Goal: Transaction & Acquisition: Purchase product/service

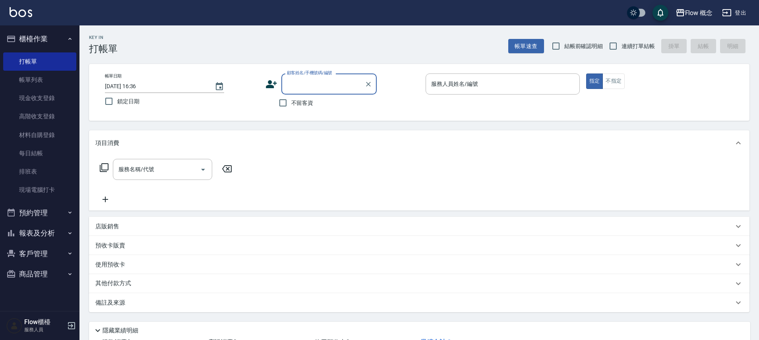
click at [317, 81] on input "顧客姓名/手機號碼/編號" at bounding box center [323, 84] width 76 height 14
click at [280, 103] on input "不留客資" at bounding box center [283, 103] width 17 height 17
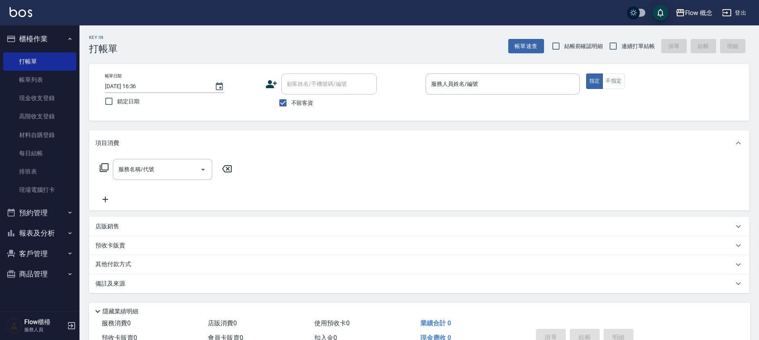
drag, startPoint x: 276, startPoint y: 116, endPoint x: 271, endPoint y: 110, distance: 7.9
click at [276, 116] on div "帳單日期 [DATE] 16:36 鎖定日期 顧客姓名/手機號碼/編號 顧客姓名/手機號碼/編號 不留客資 服務人員姓名/編號 服務人員姓名/編號 指定 不指定" at bounding box center [419, 92] width 660 height 57
drag, startPoint x: 282, startPoint y: 107, endPoint x: 275, endPoint y: 95, distance: 13.9
click at [282, 107] on input "不留客資" at bounding box center [283, 103] width 17 height 17
checkbox input "false"
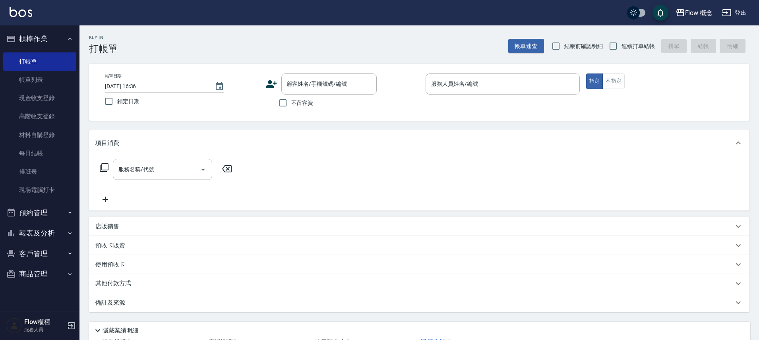
click at [275, 87] on icon at bounding box center [271, 84] width 12 height 12
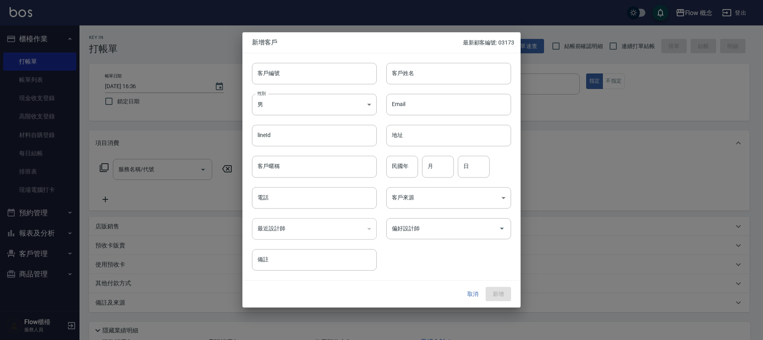
click at [321, 92] on div "性別 男 [DEMOGRAPHIC_DATA] 性別" at bounding box center [309, 99] width 134 height 31
click at [334, 78] on input "客戶編號" at bounding box center [314, 73] width 125 height 21
type input "03454"
type input "H"
type input "ㄎ"
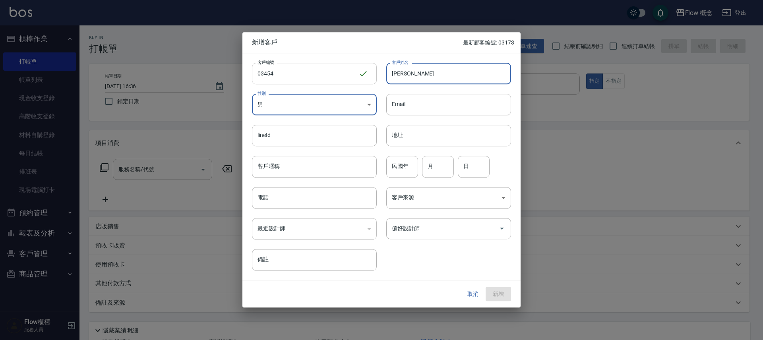
type input "[PERSON_NAME]"
click at [312, 101] on body "Flow 概念 登出 櫃檯作業 打帳單 帳單列表 現金收支登錄 高階收支登錄 材料自購登錄 每日結帳 排班表 現場電腦打卡 預約管理 預約管理 單日預約紀錄 …" at bounding box center [381, 199] width 763 height 398
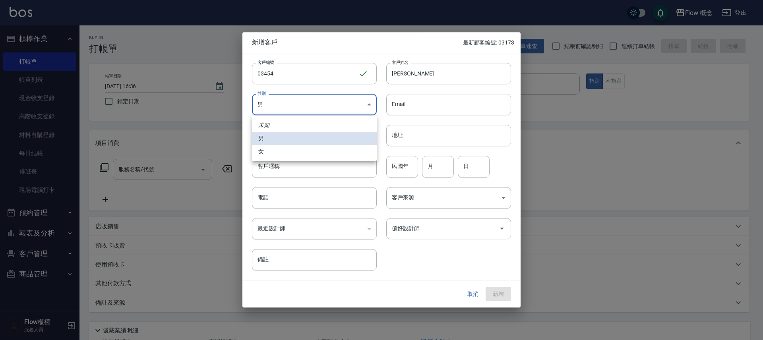
click at [320, 155] on li "女" at bounding box center [314, 151] width 125 height 13
type input "[DEMOGRAPHIC_DATA]"
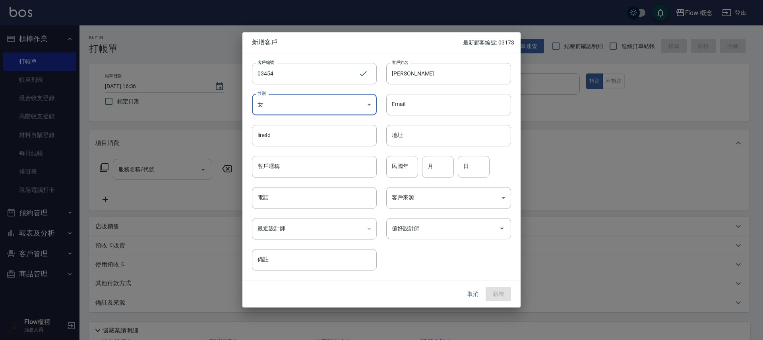
click at [317, 202] on input "電話" at bounding box center [314, 197] width 125 height 21
type input "0976153454"
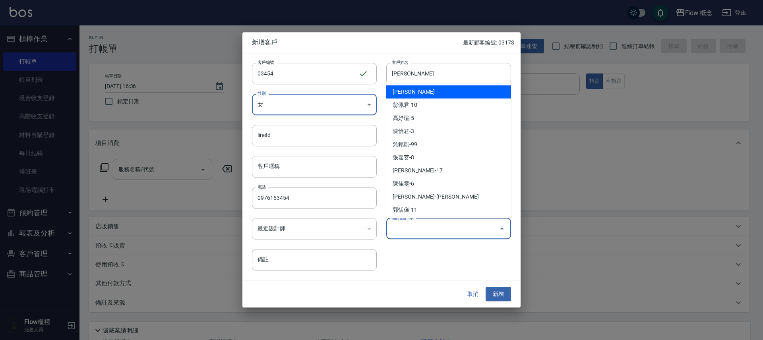
click at [460, 224] on input "偏好設計師" at bounding box center [443, 229] width 106 height 14
type input "陳怡君"
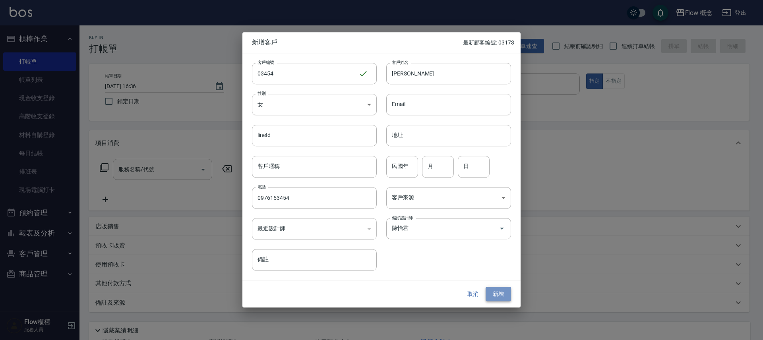
click at [499, 290] on button "新增" at bounding box center [497, 294] width 25 height 15
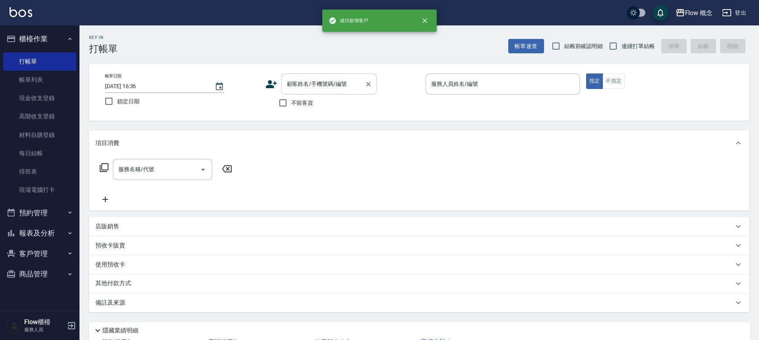
click at [315, 78] on div "顧客姓名/手機號碼/編號 顧客姓名/手機號碼/編號" at bounding box center [328, 83] width 95 height 21
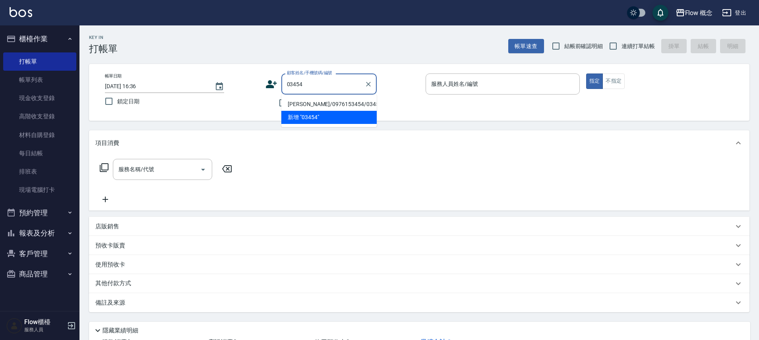
click at [333, 98] on li "[PERSON_NAME]/0976153454/03454" at bounding box center [328, 104] width 95 height 13
type input "[PERSON_NAME]/0976153454/03454"
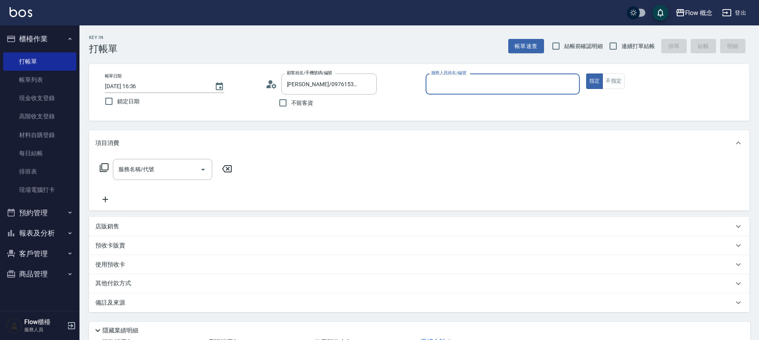
click at [461, 81] on input "服務人員姓名/編號" at bounding box center [502, 84] width 147 height 14
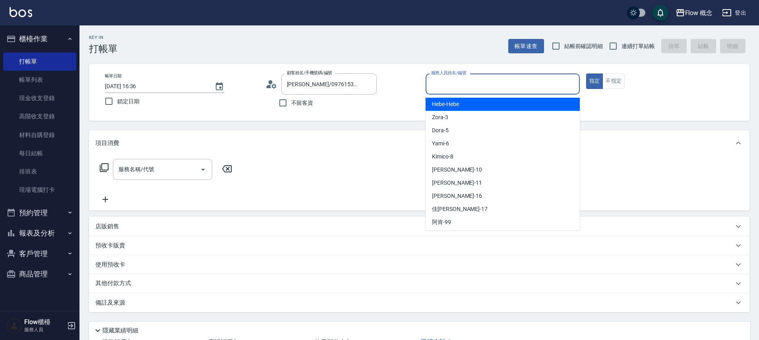
type input "Zora-3"
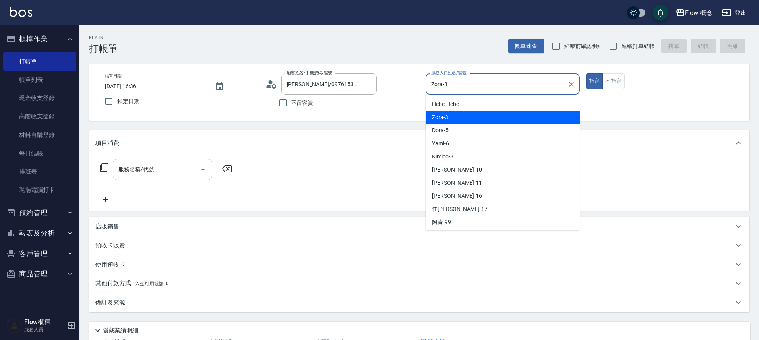
type button "true"
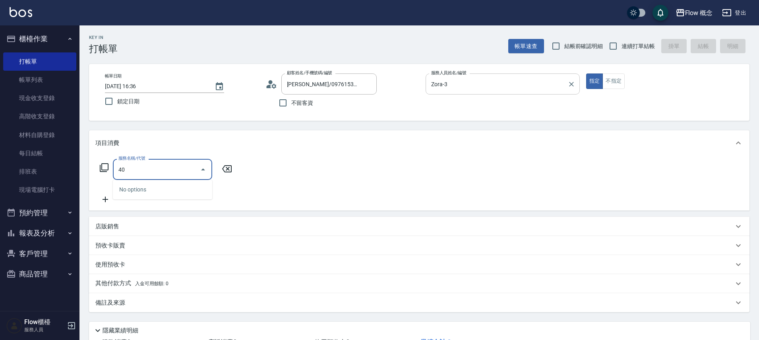
type input "4"
type input "染髮(401)"
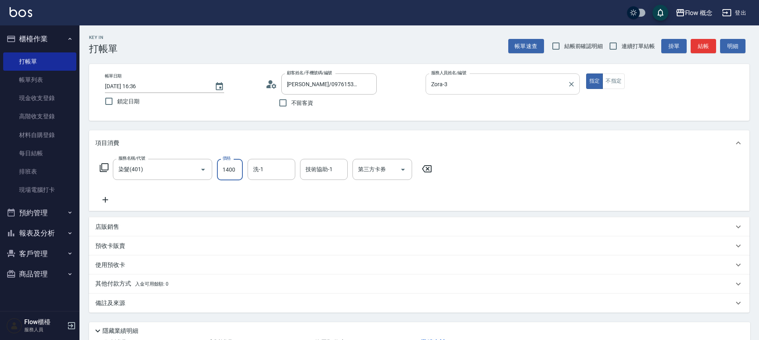
type input "1400"
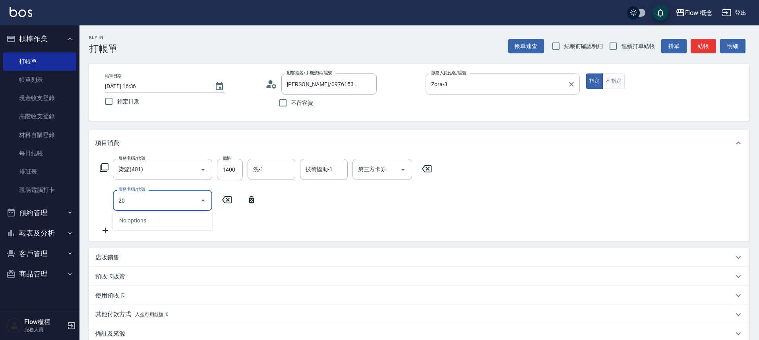
type input "2"
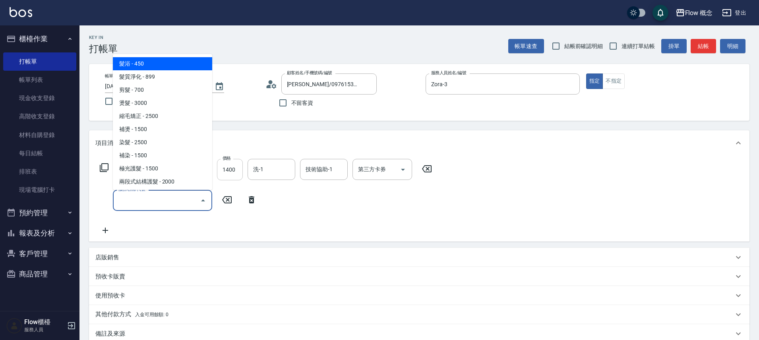
click at [226, 170] on input "1400" at bounding box center [230, 169] width 26 height 21
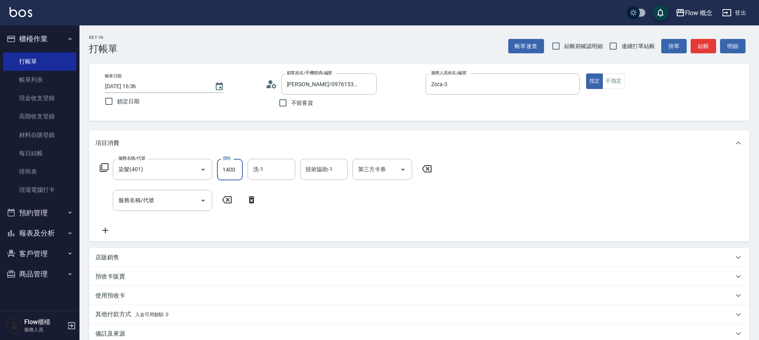
click at [218, 170] on input "1400" at bounding box center [230, 169] width 26 height 21
click at [238, 173] on input "1400" at bounding box center [230, 169] width 26 height 21
type input "1300"
type input "剪髮(201)"
type input "400"
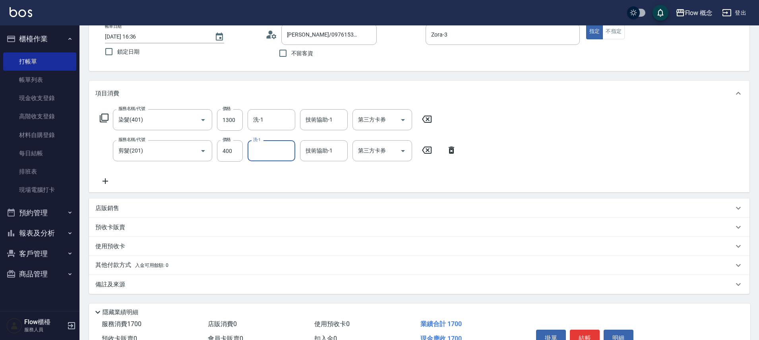
scroll to position [93, 0]
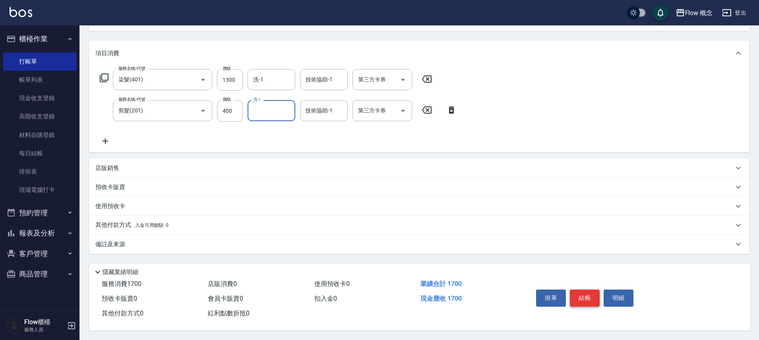
click at [586, 290] on button "結帳" at bounding box center [585, 298] width 30 height 17
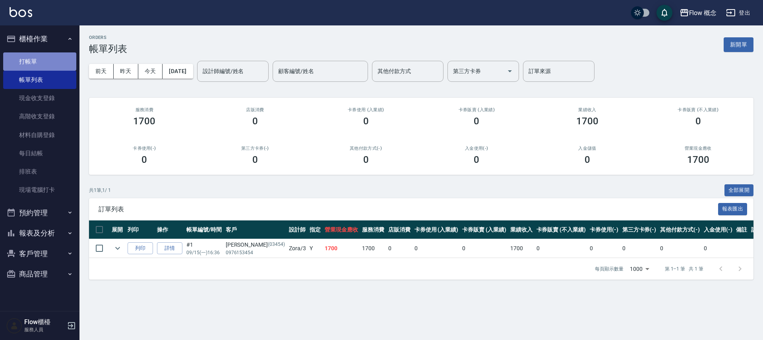
click at [46, 69] on link "打帳單" at bounding box center [39, 61] width 73 height 18
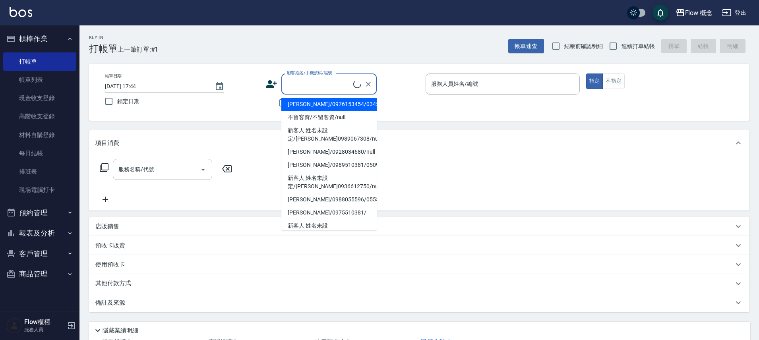
click at [332, 87] on input "顧客姓名/手機號碼/編號" at bounding box center [319, 84] width 68 height 14
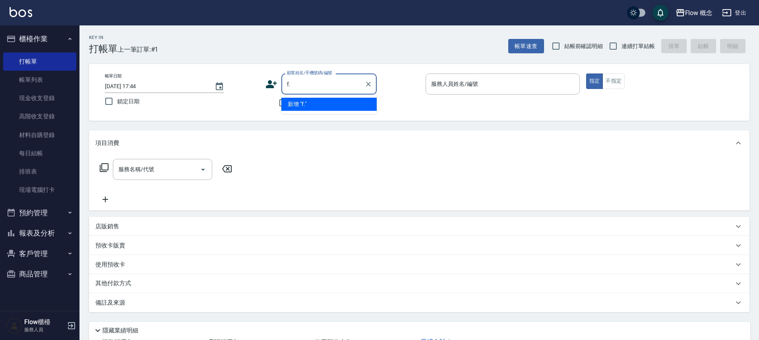
type input "f"
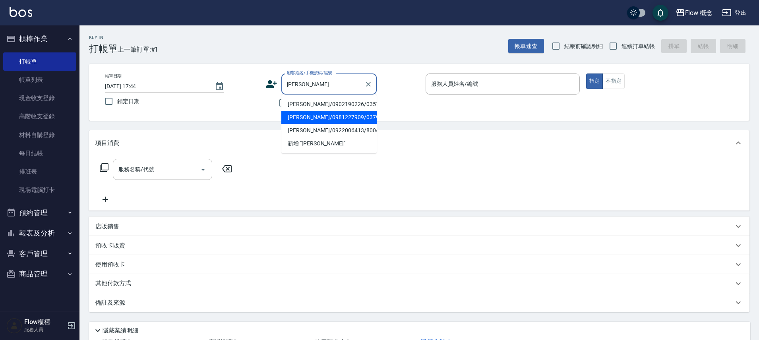
click at [342, 118] on li "[PERSON_NAME]/0981227909/037909" at bounding box center [328, 117] width 95 height 13
type input "[PERSON_NAME]/0981227909/037909"
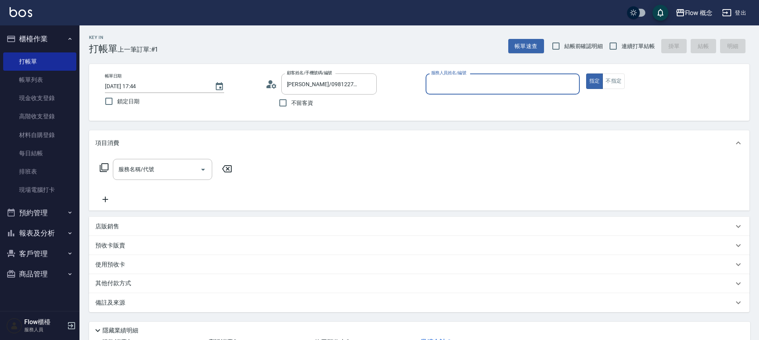
type input "Zora-3"
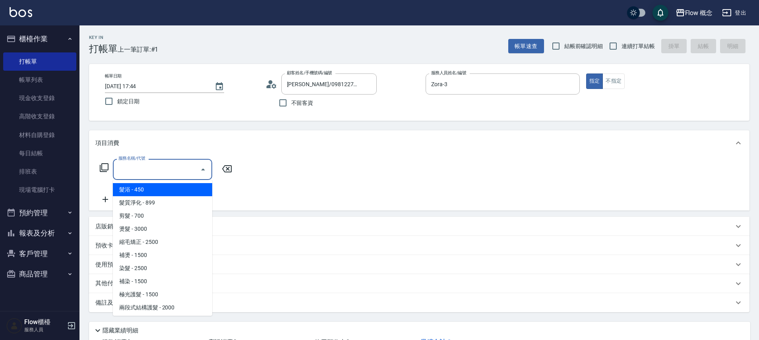
click at [164, 163] on input "服務名稱/代號" at bounding box center [156, 169] width 80 height 14
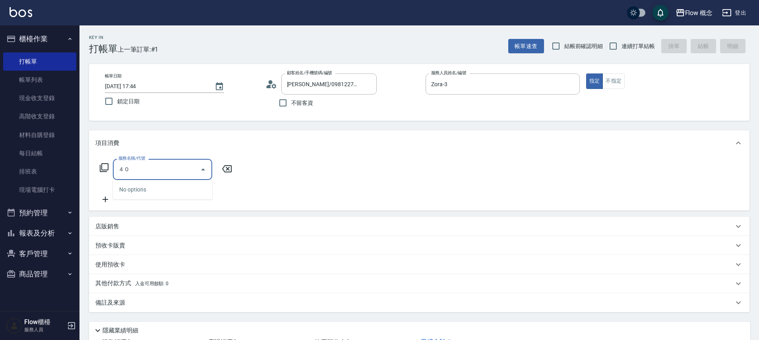
type input "４"
type input "染髮(401)"
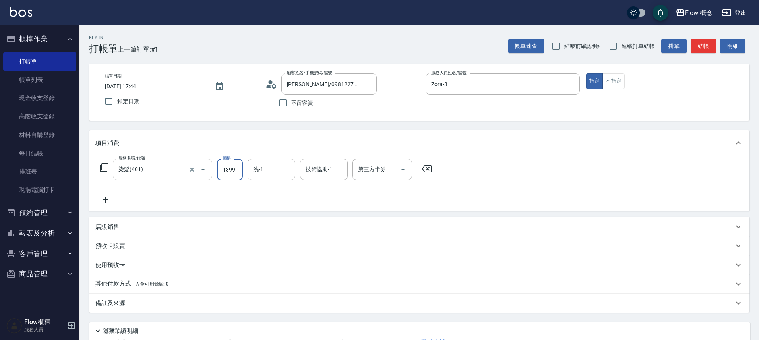
type input "1399"
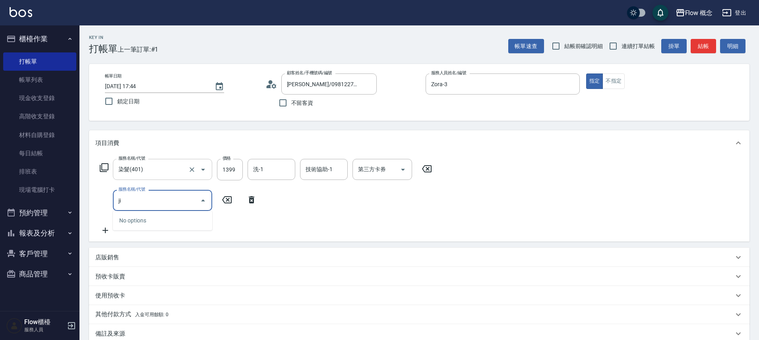
type input "j"
type input "縮毛矯正 (302)"
type input "２"
type input "縮毛矯正 (302)"
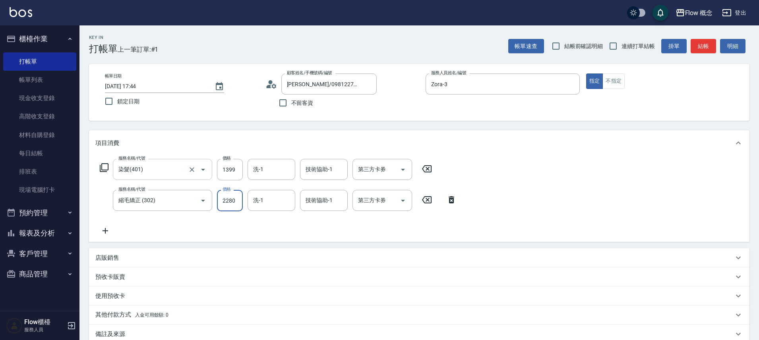
type input "2280"
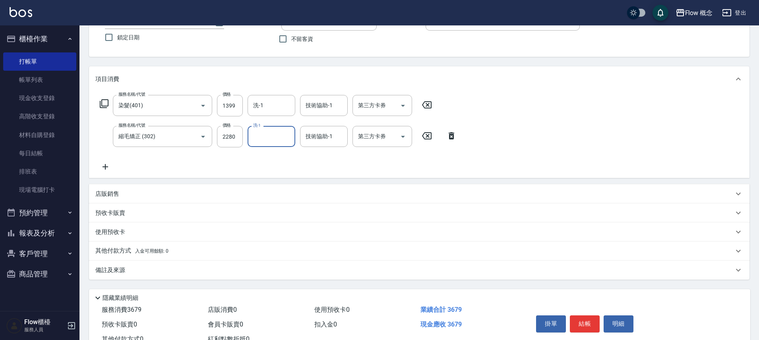
scroll to position [93, 0]
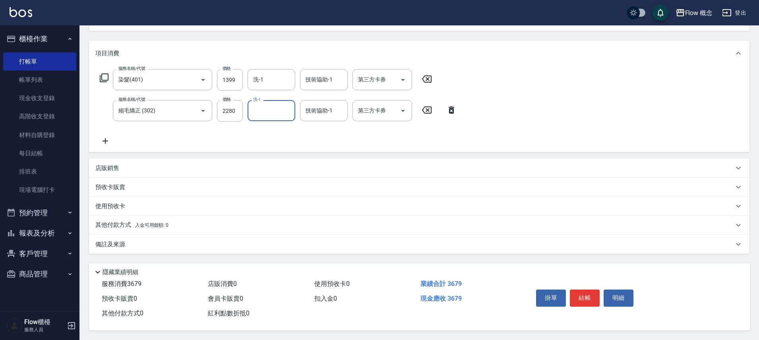
click at [149, 216] on div "其他付款方式 入金可用餘額: 0" at bounding box center [419, 225] width 660 height 19
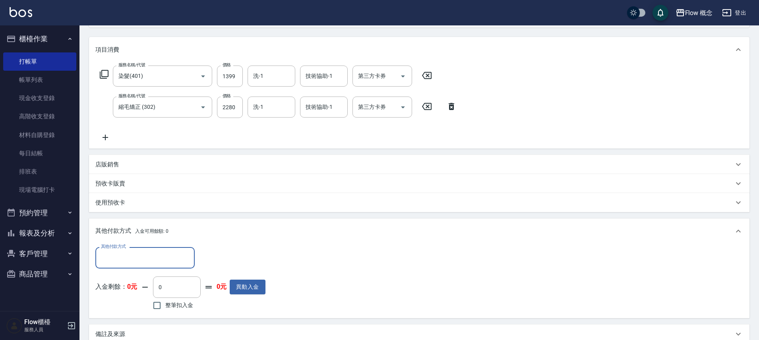
scroll to position [0, 0]
drag, startPoint x: 149, startPoint y: 244, endPoint x: 149, endPoint y: 249, distance: 4.8
click at [149, 249] on div "其他付款方式 其他付款方式 入金剩餘： 0元 0 ​ 整筆扣入金 0元 異動入金" at bounding box center [419, 281] width 660 height 74
click at [149, 250] on div "其他付款方式" at bounding box center [144, 257] width 99 height 21
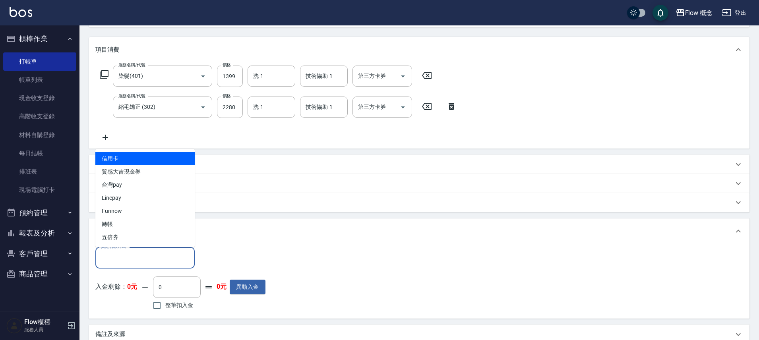
click at [176, 160] on span "信用卡" at bounding box center [144, 158] width 99 height 13
type input "信用卡"
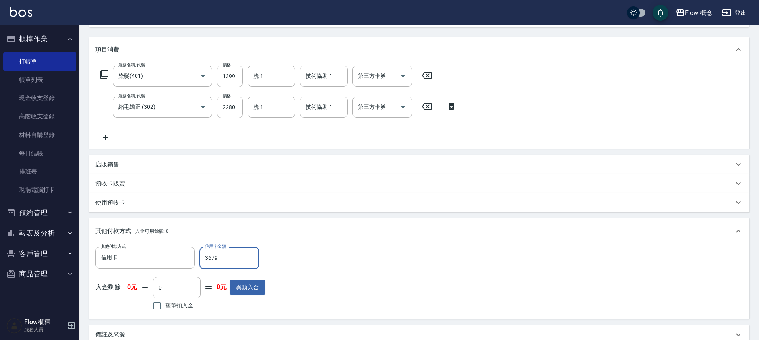
type input "3679"
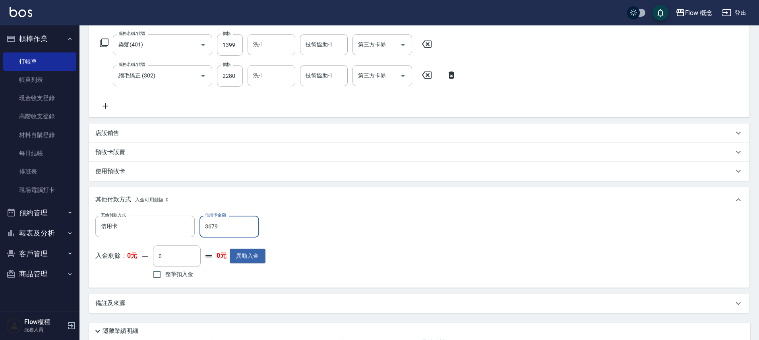
scroll to position [162, 0]
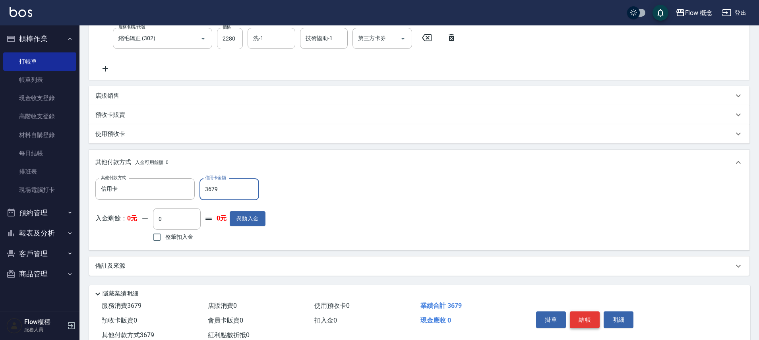
click at [582, 322] on button "結帳" at bounding box center [585, 319] width 30 height 17
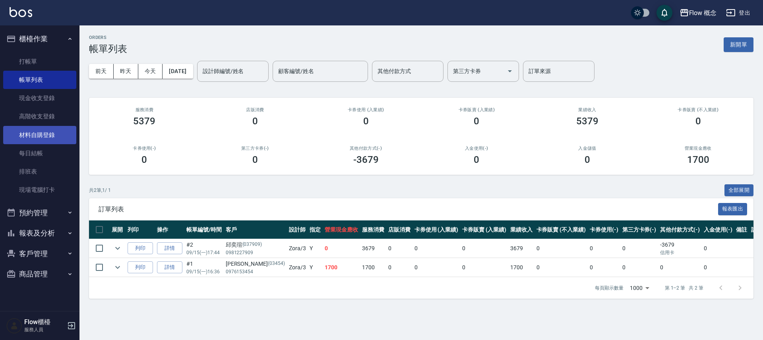
click at [61, 137] on link "材料自購登錄" at bounding box center [39, 135] width 73 height 18
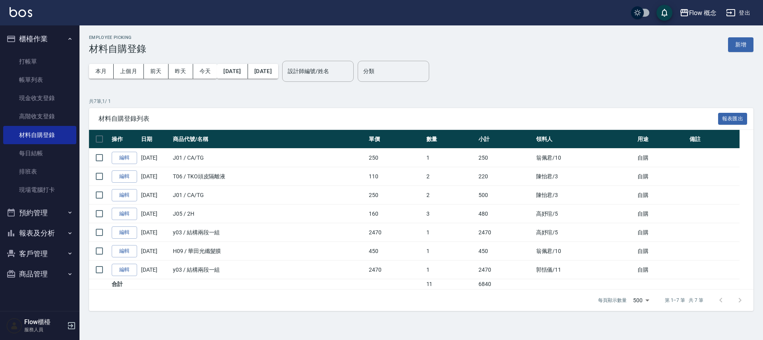
click at [47, 221] on button "預約管理" at bounding box center [39, 213] width 73 height 21
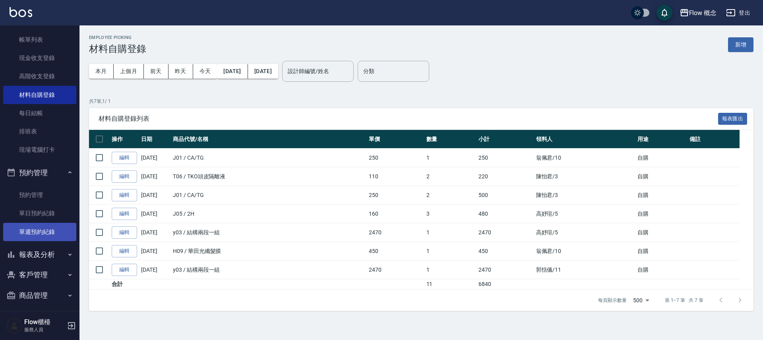
scroll to position [43, 0]
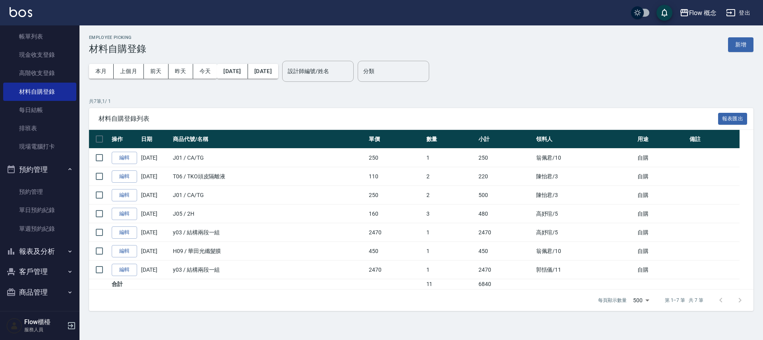
click at [59, 263] on button "客戶管理" at bounding box center [39, 271] width 73 height 21
click at [55, 257] on button "報表及分析" at bounding box center [39, 251] width 73 height 21
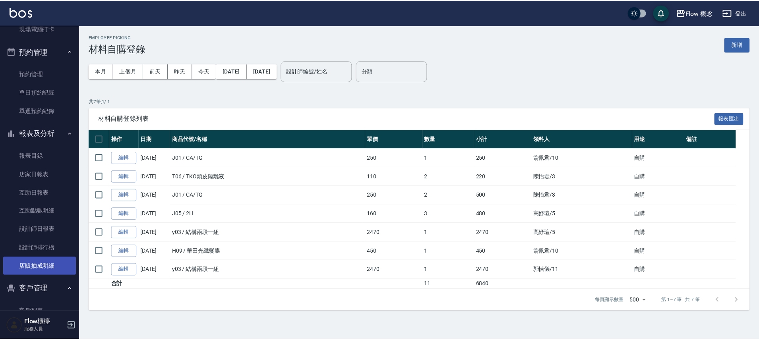
scroll to position [191, 0]
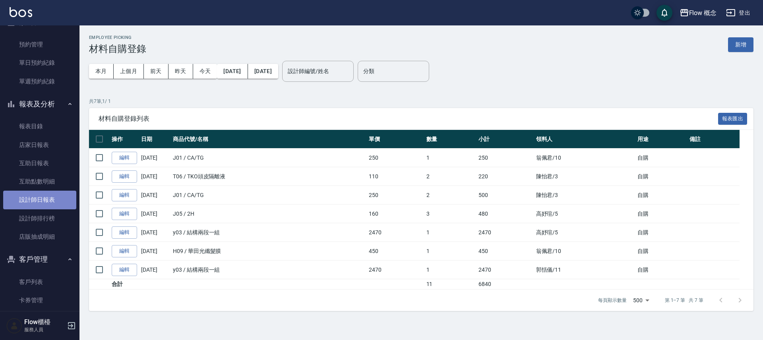
click at [51, 202] on link "設計師日報表" at bounding box center [39, 200] width 73 height 18
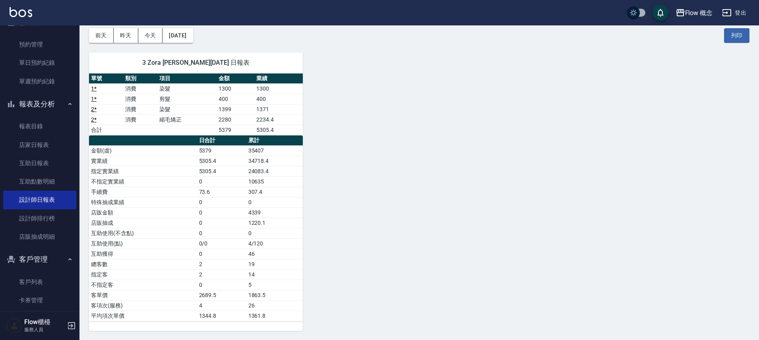
scroll to position [36, 0]
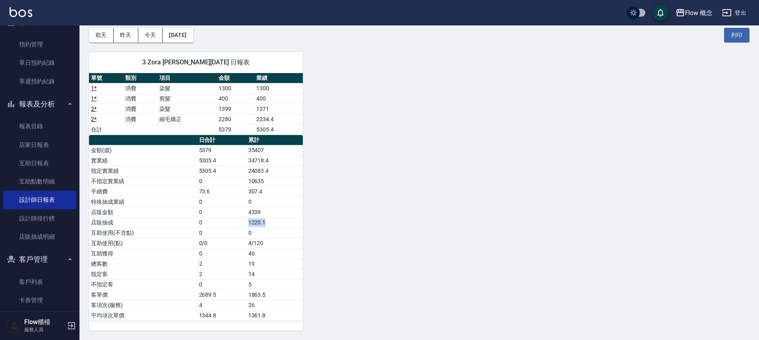
drag, startPoint x: 271, startPoint y: 226, endPoint x: 222, endPoint y: 226, distance: 48.5
click at [222, 226] on tr "店販抽成 0 1220.1" at bounding box center [196, 222] width 214 height 10
click at [222, 226] on td "0" at bounding box center [221, 222] width 49 height 10
click at [125, 30] on button "昨天" at bounding box center [126, 35] width 25 height 15
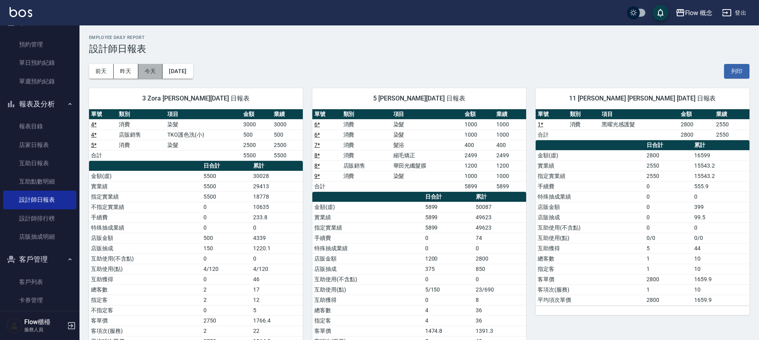
click at [158, 68] on button "今天" at bounding box center [150, 71] width 25 height 15
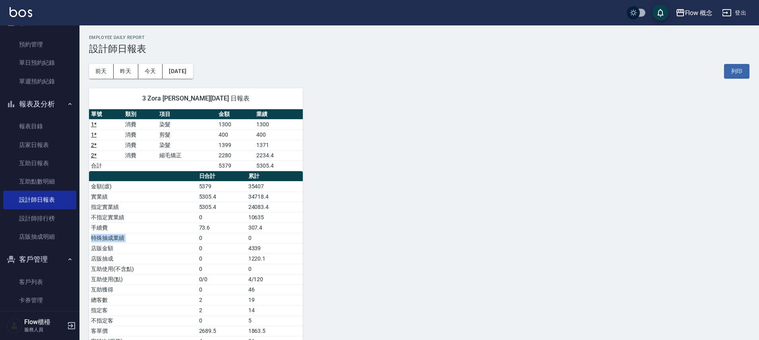
drag, startPoint x: 228, startPoint y: 233, endPoint x: 267, endPoint y: 230, distance: 38.6
click at [267, 230] on tbody "金額(虛) 5379 35407 實業績 5305.4 34718.4 指定實業績 5305.4 24083.4 不指定實業績 0 10635 手續費 73.…" at bounding box center [196, 269] width 214 height 176
click at [267, 230] on td "307.4" at bounding box center [274, 227] width 56 height 10
drag, startPoint x: 223, startPoint y: 232, endPoint x: 182, endPoint y: 230, distance: 41.3
click at [182, 230] on tr "手續費 73.6 307.4" at bounding box center [196, 227] width 214 height 10
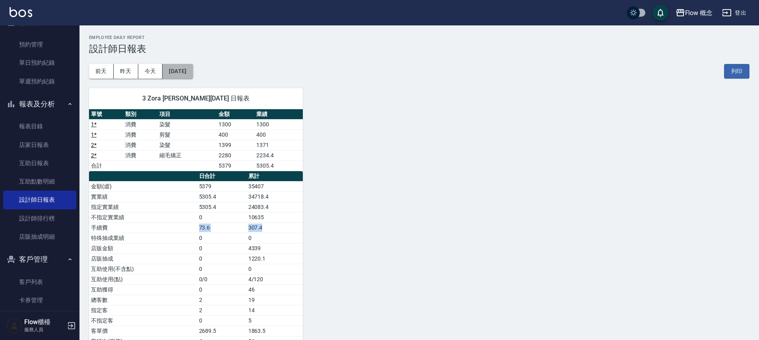
click at [193, 72] on button "[DATE]" at bounding box center [177, 71] width 30 height 15
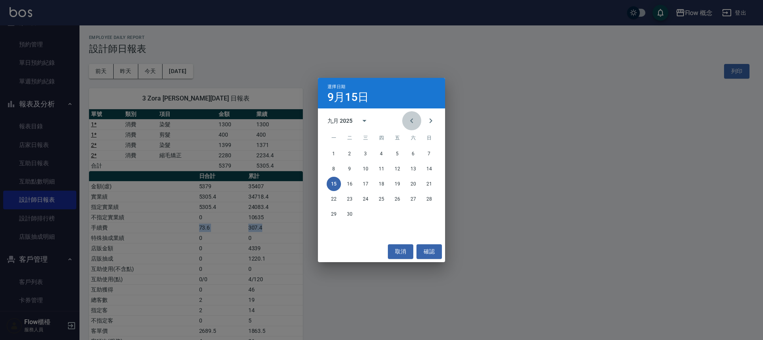
click at [409, 122] on icon "Previous month" at bounding box center [412, 121] width 10 height 10
click at [400, 184] on button "15" at bounding box center [397, 184] width 14 height 14
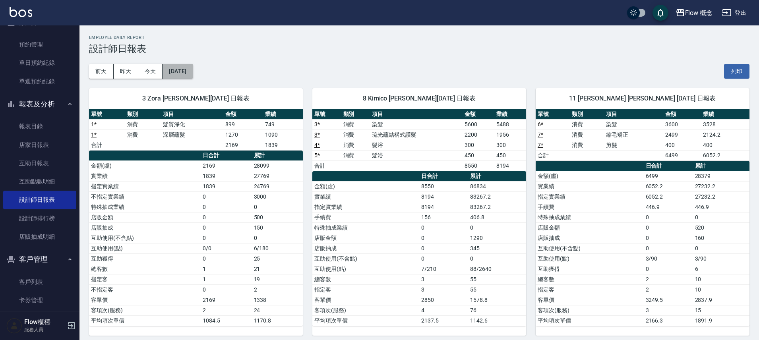
click at [167, 72] on button "[DATE]" at bounding box center [177, 71] width 30 height 15
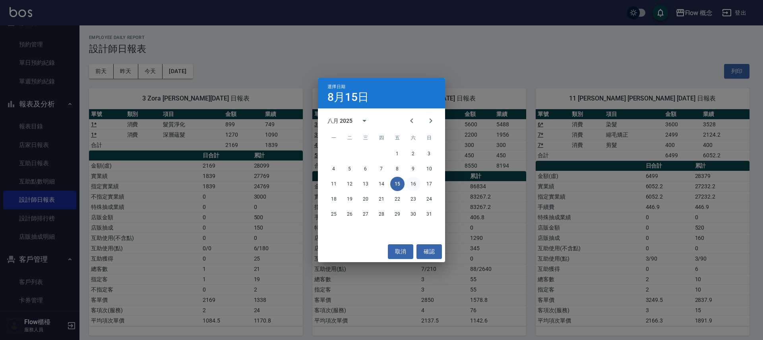
click at [416, 179] on button "16" at bounding box center [413, 184] width 14 height 14
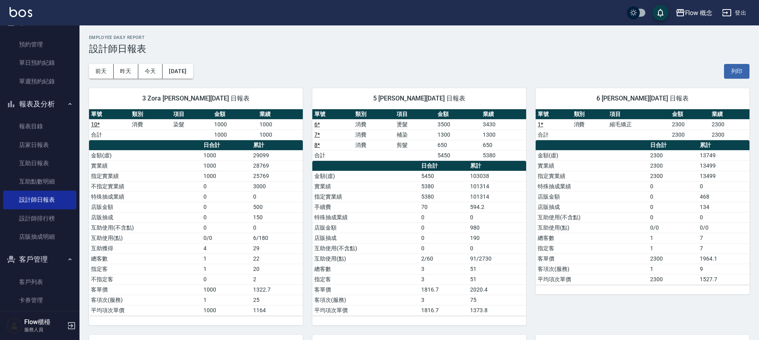
click at [198, 79] on div "3 Zora [PERSON_NAME][DATE] 日報表 單號 類別 項目 金額 業績 10 * 消費 染髮 1000 1000 合計 1000 1000…" at bounding box center [190, 202] width 223 height 247
click at [193, 73] on button "[DATE]" at bounding box center [177, 71] width 30 height 15
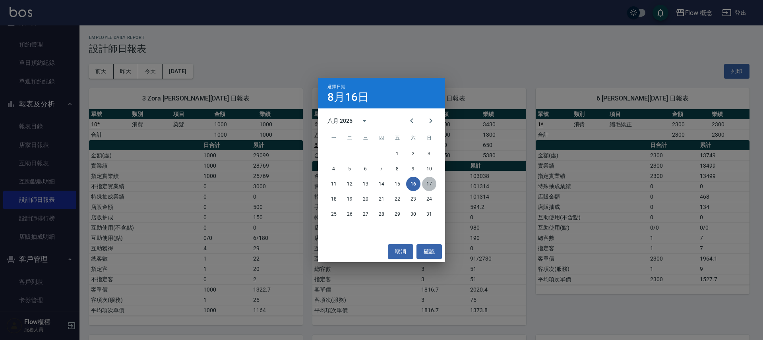
click at [429, 183] on button "17" at bounding box center [429, 184] width 14 height 14
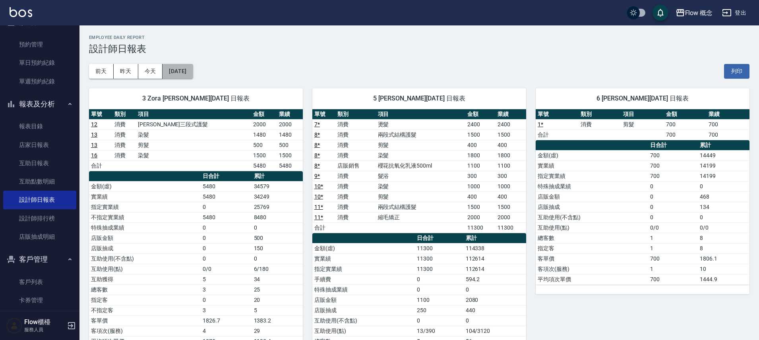
click at [193, 67] on button "[DATE]" at bounding box center [177, 71] width 30 height 15
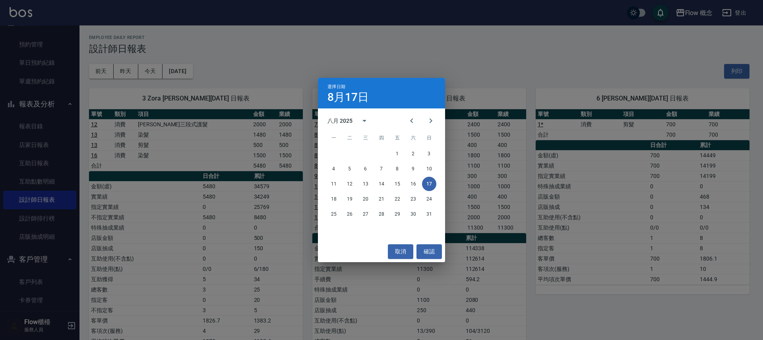
click at [442, 133] on div "一 二 三 四 五 六 日" at bounding box center [381, 138] width 127 height 16
click at [431, 121] on icon "Next month" at bounding box center [430, 120] width 3 height 5
click at [337, 182] on button "15" at bounding box center [334, 184] width 14 height 14
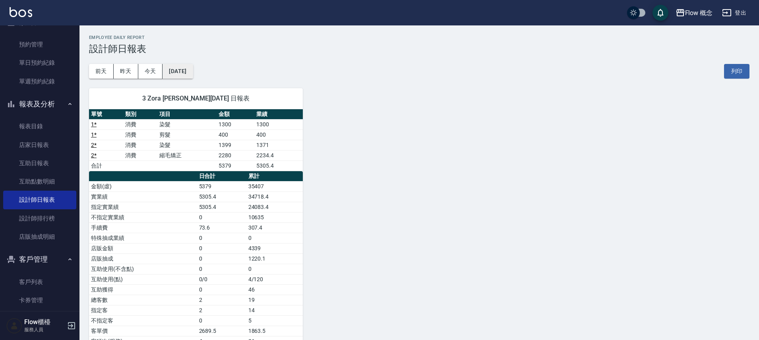
click at [193, 75] on button "[DATE]" at bounding box center [177, 71] width 30 height 15
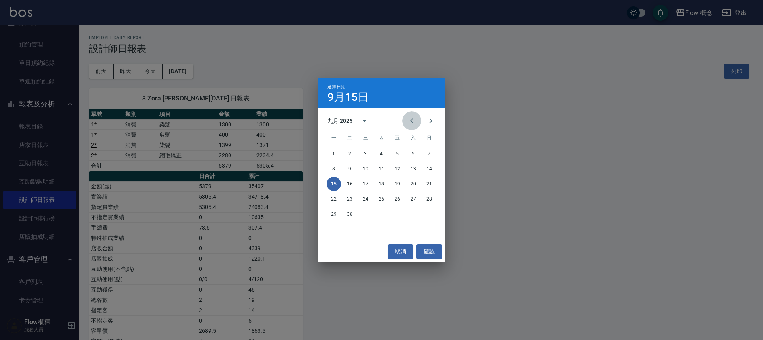
click at [410, 120] on icon "Previous month" at bounding box center [412, 121] width 10 height 10
click at [414, 183] on button "16" at bounding box center [413, 184] width 14 height 14
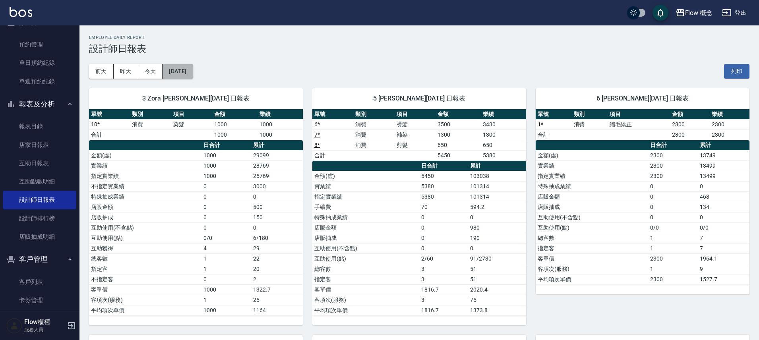
click at [193, 77] on button "[DATE]" at bounding box center [177, 71] width 30 height 15
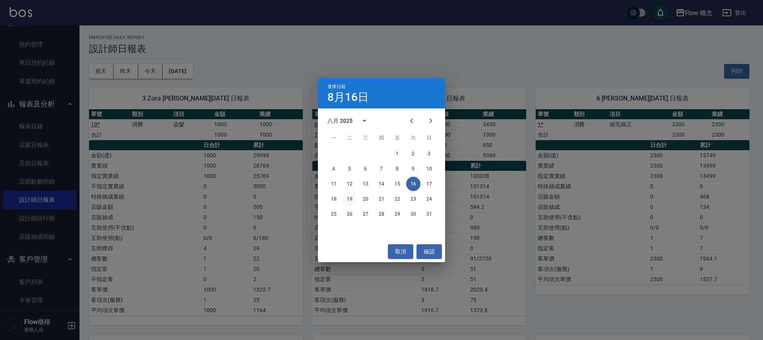
click at [345, 197] on button "19" at bounding box center [349, 199] width 14 height 14
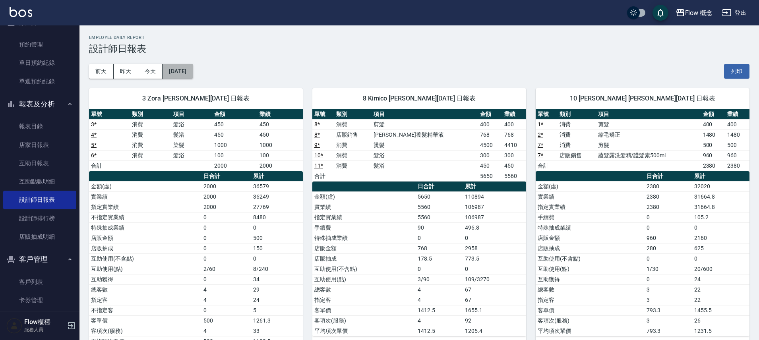
click at [171, 66] on button "[DATE]" at bounding box center [177, 71] width 30 height 15
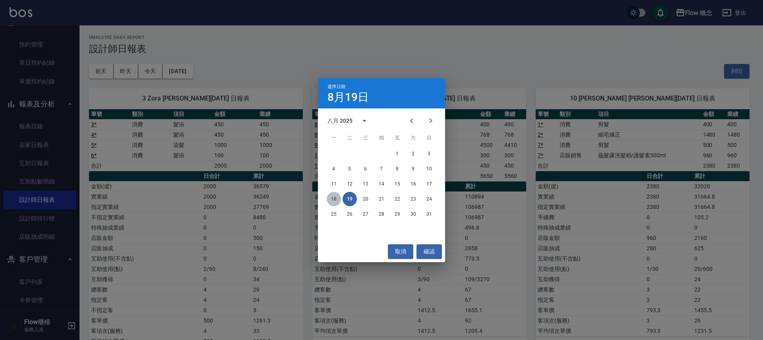
click at [335, 198] on button "18" at bounding box center [334, 199] width 14 height 14
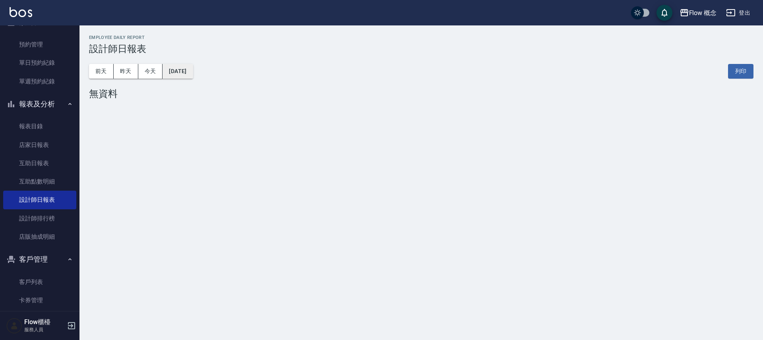
click at [176, 70] on button "[DATE]" at bounding box center [177, 71] width 30 height 15
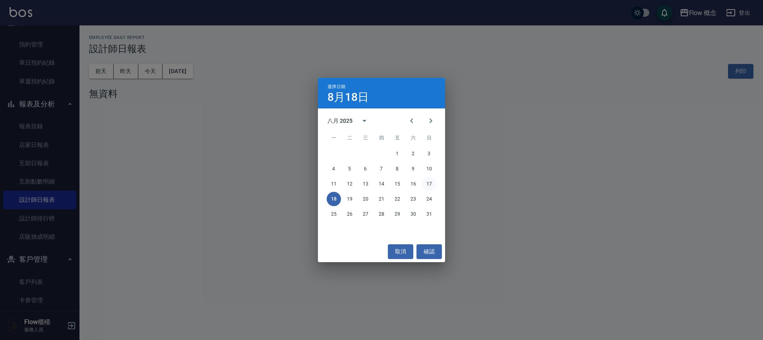
click at [426, 188] on button "17" at bounding box center [429, 184] width 14 height 14
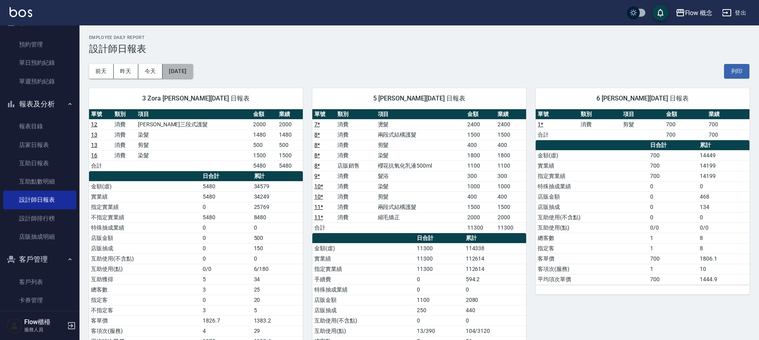
click at [192, 77] on button "[DATE]" at bounding box center [177, 71] width 30 height 15
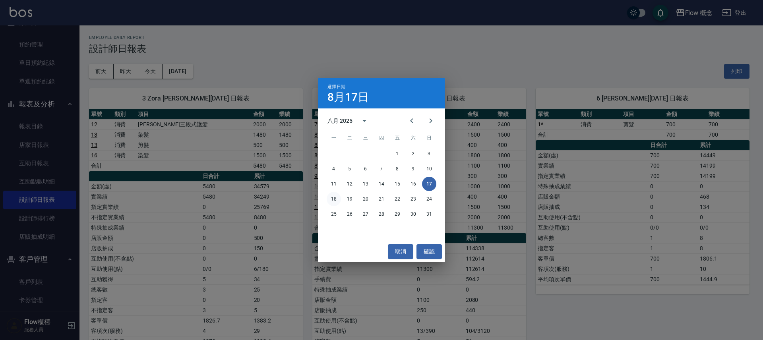
click at [338, 199] on button "18" at bounding box center [334, 199] width 14 height 14
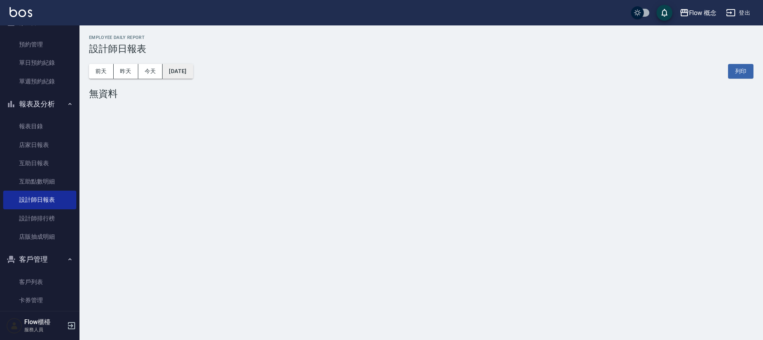
click at [190, 70] on button "[DATE]" at bounding box center [177, 71] width 30 height 15
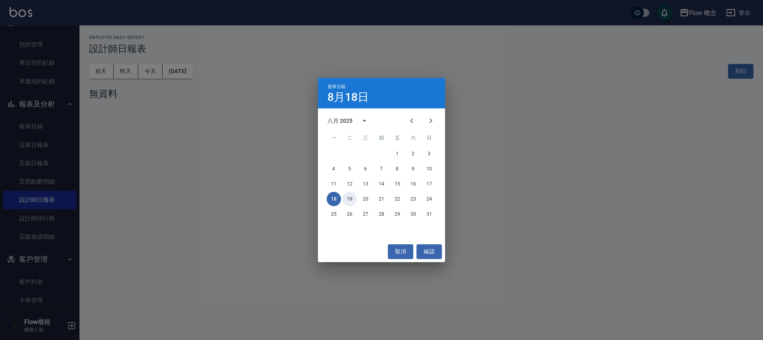
click at [352, 200] on button "19" at bounding box center [349, 199] width 14 height 14
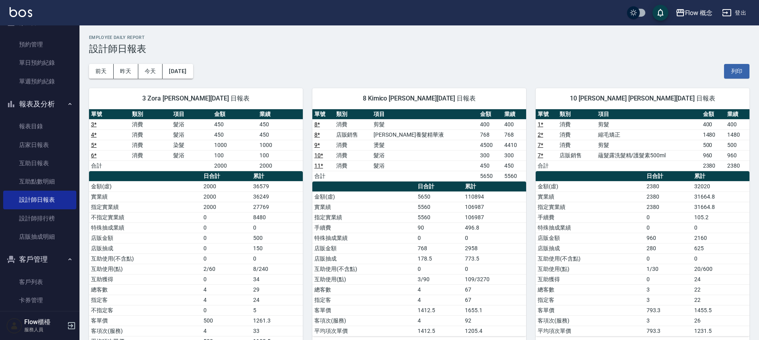
click at [199, 79] on div "3 Zora [PERSON_NAME][DATE] 日報表 單號 類別 項目 金額 業績 3 * 消費 髮浴 450 450 4 * 消費 髮浴 450 4…" at bounding box center [190, 218] width 223 height 278
click at [193, 73] on button "[DATE]" at bounding box center [177, 71] width 30 height 15
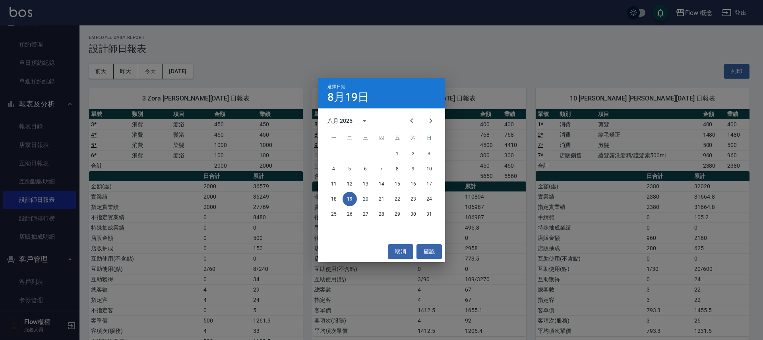
click at [422, 114] on div at bounding box center [421, 120] width 10 height 19
click at [429, 118] on icon "Next month" at bounding box center [431, 121] width 10 height 10
click at [338, 186] on button "15" at bounding box center [334, 184] width 14 height 14
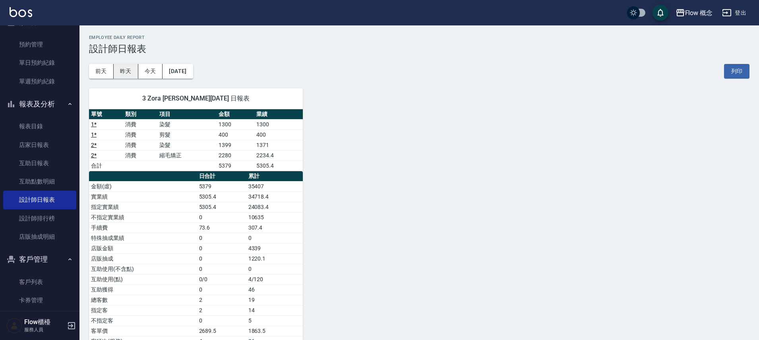
click at [130, 70] on button "昨天" at bounding box center [126, 71] width 25 height 15
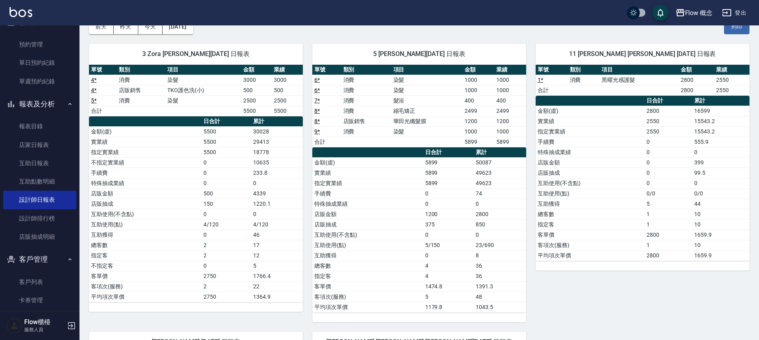
scroll to position [42, 0]
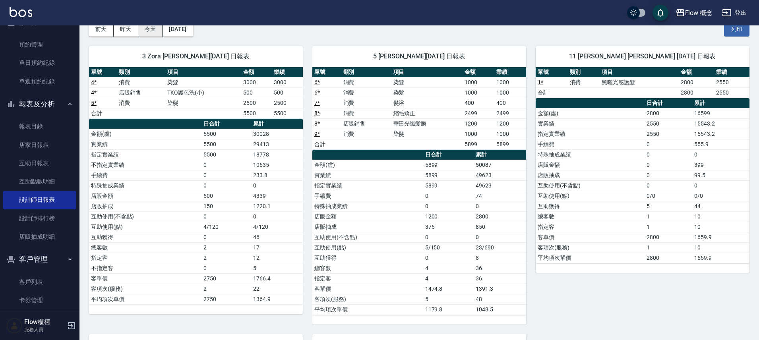
drag, startPoint x: 159, startPoint y: 25, endPoint x: 152, endPoint y: 29, distance: 8.2
click at [159, 25] on div "Flow 概念 登出" at bounding box center [379, 12] width 759 height 25
click at [143, 36] on button "今天" at bounding box center [150, 29] width 25 height 15
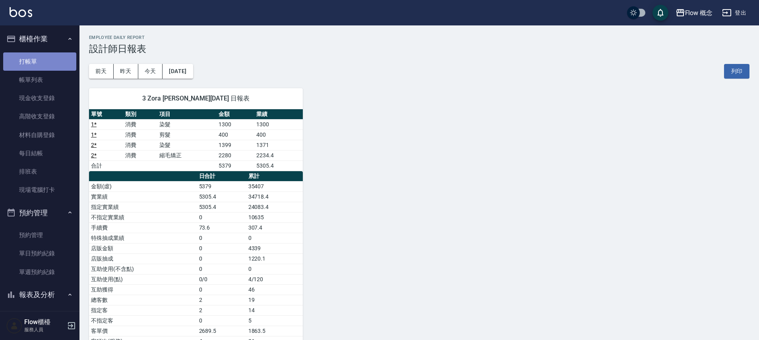
click at [49, 60] on link "打帳單" at bounding box center [39, 61] width 73 height 18
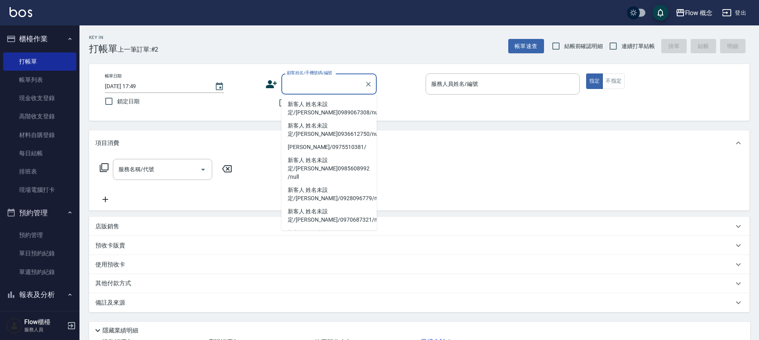
click at [302, 44] on div "Key In 打帳單 上一筆訂單:#2 帳單速查 結帳前確認明細 連續打單結帳 掛單 結帳 明細" at bounding box center [414, 39] width 670 height 29
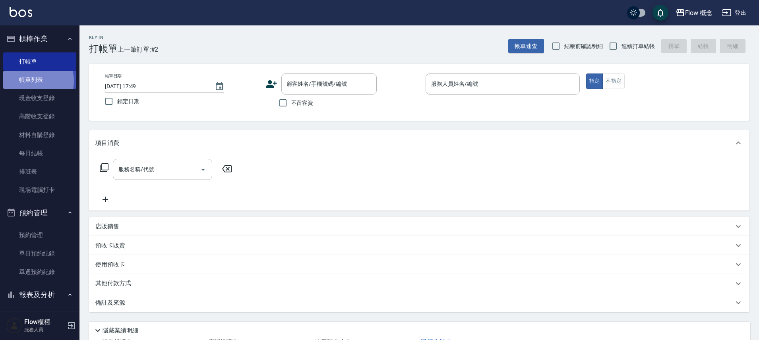
click at [29, 81] on link "帳單列表" at bounding box center [39, 80] width 73 height 18
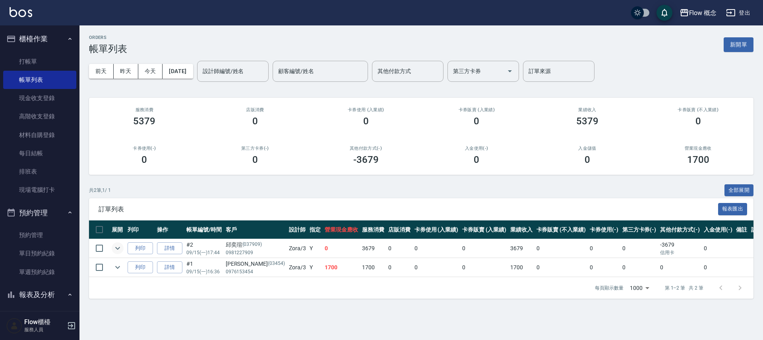
click at [116, 248] on icon "expand row" at bounding box center [117, 248] width 5 height 3
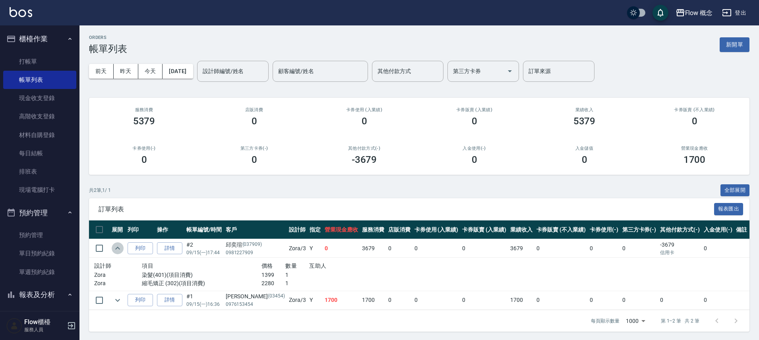
click at [116, 248] on icon "expand row" at bounding box center [118, 249] width 10 height 10
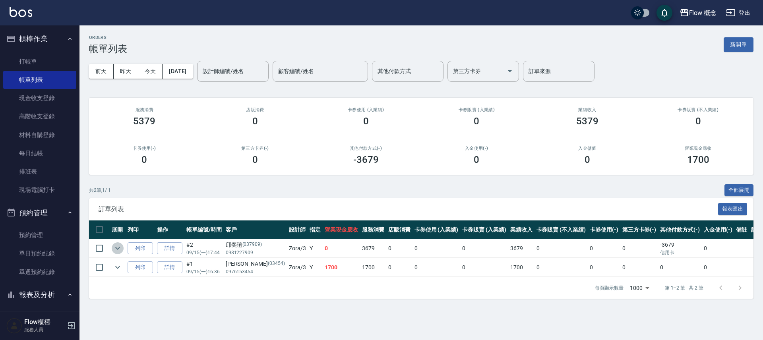
click at [116, 248] on icon "expand row" at bounding box center [117, 248] width 5 height 3
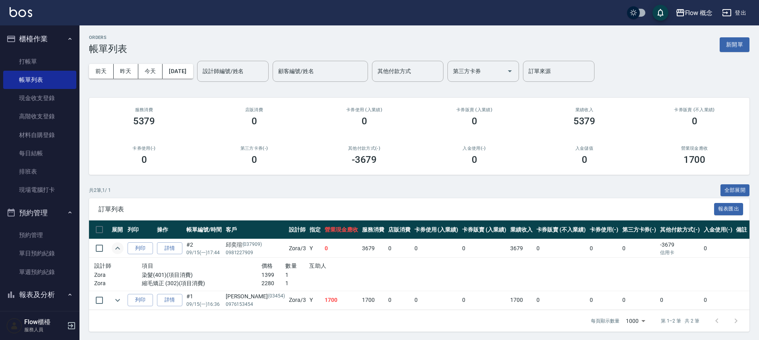
click at [116, 247] on icon "expand row" at bounding box center [118, 249] width 10 height 10
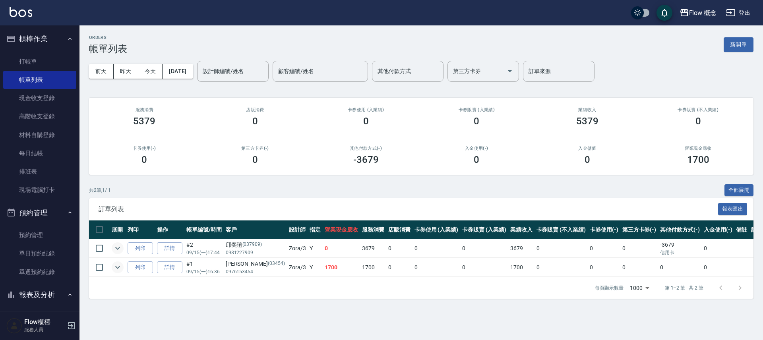
click at [122, 269] on icon "expand row" at bounding box center [118, 268] width 10 height 10
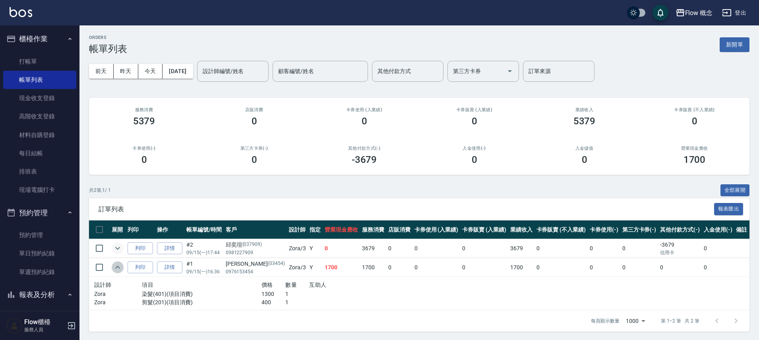
click at [119, 269] on icon "expand row" at bounding box center [118, 268] width 10 height 10
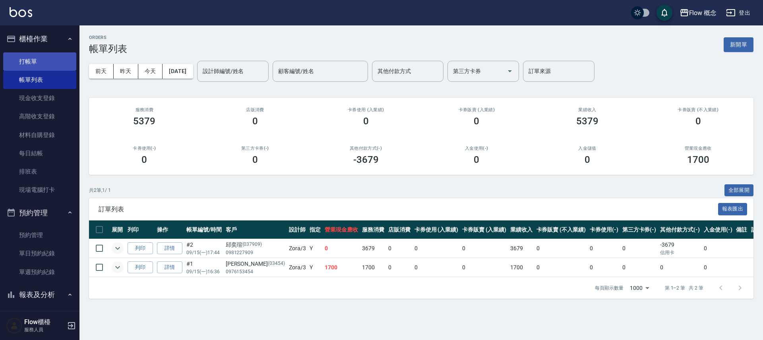
click at [36, 56] on link "打帳單" at bounding box center [39, 61] width 73 height 18
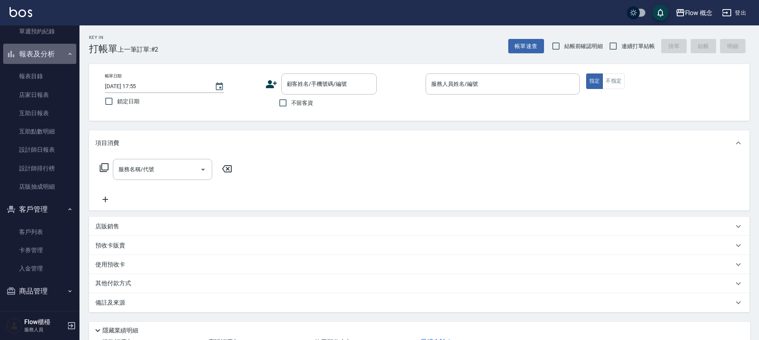
click at [47, 55] on button "報表及分析" at bounding box center [39, 54] width 73 height 21
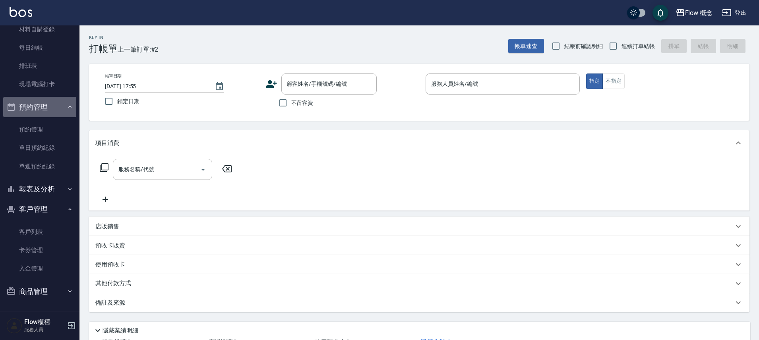
click at [41, 110] on button "預約管理" at bounding box center [39, 107] width 73 height 21
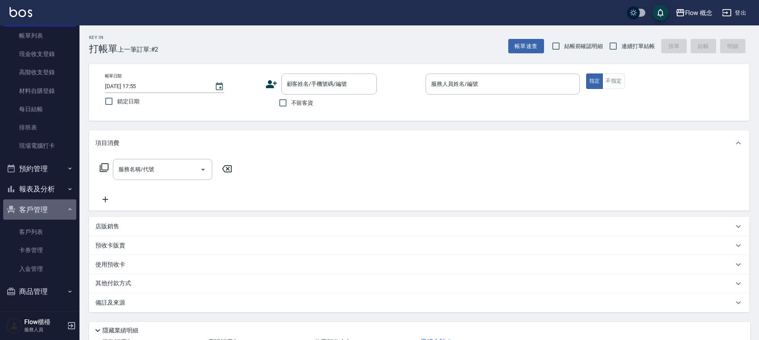
click at [46, 209] on button "客戶管理" at bounding box center [39, 209] width 73 height 21
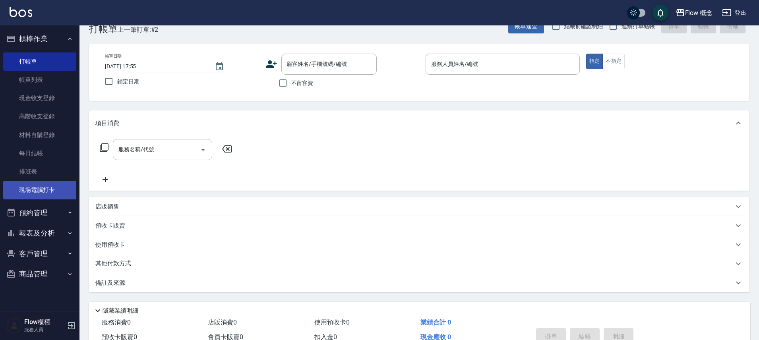
scroll to position [62, 0]
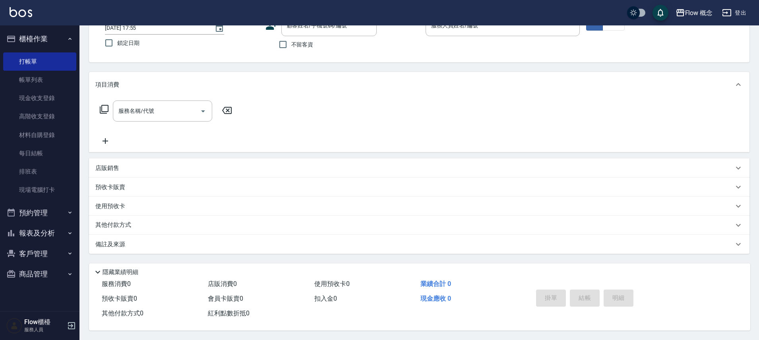
click at [57, 234] on button "報表及分析" at bounding box center [39, 233] width 73 height 21
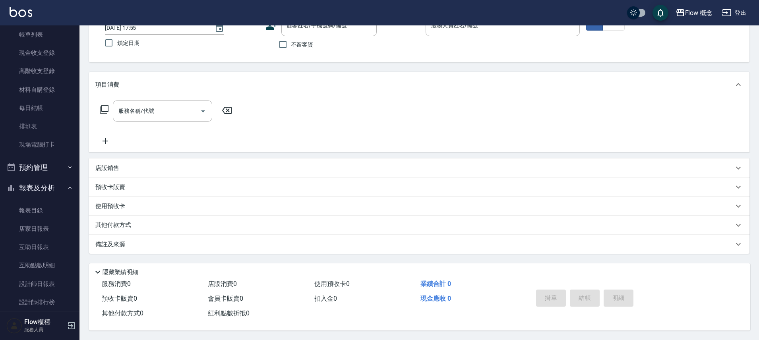
scroll to position [114, 0]
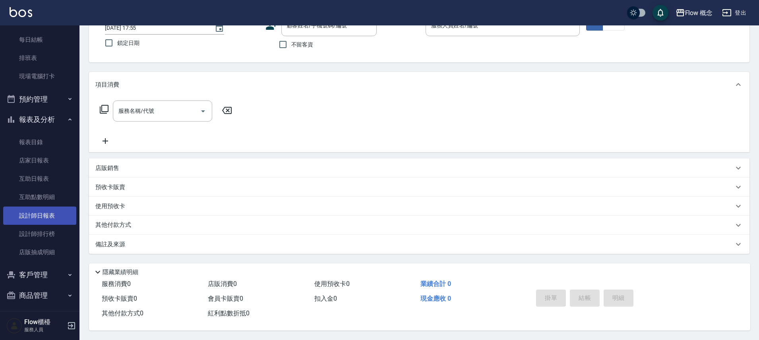
click at [54, 217] on link "設計師日報表" at bounding box center [39, 216] width 73 height 18
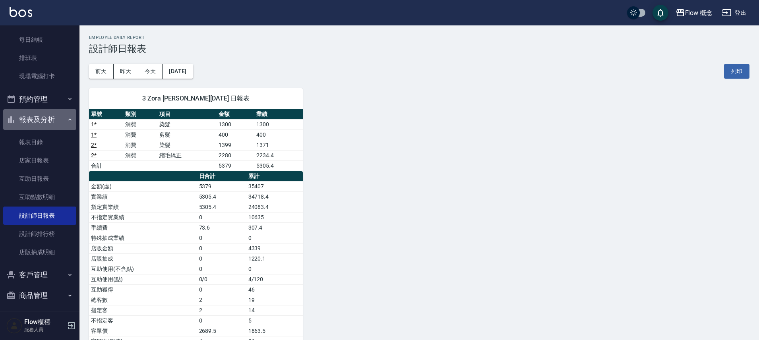
click at [48, 116] on button "報表及分析" at bounding box center [39, 119] width 73 height 21
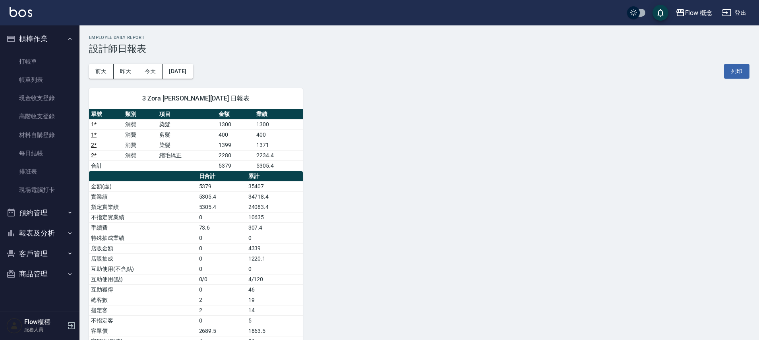
click at [54, 41] on button "櫃檯作業" at bounding box center [39, 39] width 73 height 21
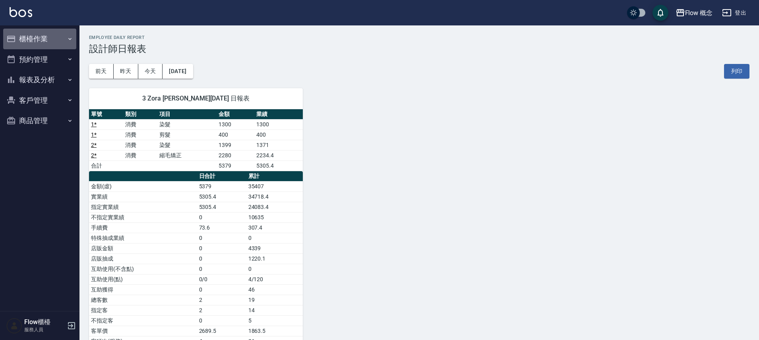
click at [32, 37] on button "櫃檯作業" at bounding box center [39, 39] width 73 height 21
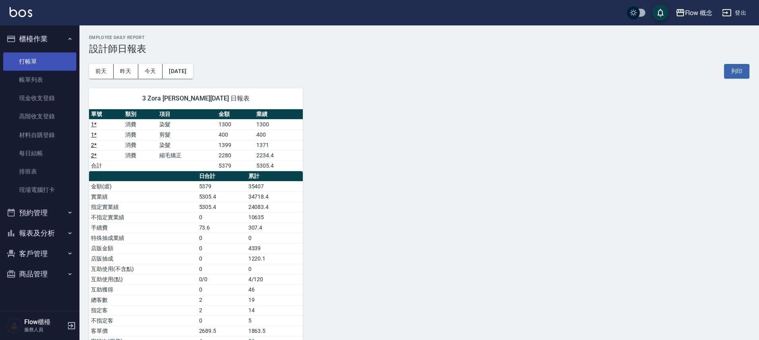
click at [38, 61] on link "打帳單" at bounding box center [39, 61] width 73 height 18
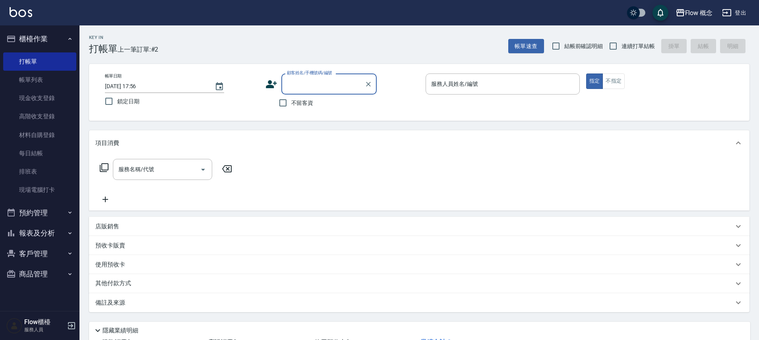
click at [40, 234] on button "報表及分析" at bounding box center [39, 233] width 73 height 21
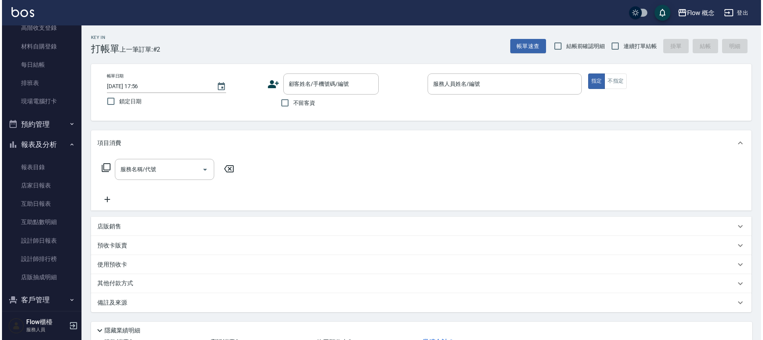
scroll to position [118, 0]
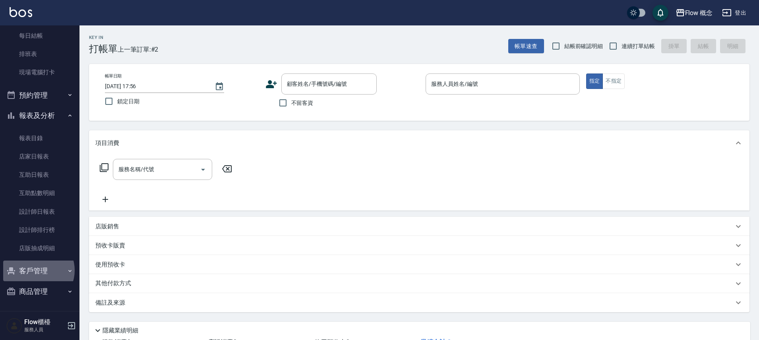
click at [37, 270] on button "客戶管理" at bounding box center [39, 271] width 73 height 21
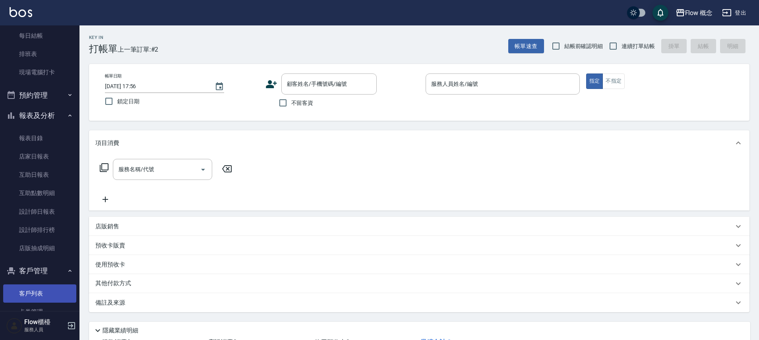
click at [38, 298] on link "客戶列表" at bounding box center [39, 293] width 73 height 18
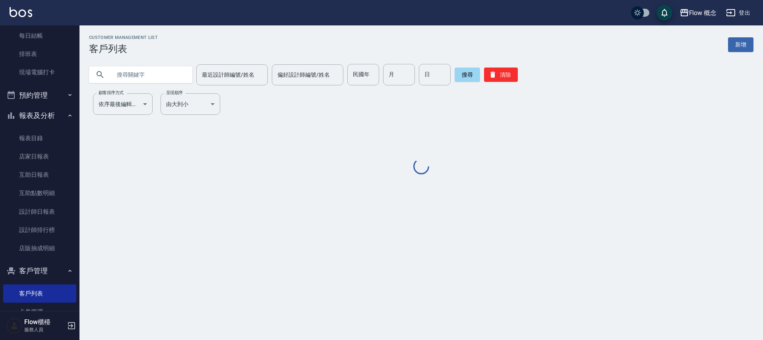
click at [148, 74] on input "text" at bounding box center [148, 74] width 75 height 21
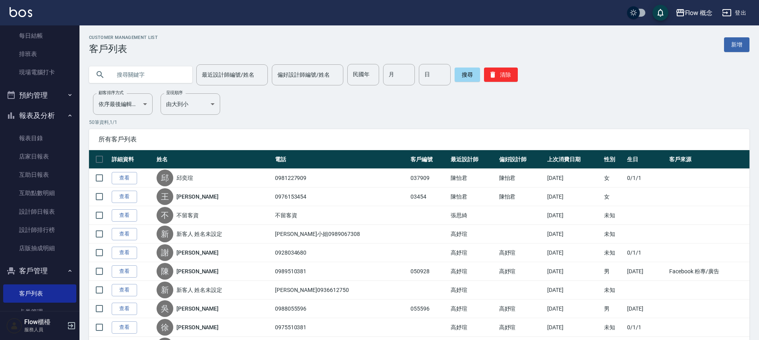
type input "j"
type input "魏"
click at [459, 79] on button "搜尋" at bounding box center [467, 75] width 25 height 14
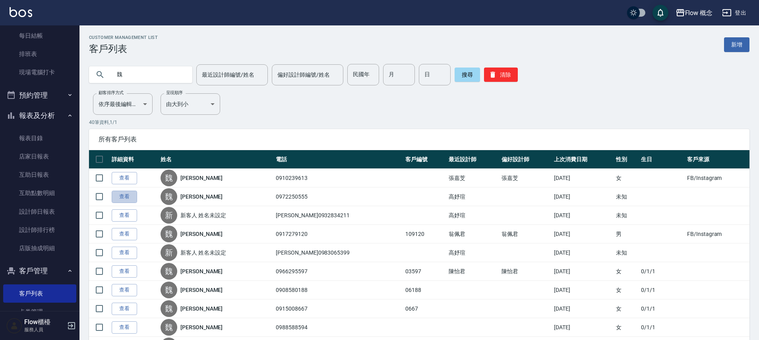
click at [128, 196] on link "查看" at bounding box center [124, 197] width 25 height 12
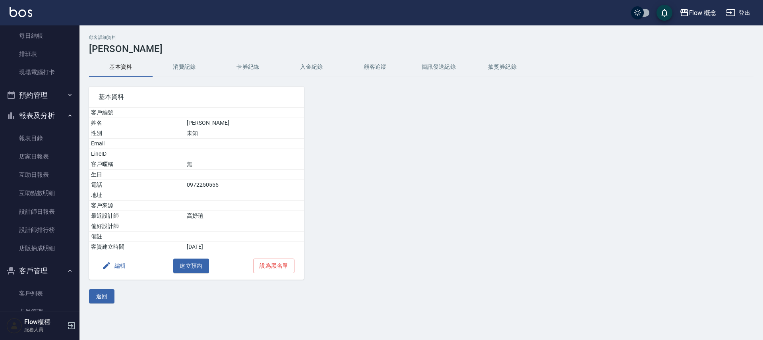
click at [178, 68] on button "消費記錄" at bounding box center [185, 67] width 64 height 19
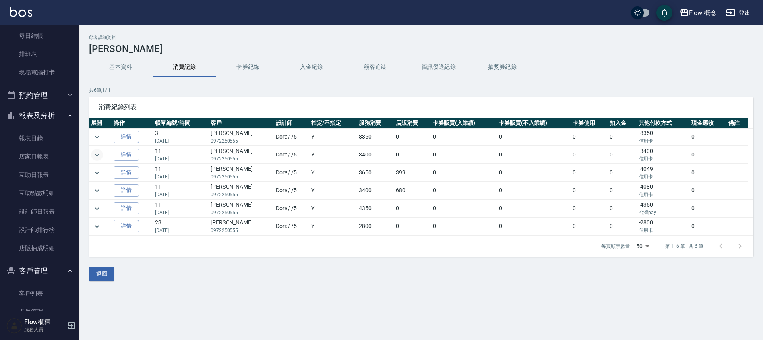
click at [98, 157] on icon "expand row" at bounding box center [97, 155] width 10 height 10
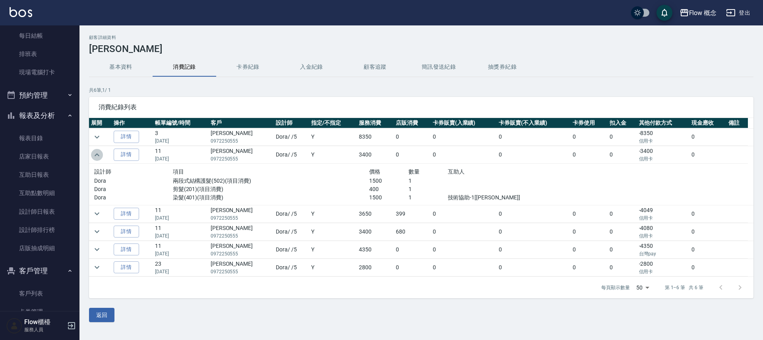
click at [98, 157] on icon "expand row" at bounding box center [97, 155] width 10 height 10
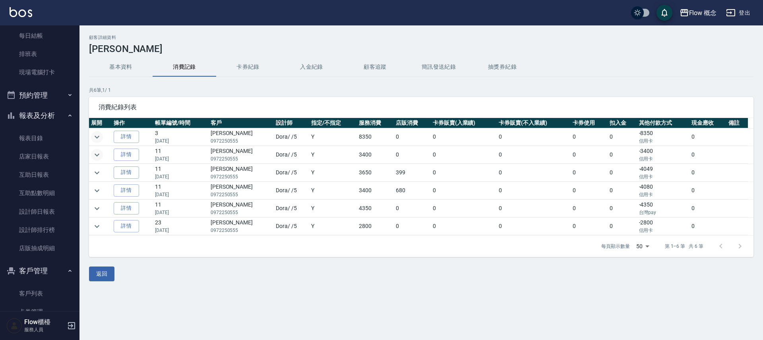
click at [97, 137] on icon "expand row" at bounding box center [97, 136] width 5 height 3
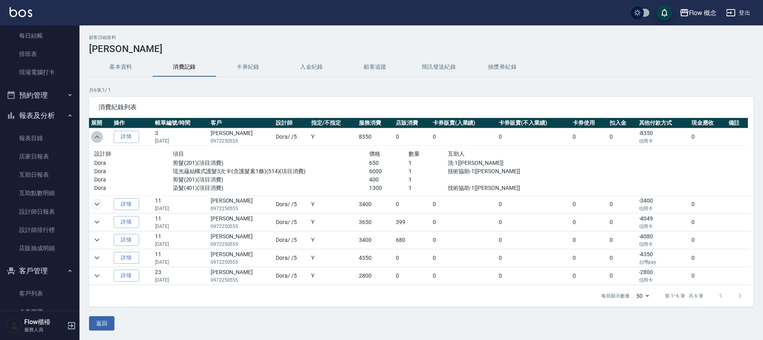
click at [97, 137] on icon "expand row" at bounding box center [97, 137] width 10 height 10
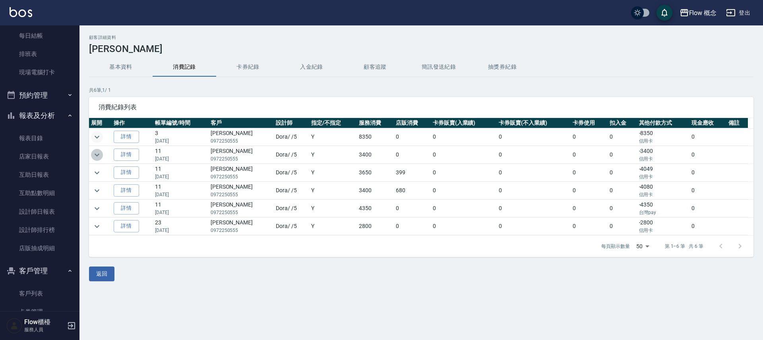
click at [98, 157] on icon "expand row" at bounding box center [97, 155] width 10 height 10
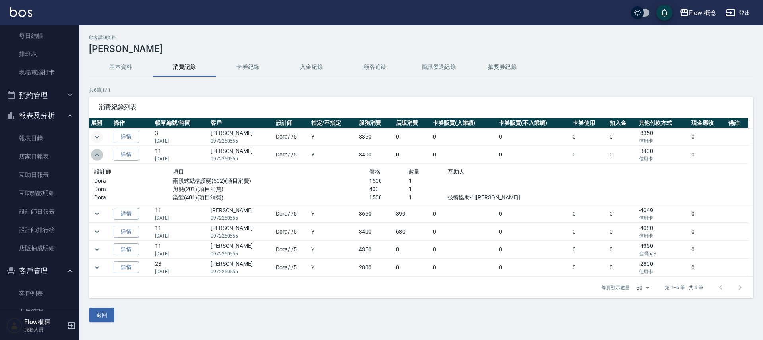
click at [98, 157] on icon "expand row" at bounding box center [97, 155] width 10 height 10
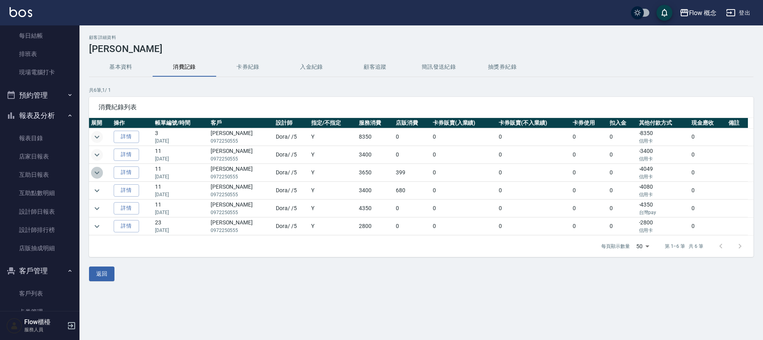
click at [97, 170] on icon "expand row" at bounding box center [97, 173] width 10 height 10
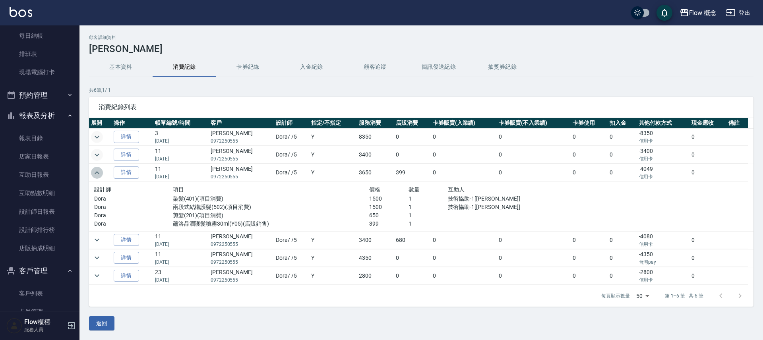
click at [97, 170] on icon "expand row" at bounding box center [97, 173] width 10 height 10
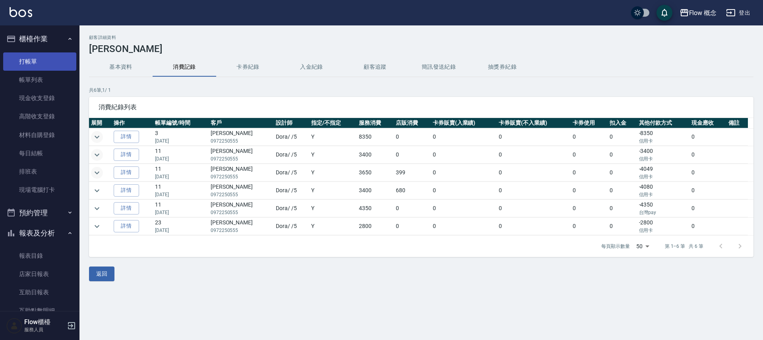
click at [43, 54] on link "打帳單" at bounding box center [39, 61] width 73 height 18
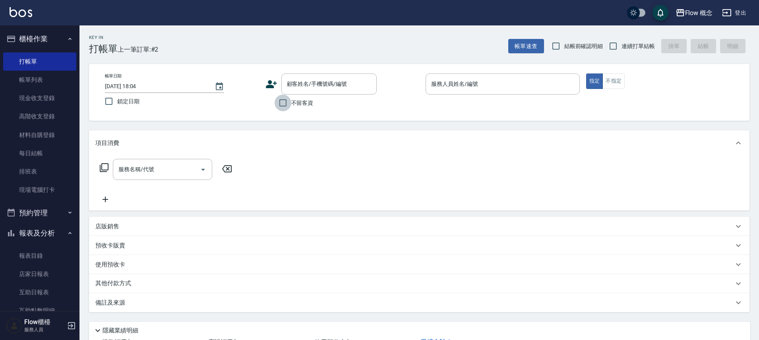
click at [286, 102] on input "不留客資" at bounding box center [283, 103] width 17 height 17
checkbox input "true"
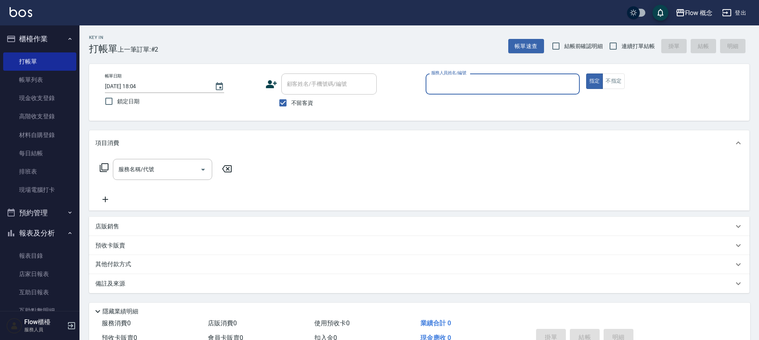
click at [441, 83] on input "服務人員姓名/編號" at bounding box center [502, 84] width 147 height 14
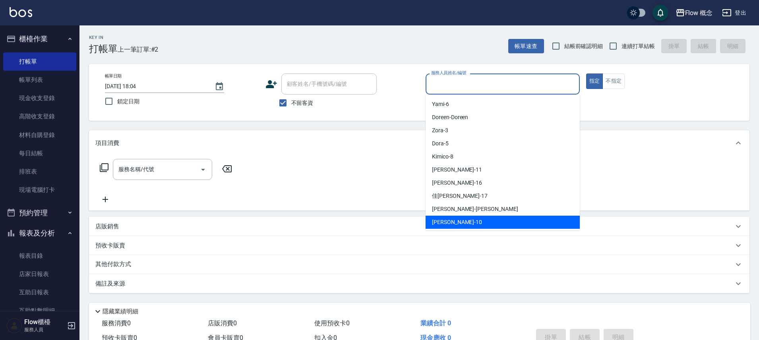
click at [444, 222] on span "[PERSON_NAME] -10" at bounding box center [457, 222] width 50 height 8
type input "[PERSON_NAME]-10"
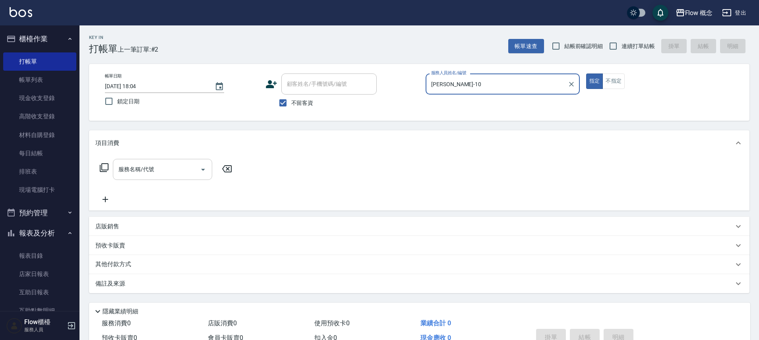
click at [146, 165] on input "服務名稱/代號" at bounding box center [156, 169] width 80 height 14
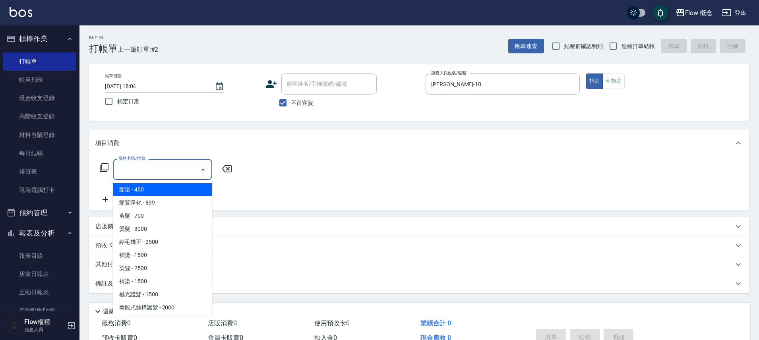
click at [144, 192] on span "髮浴 - 450" at bounding box center [162, 189] width 99 height 13
type input "髮浴 (101)"
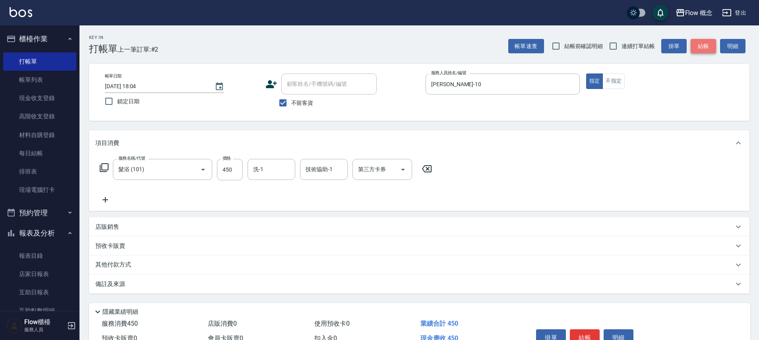
click at [704, 43] on button "結帳" at bounding box center [702, 46] width 25 height 15
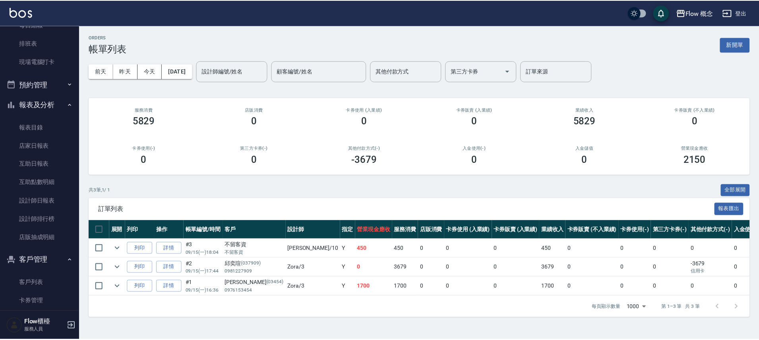
scroll to position [131, 0]
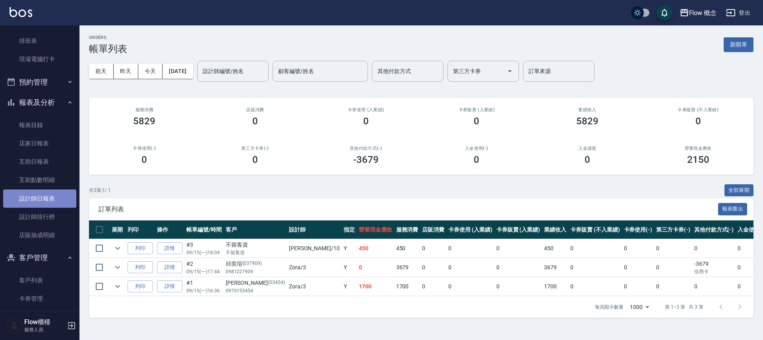
click at [43, 199] on link "設計師日報表" at bounding box center [39, 199] width 73 height 18
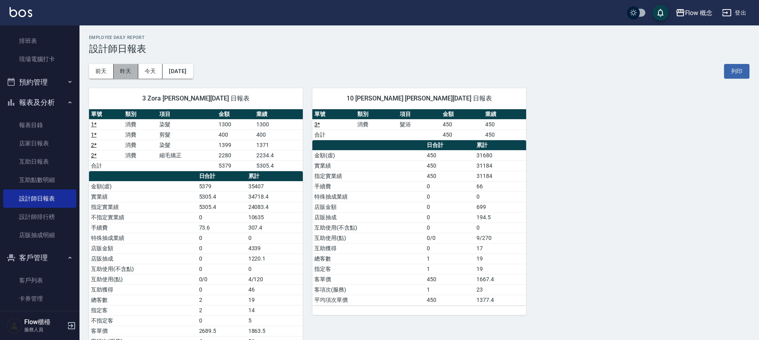
click at [126, 68] on button "昨天" at bounding box center [126, 71] width 25 height 15
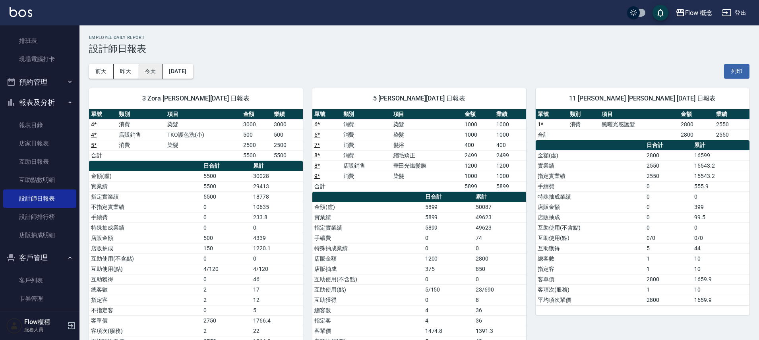
click at [146, 70] on button "今天" at bounding box center [150, 71] width 25 height 15
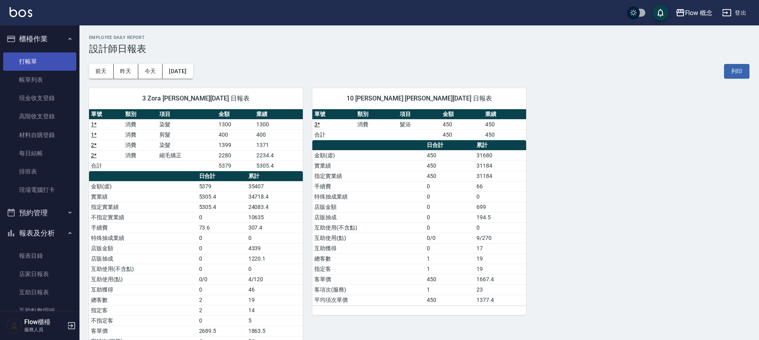
click at [25, 60] on link "打帳單" at bounding box center [39, 61] width 73 height 18
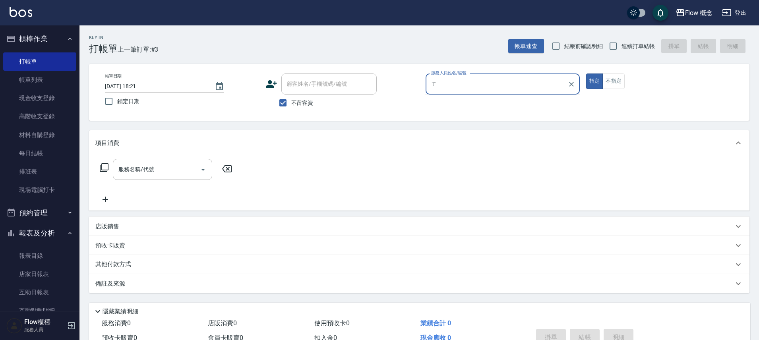
type input "ㄒ"
click at [282, 106] on input "不留客資" at bounding box center [283, 103] width 17 height 17
checkbox input "false"
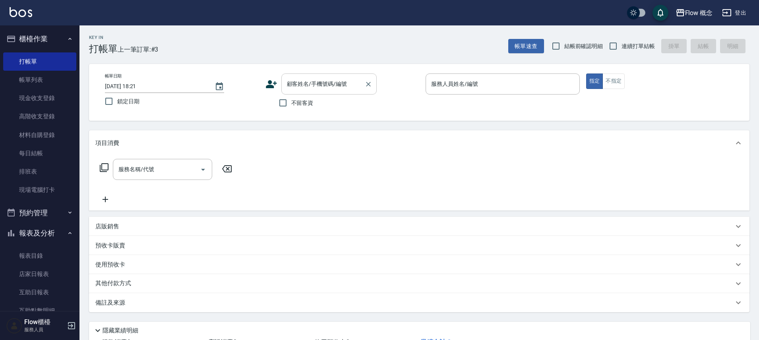
click at [300, 91] on div "顧客姓名/手機號碼/編號" at bounding box center [328, 83] width 95 height 21
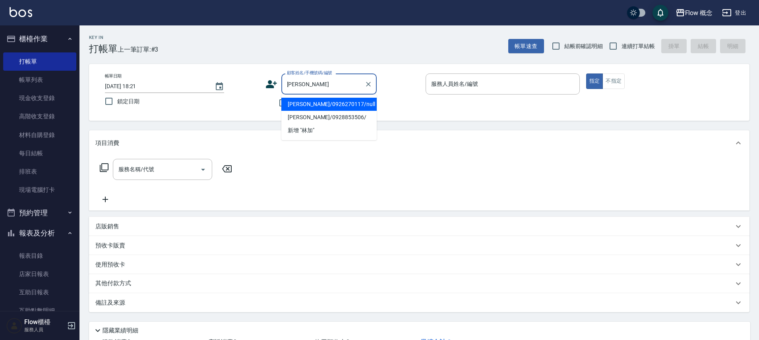
click at [340, 106] on li "[PERSON_NAME]/0926270117/null" at bounding box center [328, 104] width 95 height 13
type input "[PERSON_NAME]/0926270117/null"
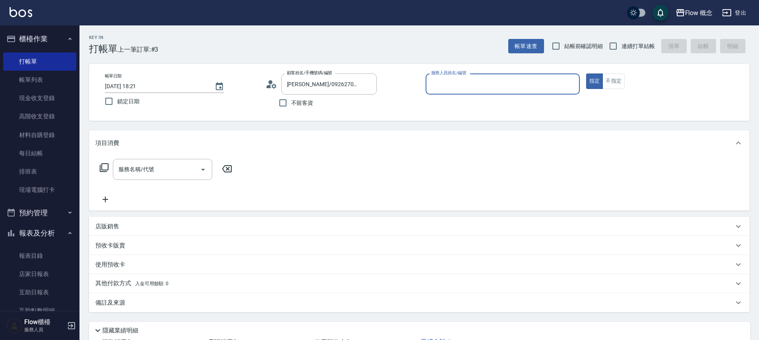
click at [448, 87] on input "服務人員姓名/編號" at bounding box center [502, 84] width 147 height 14
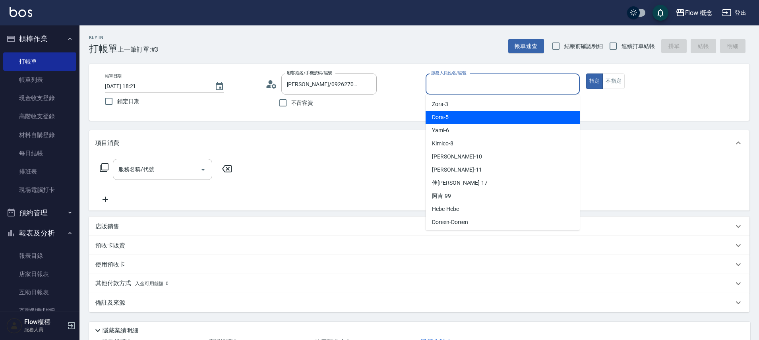
click at [448, 121] on div "Dora -5" at bounding box center [503, 117] width 154 height 13
type input "Dora-5"
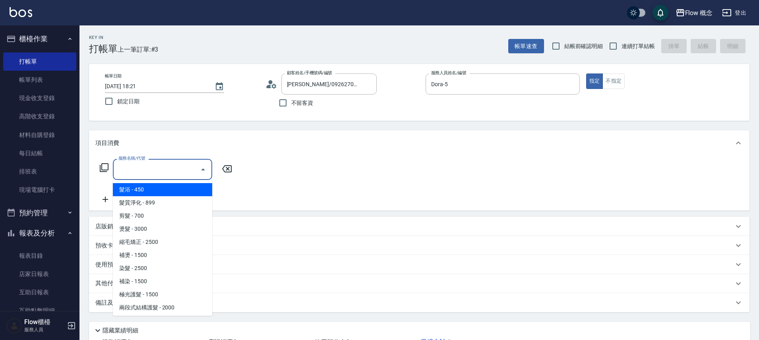
click at [177, 169] on input "服務名稱/代號" at bounding box center [156, 169] width 80 height 14
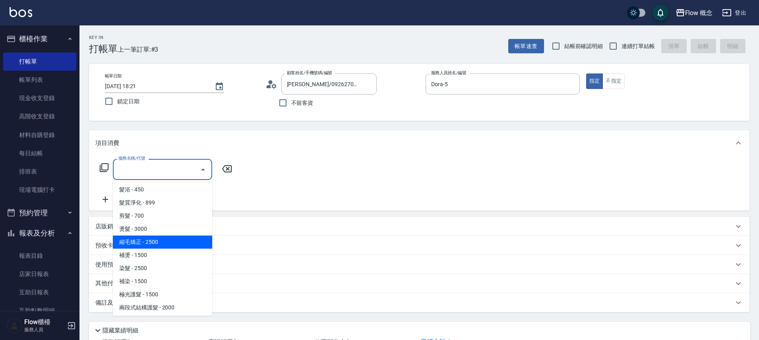
click at [147, 243] on span "縮毛矯正 - 2500" at bounding box center [162, 242] width 99 height 13
type input "縮毛矯正 (302)"
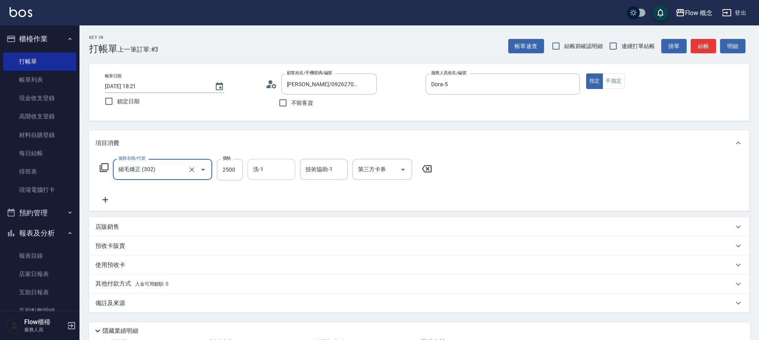
click at [288, 173] on input "洗-1" at bounding box center [271, 169] width 41 height 14
type input "１７"
click at [284, 172] on input "洗-1" at bounding box center [271, 169] width 41 height 14
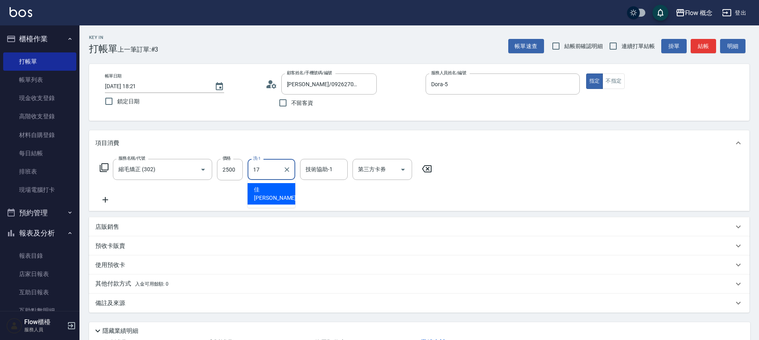
type input "佳[PERSON_NAME]-17"
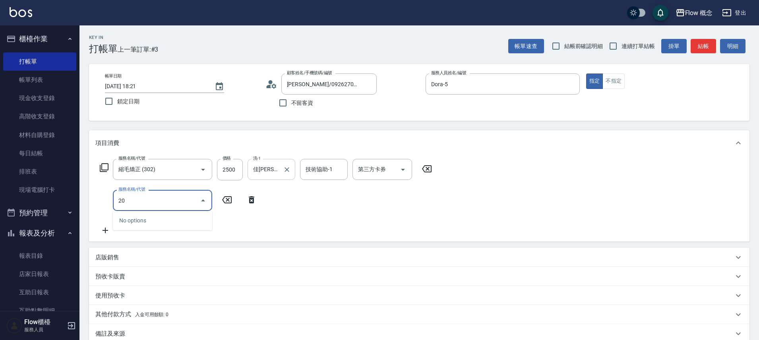
type input "2"
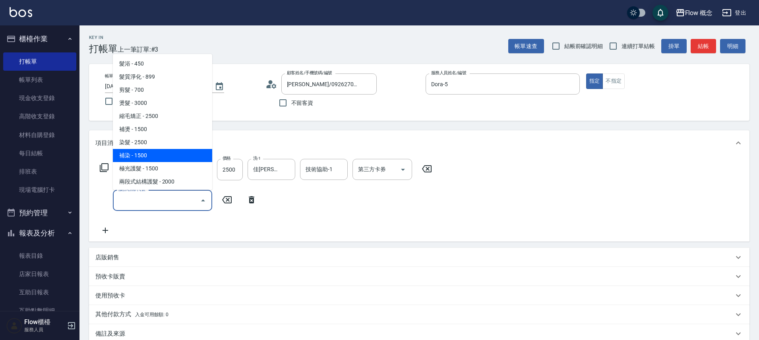
click at [153, 155] on span "補染 - 1500" at bounding box center [162, 155] width 99 height 13
type input "補染(402)"
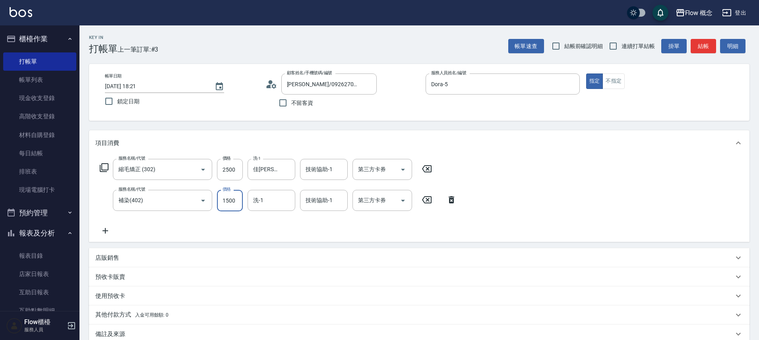
click at [235, 205] on input "1500" at bounding box center [230, 200] width 26 height 21
type input "1300"
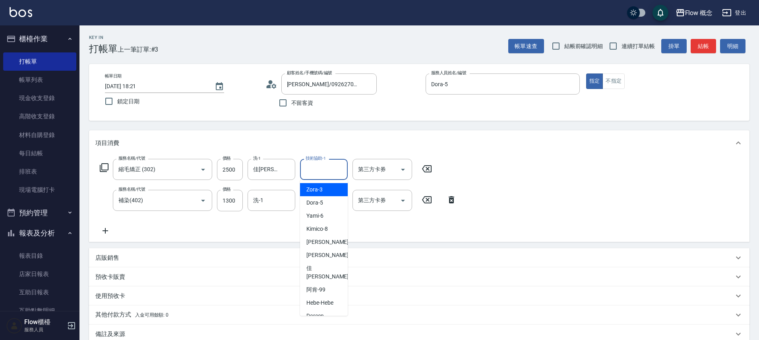
click at [323, 172] on input "技術協助-1" at bounding box center [324, 169] width 41 height 14
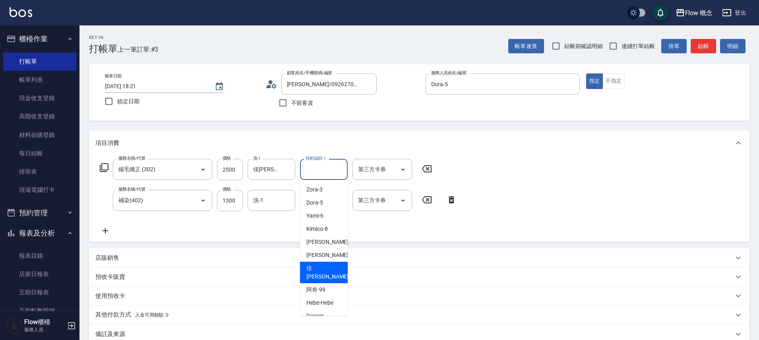
click at [326, 269] on div "佳[PERSON_NAME] -17" at bounding box center [324, 272] width 48 height 21
type input "佳[PERSON_NAME]-17"
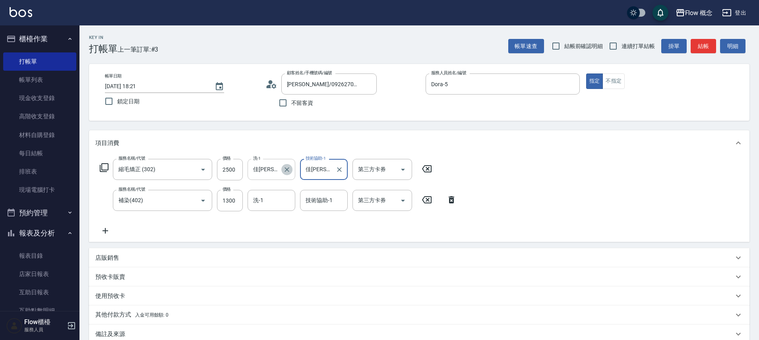
click at [290, 168] on icon "Clear" at bounding box center [287, 170] width 8 height 8
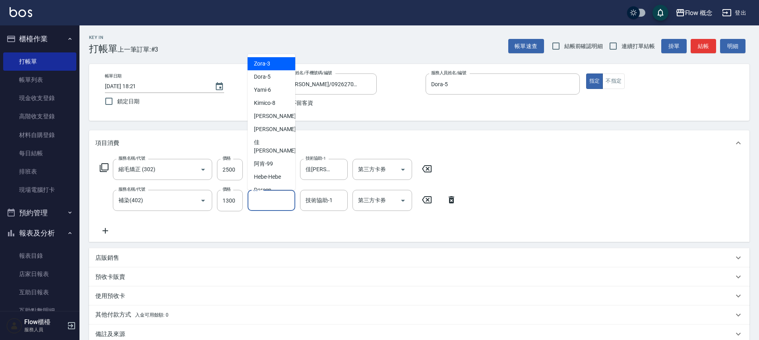
click at [283, 205] on input "洗-1" at bounding box center [271, 200] width 41 height 14
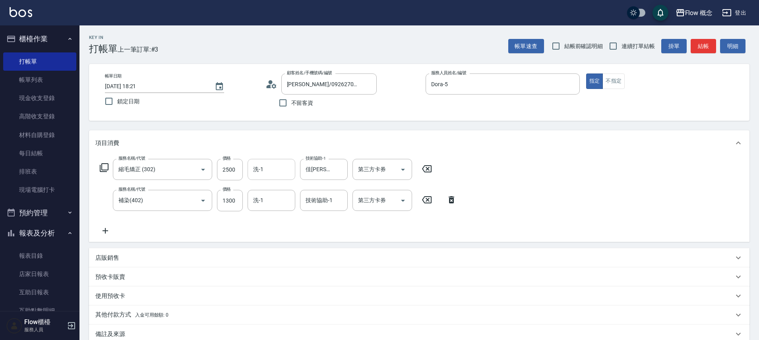
click at [309, 234] on div "服務名稱/代號 縮毛矯正 (302) 服務名稱/代號 價格 2500 價格 洗-1 洗-1 技術協助-1 佳蒨-17 技術協助-1 第三方卡券 第三方卡券 服…" at bounding box center [278, 197] width 366 height 77
click at [130, 252] on div "店販銷售" at bounding box center [419, 257] width 660 height 19
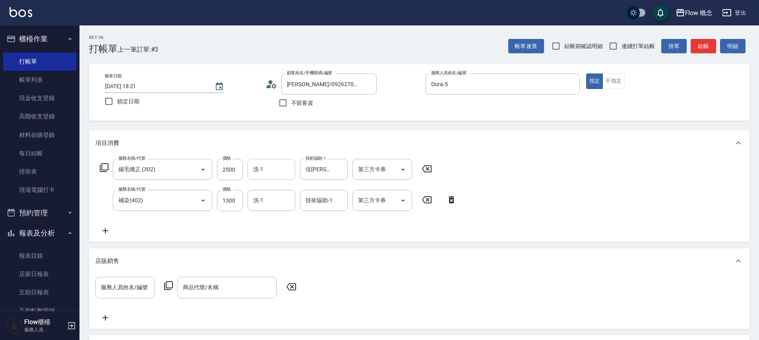
click at [105, 230] on icon at bounding box center [106, 231] width 6 height 6
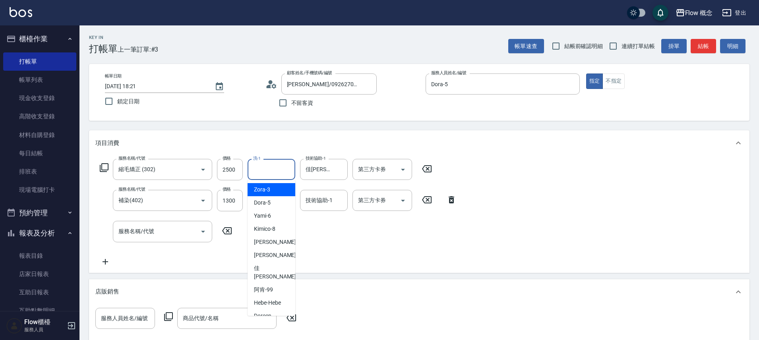
click at [275, 175] on input "洗-1" at bounding box center [271, 169] width 41 height 14
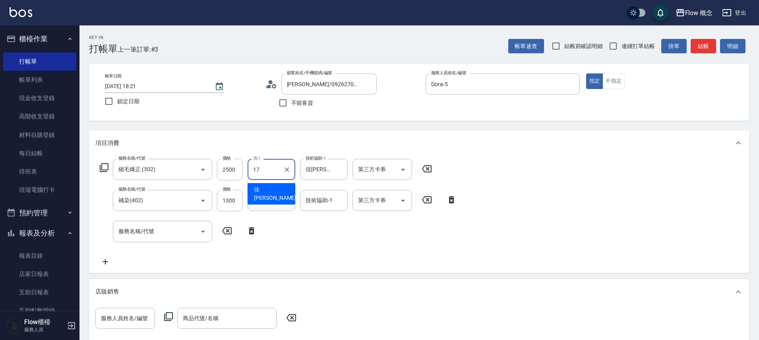
type input "佳[PERSON_NAME]-17"
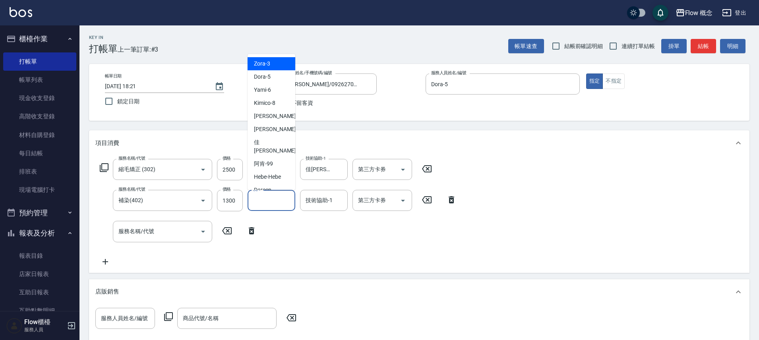
click at [260, 202] on input "洗-1" at bounding box center [271, 200] width 41 height 14
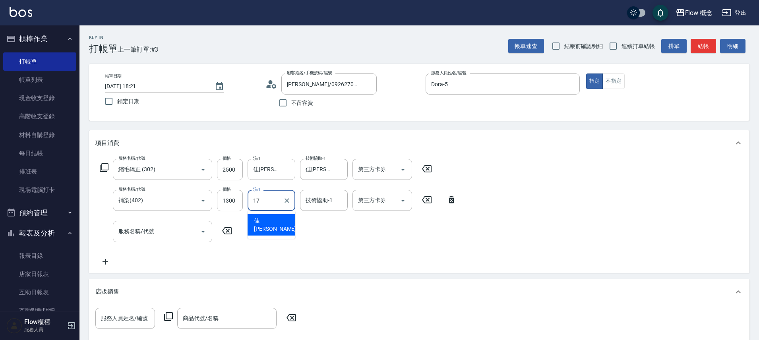
type input "佳[PERSON_NAME]-17"
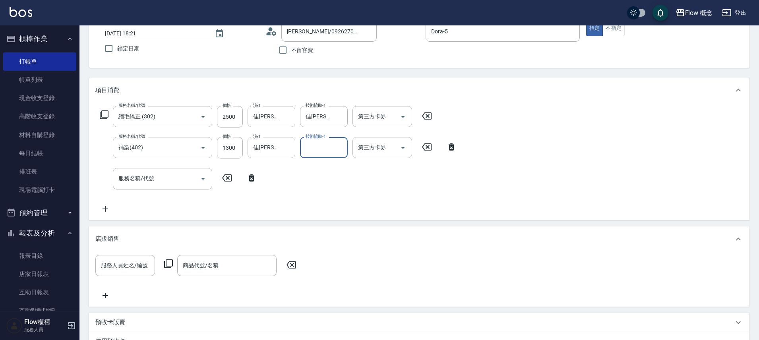
scroll to position [145, 0]
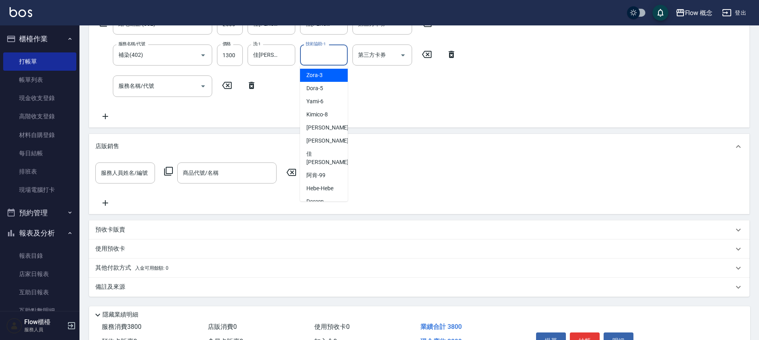
click at [327, 58] on input "技術協助-1" at bounding box center [324, 55] width 41 height 14
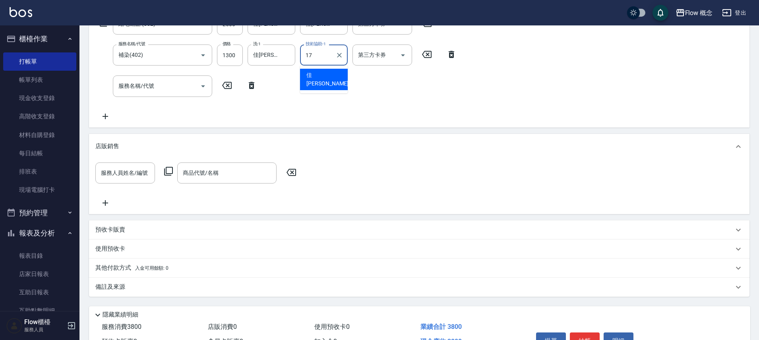
type input "佳[PERSON_NAME]-17"
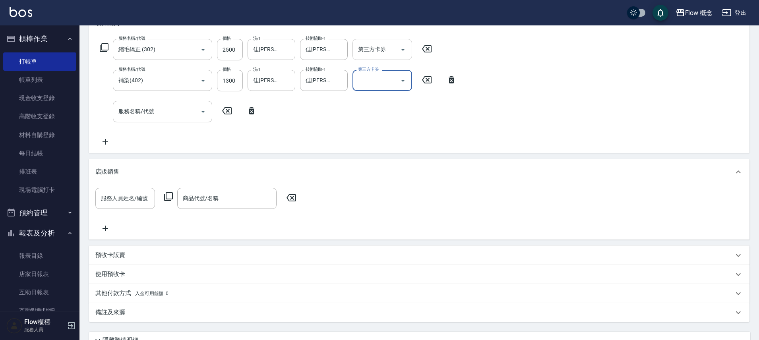
scroll to position [87, 0]
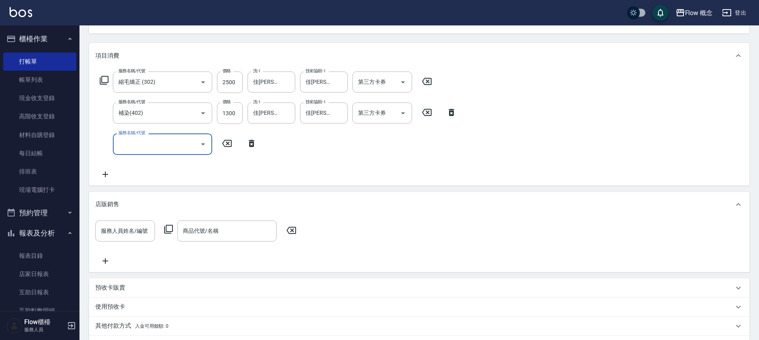
click at [129, 147] on input "服務名稱/代號" at bounding box center [156, 144] width 80 height 14
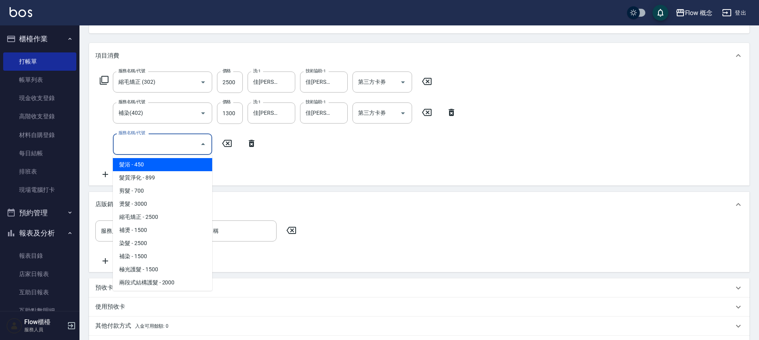
click at [132, 162] on span "髮浴 - 450" at bounding box center [162, 164] width 99 height 13
type input "髮浴 (101)"
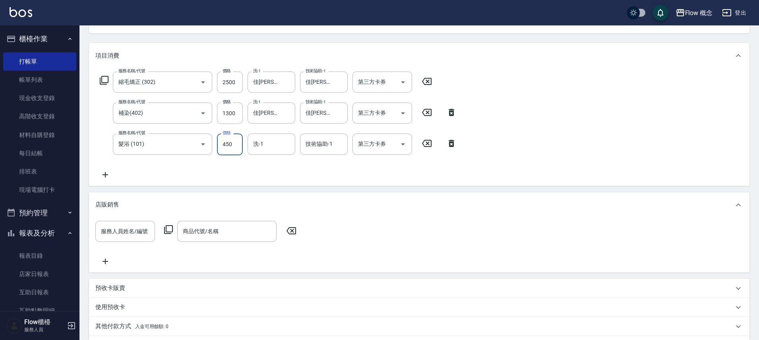
click at [221, 146] on input "450" at bounding box center [230, 143] width 26 height 21
click at [322, 174] on div "服務名稱/代號 縮毛矯正 (302) 服務名稱/代號 價格 2500 價格 洗-1 佳蒨-17 洗-1 技術協助-1 佳蒨-17 技術協助-1 第三方卡券 第…" at bounding box center [278, 126] width 366 height 108
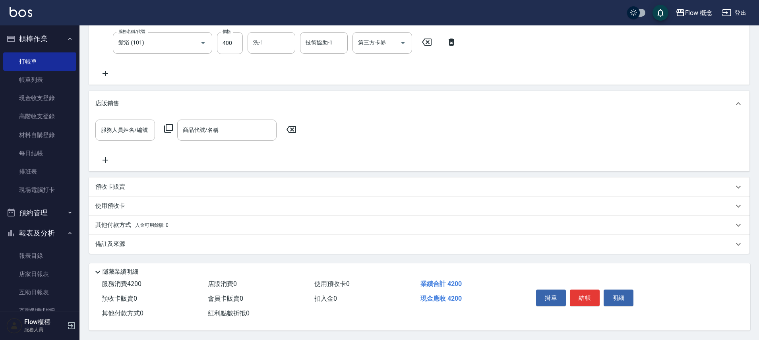
scroll to position [48, 0]
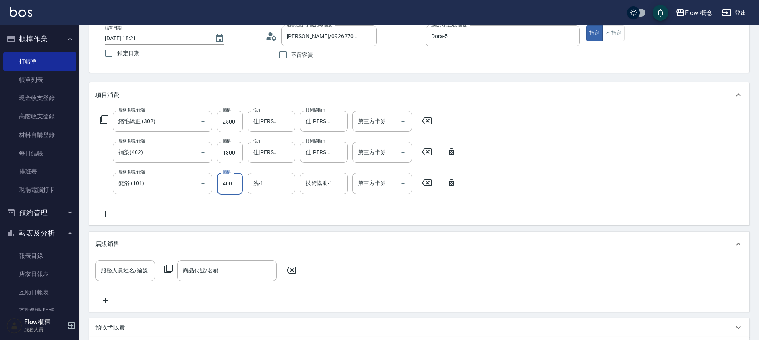
click at [233, 186] on input "400" at bounding box center [230, 183] width 26 height 21
type input "300"
click at [306, 212] on div "服務名稱/代號 縮毛矯正 (302) 服務名稱/代號 價格 2500 價格 洗-1 佳蒨-17 洗-1 技術協助-1 佳蒨-17 技術協助-1 第三方卡券 第…" at bounding box center [278, 165] width 366 height 108
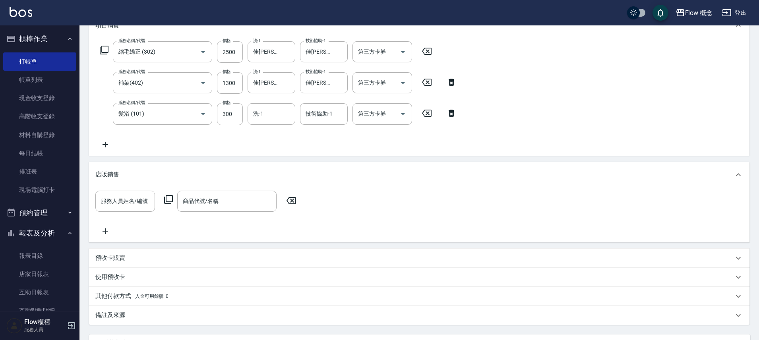
scroll to position [192, 0]
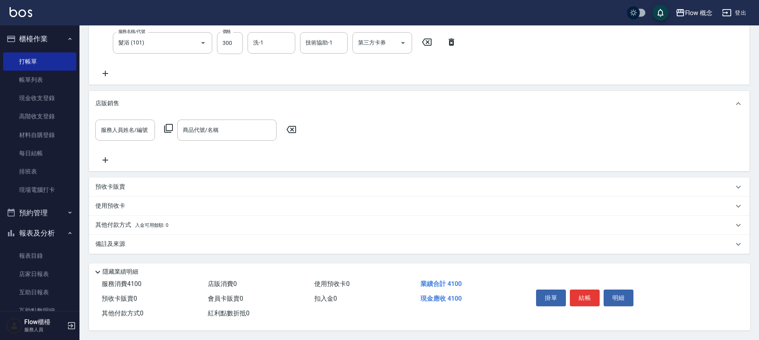
click at [279, 240] on div "備註及來源" at bounding box center [414, 244] width 638 height 8
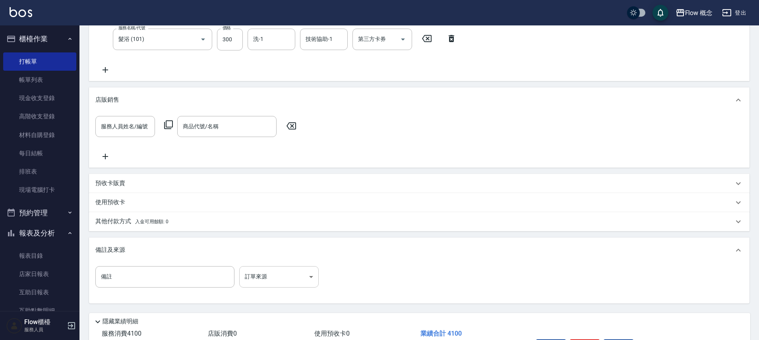
click at [299, 280] on body "Flow 概念 登出 櫃檯作業 打帳單 帳單列表 現金收支登錄 高階收支登錄 材料自購登錄 每日結帳 排班表 現場電腦打卡 預約管理 預約管理 單日預約紀錄 …" at bounding box center [379, 99] width 759 height 582
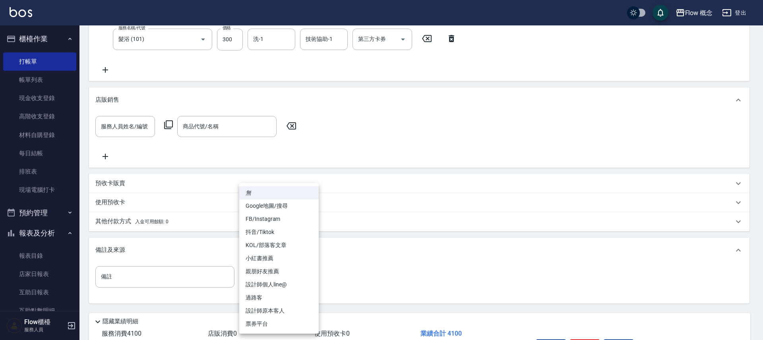
click at [277, 312] on li "設計師原本客人" at bounding box center [278, 310] width 79 height 13
type input "設計師原本客人"
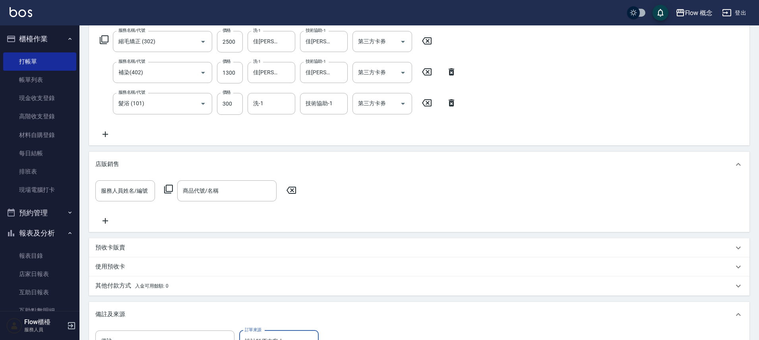
scroll to position [242, 0]
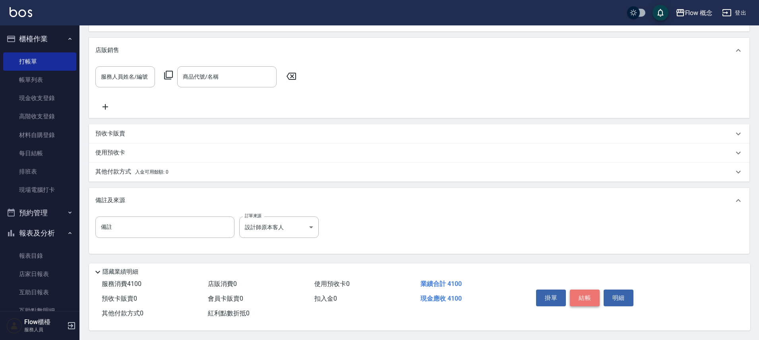
click at [583, 293] on button "結帳" at bounding box center [585, 298] width 30 height 17
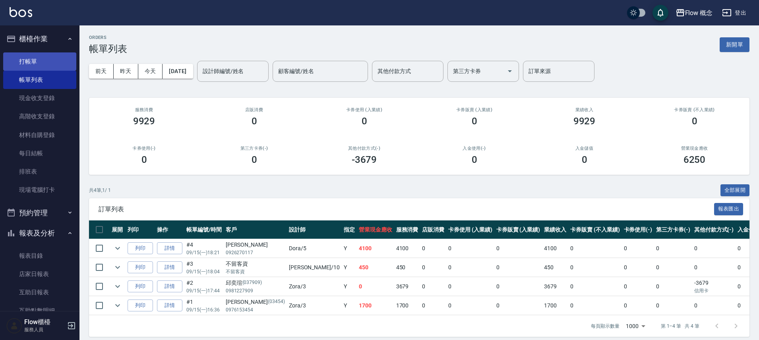
click at [31, 59] on link "打帳單" at bounding box center [39, 61] width 73 height 18
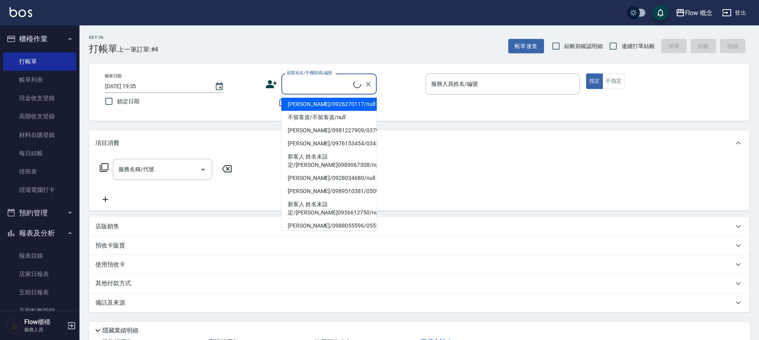
click at [292, 88] on input "顧客姓名/手機號碼/編號" at bounding box center [319, 84] width 68 height 14
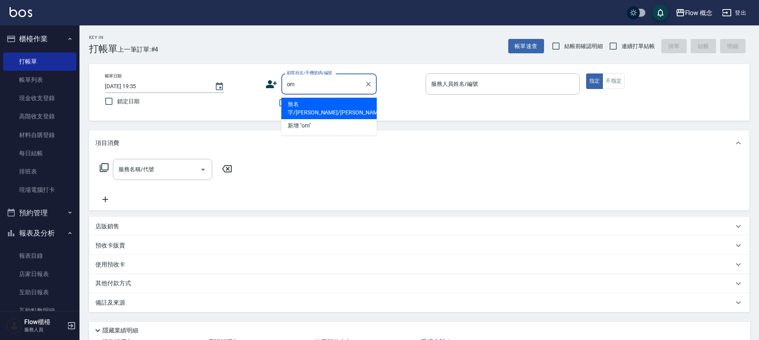
click at [321, 83] on input "om" at bounding box center [323, 84] width 76 height 14
type input "o"
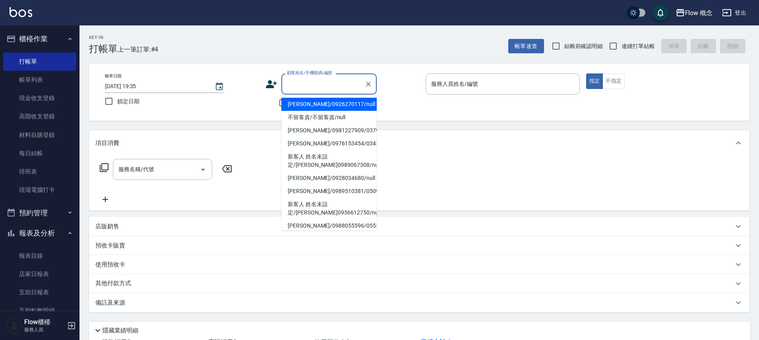
type input "ㄩ"
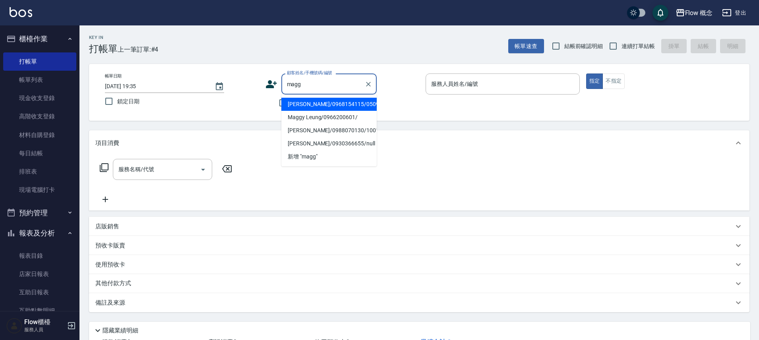
click at [327, 111] on li "[PERSON_NAME]/0968154115/0509201" at bounding box center [328, 104] width 95 height 13
type input "[PERSON_NAME]/0968154115/0509201"
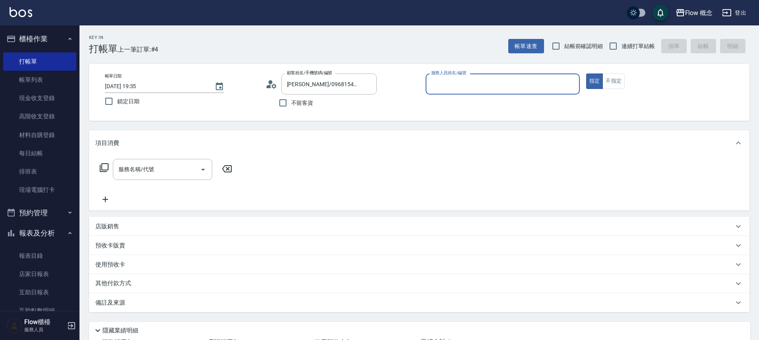
type input "Dora-5"
click at [179, 160] on div "服務名稱/代號" at bounding box center [162, 169] width 99 height 21
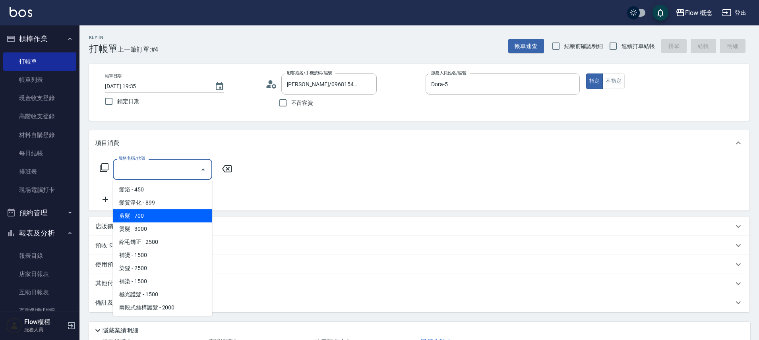
click at [143, 216] on span "剪髮 - 700" at bounding box center [162, 215] width 99 height 13
type input "剪髮(201)"
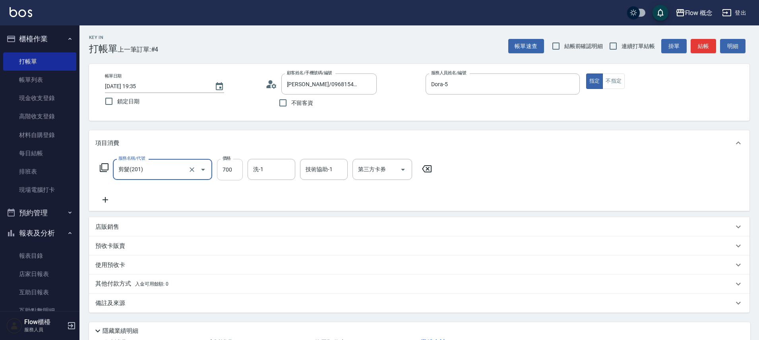
click at [228, 167] on input "700" at bounding box center [230, 169] width 26 height 21
type input "650"
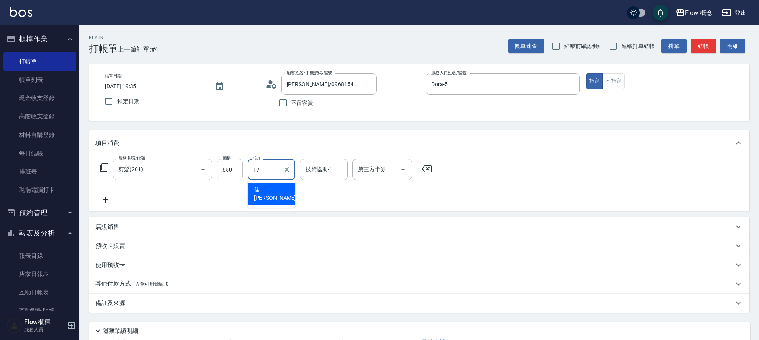
type input "佳[PERSON_NAME]-17"
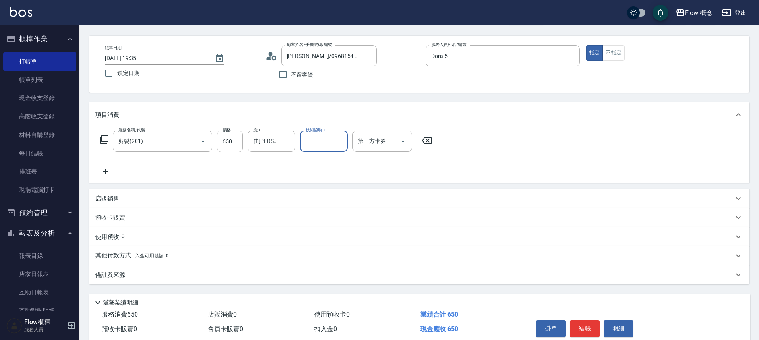
scroll to position [62, 0]
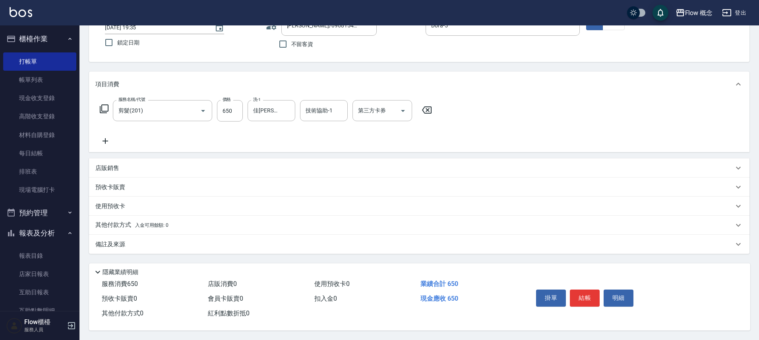
click at [159, 245] on div "備註及來源" at bounding box center [419, 244] width 660 height 19
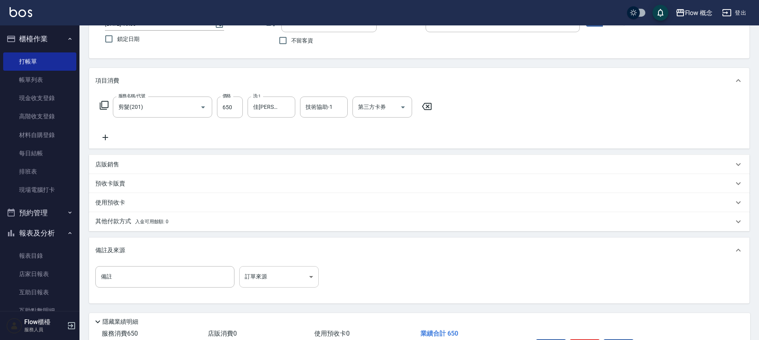
click at [280, 278] on body "Flow 概念 登出 櫃檯作業 打帳單 帳單列表 現金收支登錄 高階收支登錄 材料自購登錄 每日結帳 排班表 現場電腦打卡 預約管理 預約管理 單日預約紀錄 …" at bounding box center [379, 164] width 759 height 452
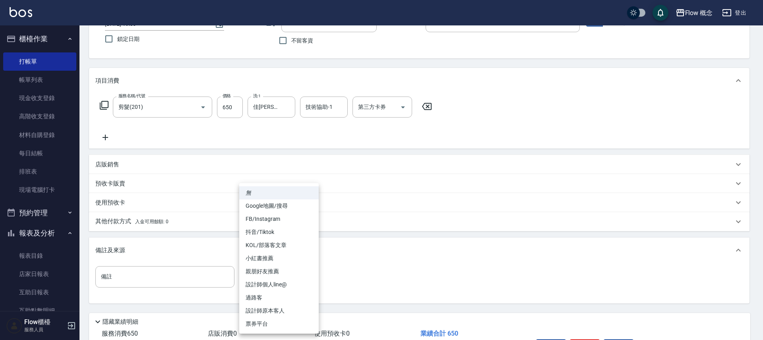
click at [275, 309] on li "設計師原本客人" at bounding box center [278, 310] width 79 height 13
type input "設計師原本客人"
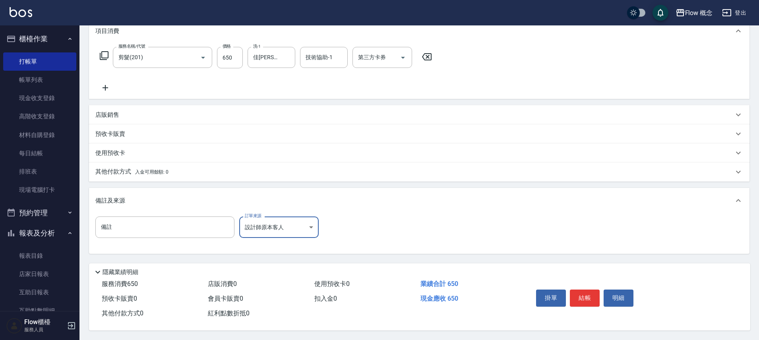
scroll to position [116, 0]
click at [585, 300] on button "結帳" at bounding box center [585, 298] width 30 height 17
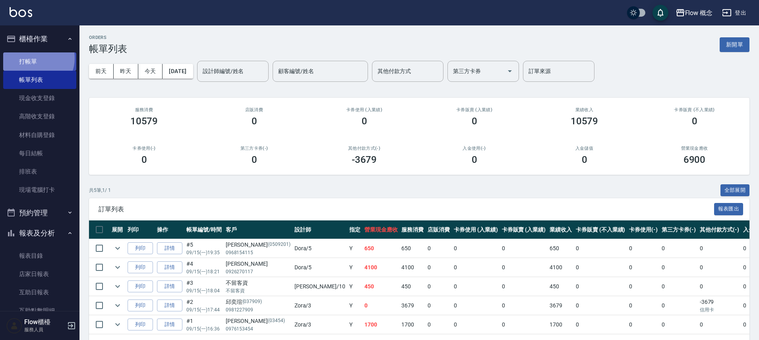
click at [36, 58] on link "打帳單" at bounding box center [39, 61] width 73 height 18
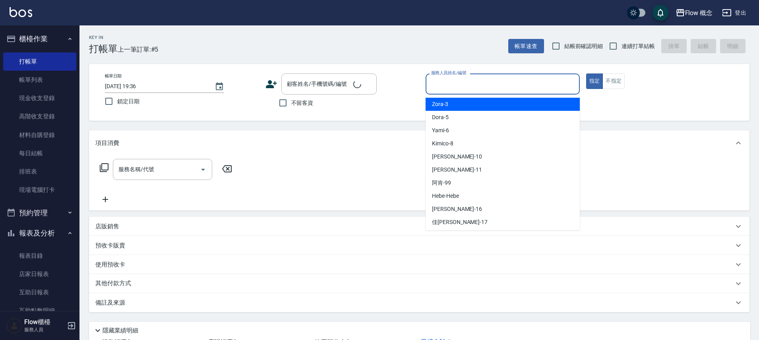
click at [485, 87] on input "服務人員姓名/編號" at bounding box center [502, 84] width 147 height 14
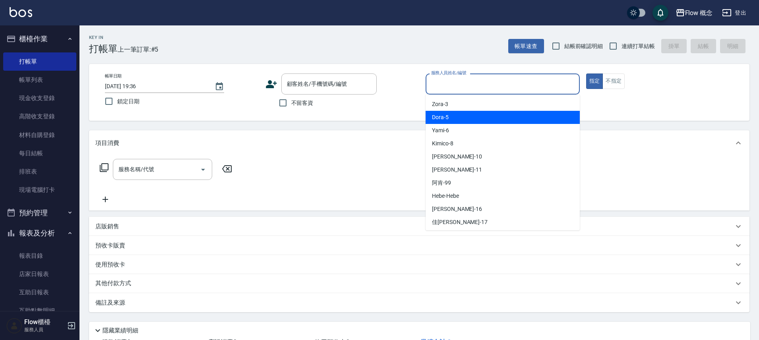
click at [467, 117] on div "Dora -5" at bounding box center [503, 117] width 154 height 13
type input "Dora-5"
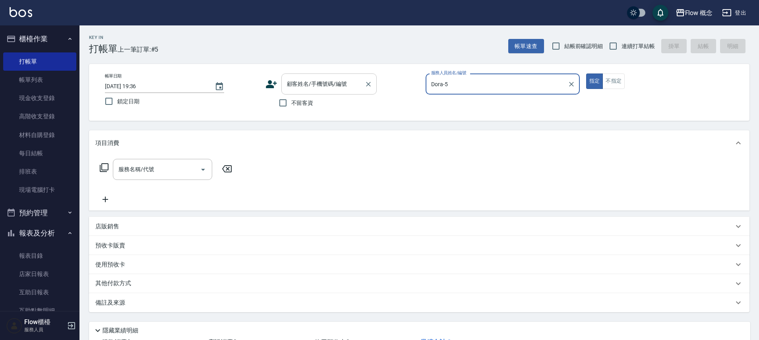
click at [321, 82] on input "顧客姓名/手機號碼/編號" at bounding box center [323, 84] width 76 height 14
paste input "染[PERSON_NAME] 0925602558"
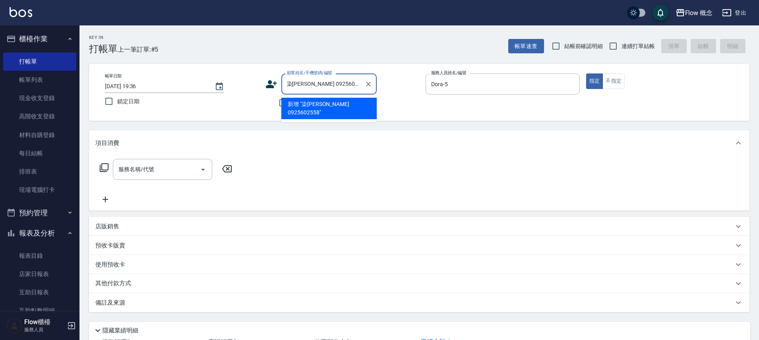
drag, startPoint x: 352, startPoint y: 83, endPoint x: 309, endPoint y: 87, distance: 42.7
click at [309, 87] on input "染[PERSON_NAME] 0925602558" at bounding box center [323, 84] width 76 height 14
click at [290, 84] on input "染[PERSON_NAME]" at bounding box center [323, 84] width 76 height 14
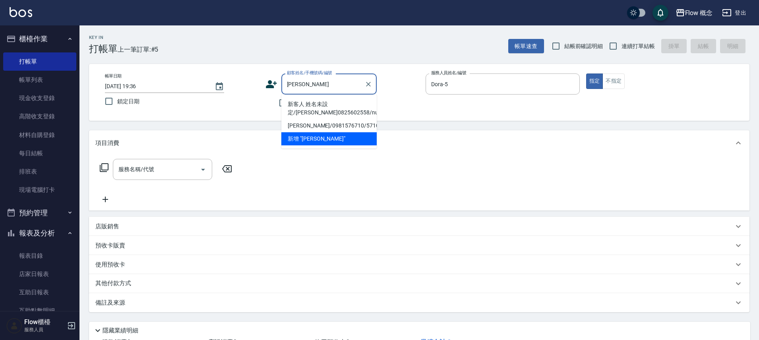
click at [322, 106] on li "新客人 姓名未設定/[PERSON_NAME]0825602558/null" at bounding box center [328, 108] width 95 height 21
type input "新客人 姓名未設定/[PERSON_NAME]0825602558/null"
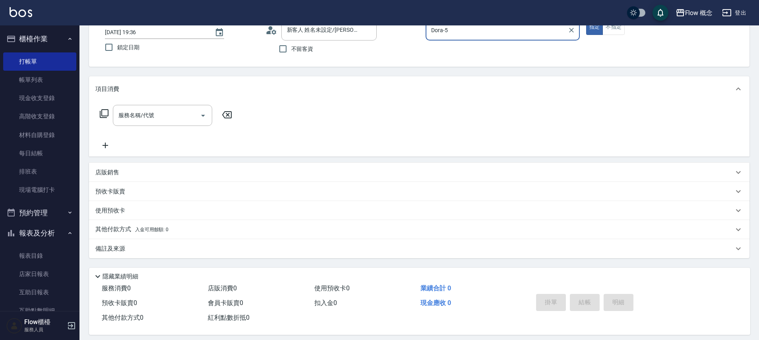
scroll to position [57, 0]
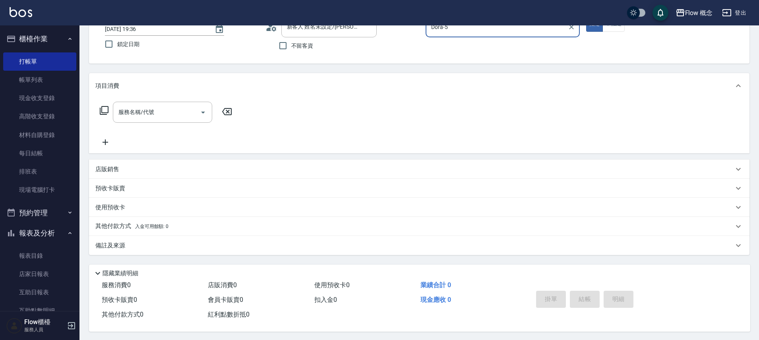
click at [126, 243] on div "備註及來源" at bounding box center [414, 246] width 638 height 8
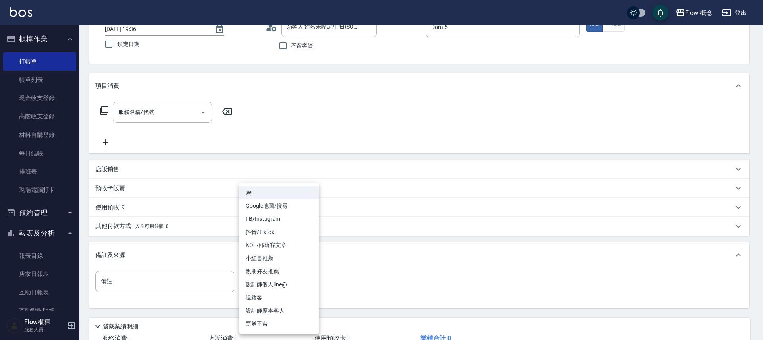
click at [276, 282] on body "Flow 概念 登出 櫃檯作業 打帳單 帳單列表 現金收支登錄 高階收支登錄 材料自購登錄 每日結帳 排班表 現場電腦打卡 預約管理 預約管理 單日預約紀錄 …" at bounding box center [381, 169] width 763 height 452
click at [270, 312] on li "設計師原本客人" at bounding box center [278, 310] width 79 height 13
type input "設計師原本客人"
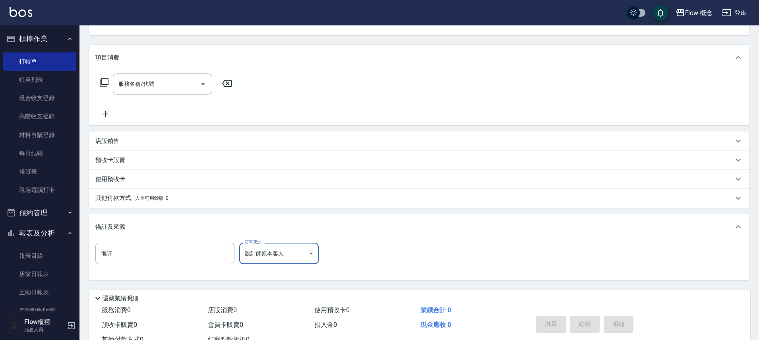
scroll to position [115, 0]
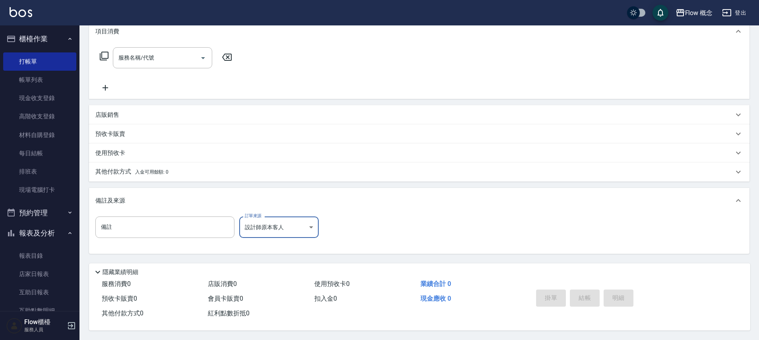
click at [124, 168] on p "其他付款方式 入金可用餘額: 0" at bounding box center [131, 172] width 73 height 9
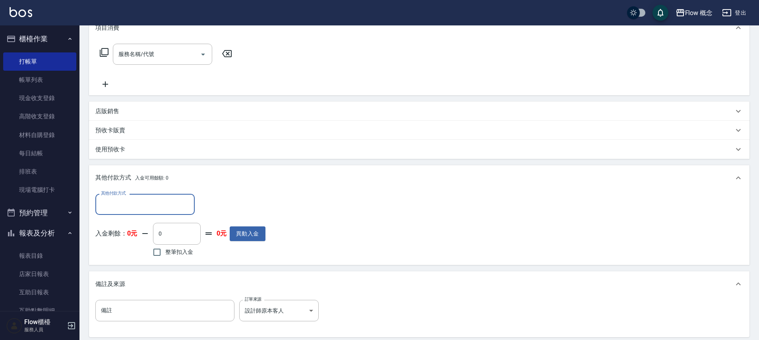
scroll to position [0, 0]
click at [365, 216] on div "其他付款方式 其他付款方式 入金剩餘： 0元 0 ​ 整筆扣入金 0元 異動入金" at bounding box center [419, 226] width 648 height 65
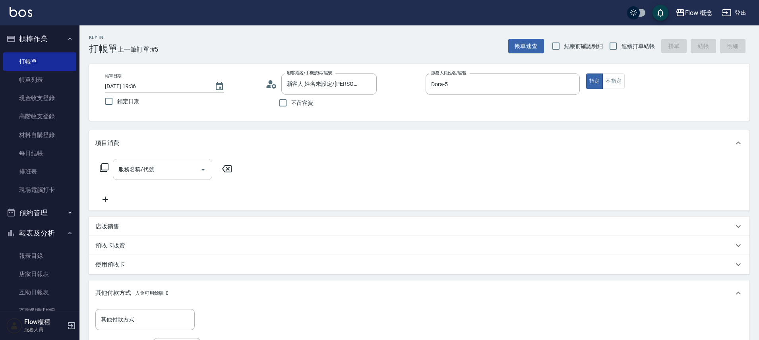
click at [162, 172] on input "服務名稱/代號" at bounding box center [156, 169] width 80 height 14
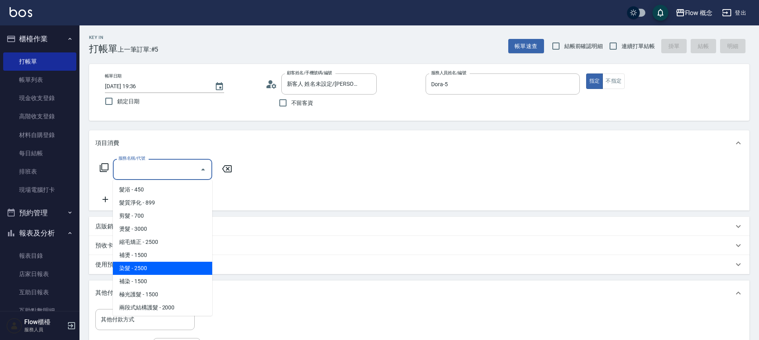
click at [147, 269] on span "染髮 - 2500" at bounding box center [162, 268] width 99 height 13
type input "染髮(401)"
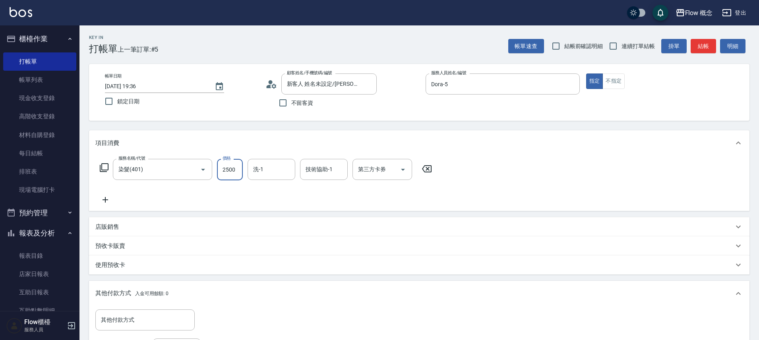
click at [229, 168] on input "2500" at bounding box center [230, 169] width 26 height 21
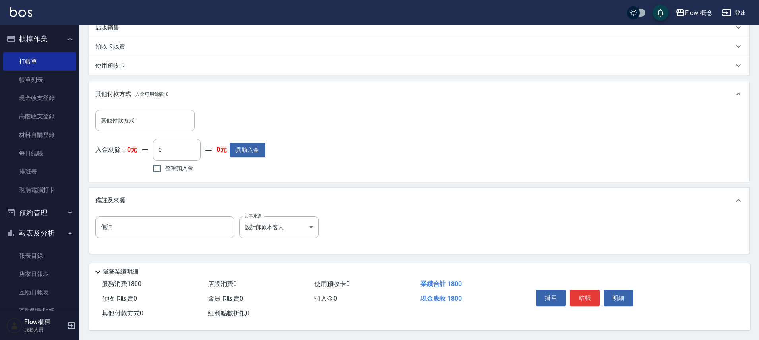
scroll to position [203, 0]
type input "1800"
click at [586, 294] on button "結帳" at bounding box center [585, 298] width 30 height 17
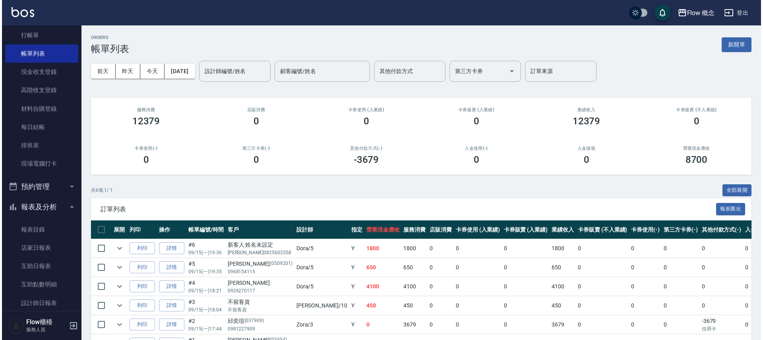
scroll to position [147, 0]
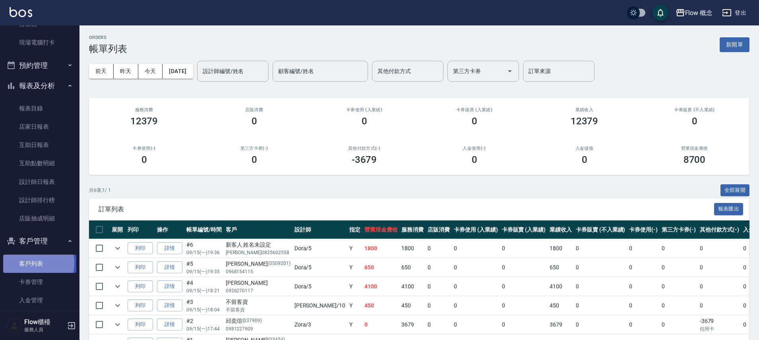
click at [36, 263] on link "客戶列表" at bounding box center [39, 264] width 73 height 18
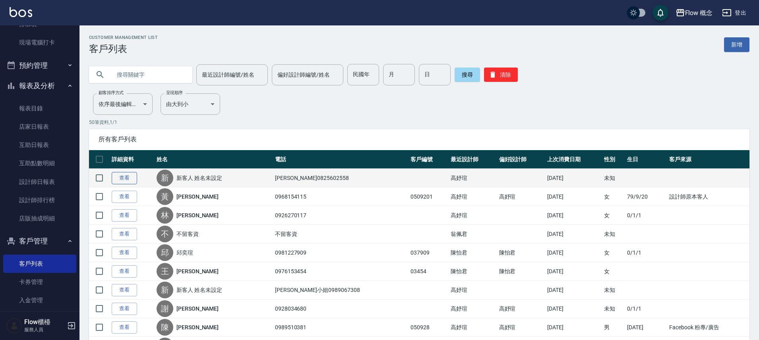
click at [121, 180] on link "查看" at bounding box center [124, 178] width 25 height 12
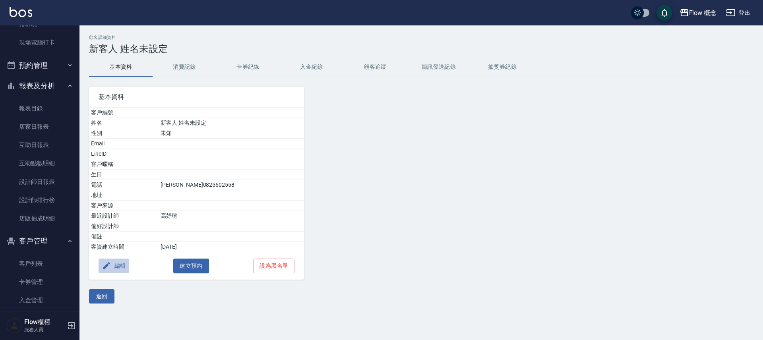
click at [101, 265] on button "編輯" at bounding box center [114, 266] width 31 height 15
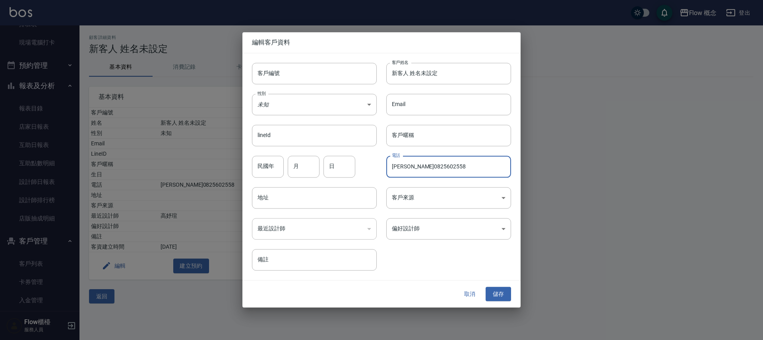
click at [410, 166] on input "[PERSON_NAME]0825602558" at bounding box center [448, 166] width 125 height 21
click at [418, 170] on input "[PERSON_NAME]0825602558" at bounding box center [448, 166] width 125 height 21
paste input "染[PERSON_NAME] 09"
click at [433, 165] on input "[PERSON_NAME][PERSON_NAME] 0925602558" at bounding box center [448, 166] width 125 height 21
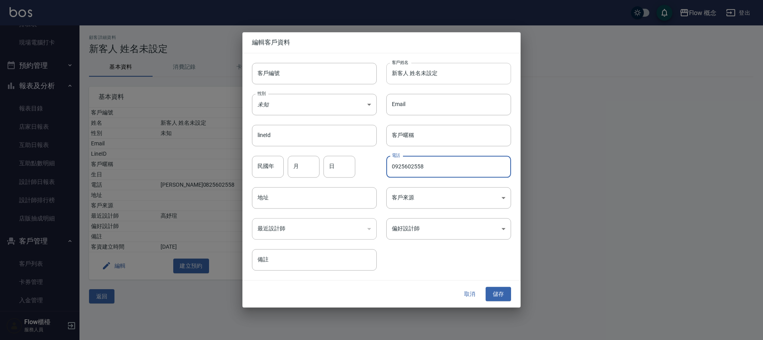
type input "0925602558"
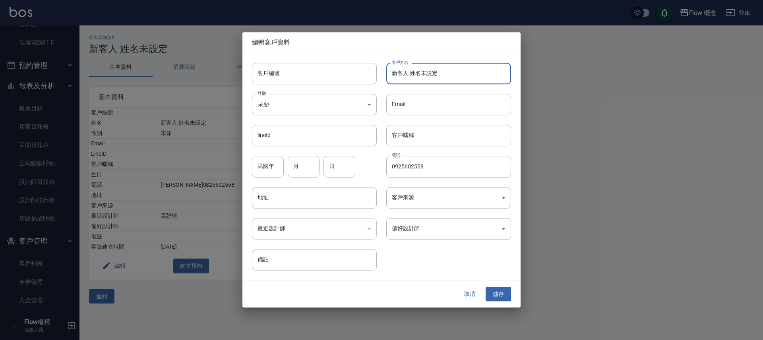
click at [404, 76] on input "新客人 姓名未設定" at bounding box center [448, 73] width 125 height 21
paste input "[PERSON_NAME]0925602558"
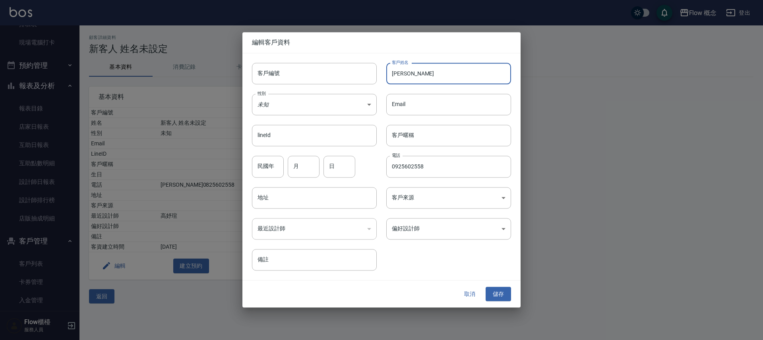
type input "[PERSON_NAME]"
click at [500, 296] on button "儲存" at bounding box center [497, 294] width 25 height 15
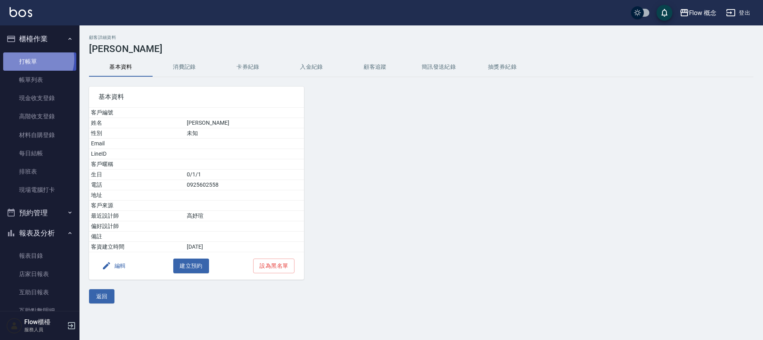
click at [33, 59] on link "打帳單" at bounding box center [39, 61] width 73 height 18
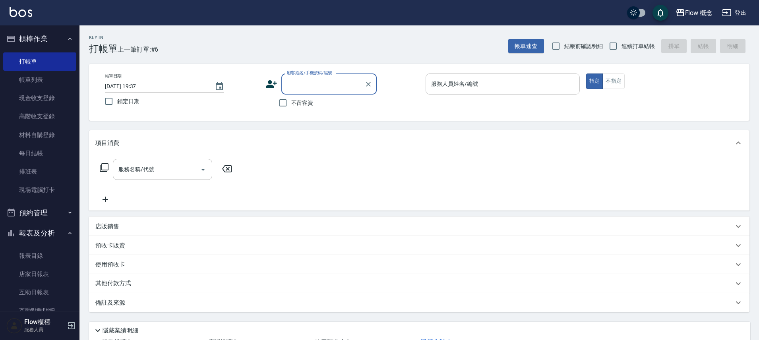
click at [464, 81] on input "服務人員姓名/編號" at bounding box center [502, 84] width 147 height 14
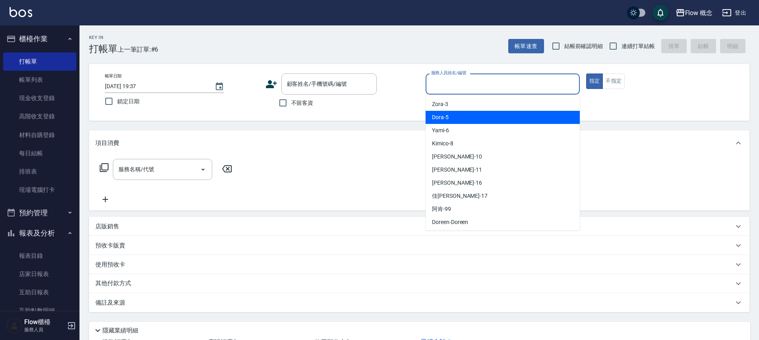
click at [448, 112] on div "Dora -5" at bounding box center [503, 117] width 154 height 13
type input "Dora-5"
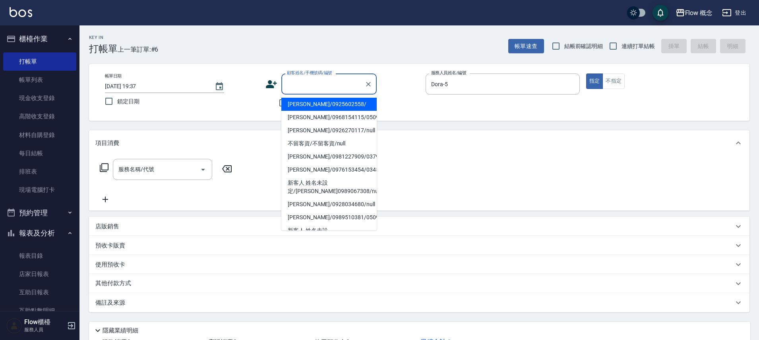
click at [319, 79] on input "顧客姓名/手機號碼/編號" at bounding box center [323, 84] width 76 height 14
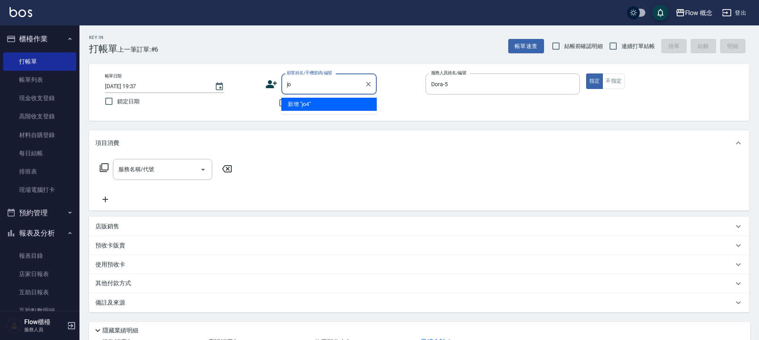
type input "j"
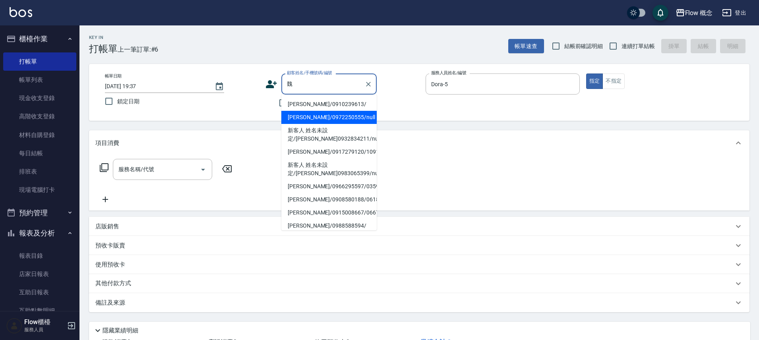
click at [298, 116] on li "[PERSON_NAME]/0972250555/null" at bounding box center [328, 117] width 95 height 13
type input "[PERSON_NAME]/0972250555/null"
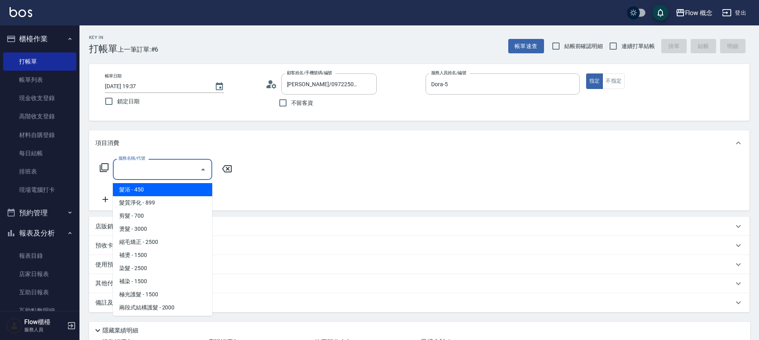
click at [145, 174] on input "服務名稱/代號" at bounding box center [156, 169] width 80 height 14
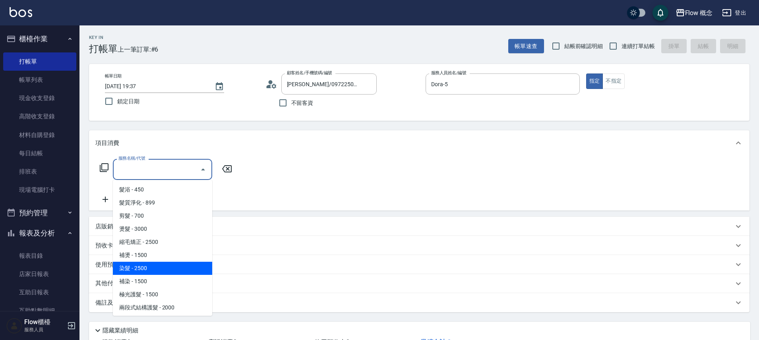
click at [129, 269] on span "染髮 - 2500" at bounding box center [162, 268] width 99 height 13
type input "染髮(401)"
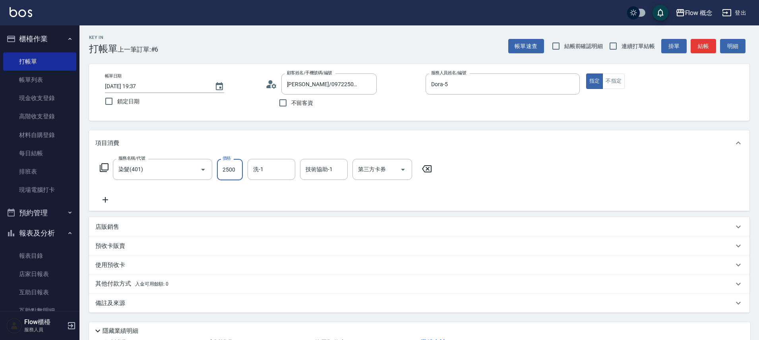
click at [232, 176] on input "2500" at bounding box center [230, 169] width 26 height 21
type input "1500"
type input "1"
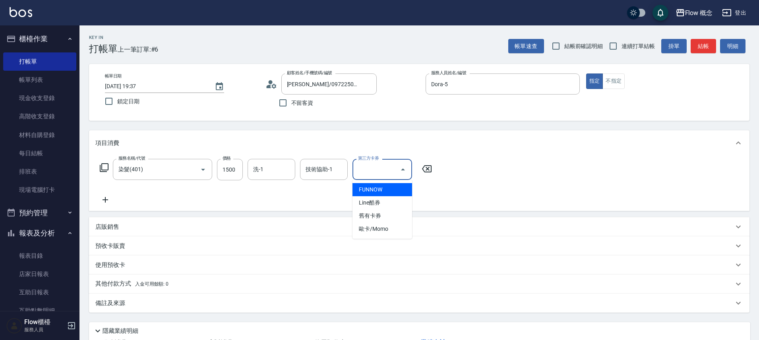
click at [375, 172] on input "第三方卡券" at bounding box center [376, 169] width 41 height 14
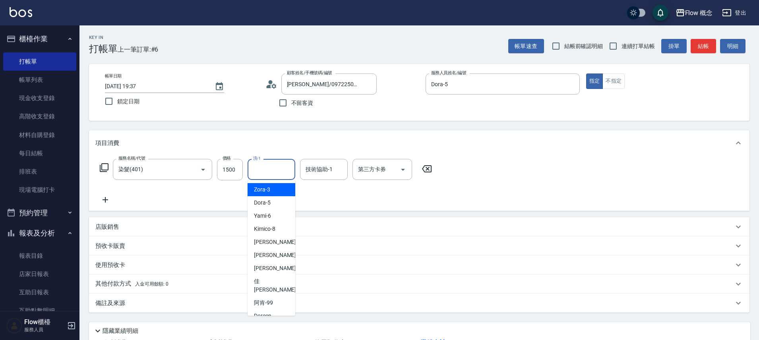
click at [266, 167] on input "洗-1" at bounding box center [271, 169] width 41 height 14
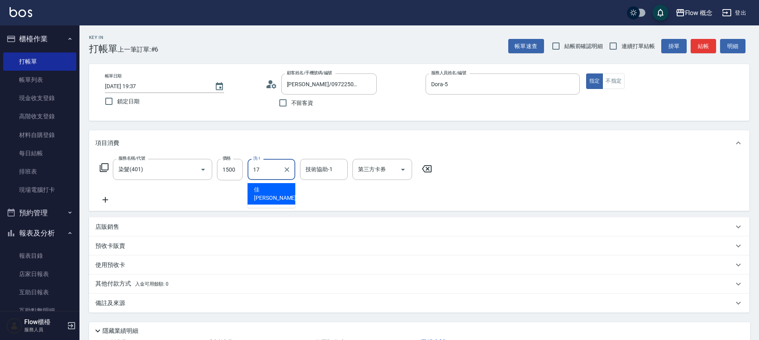
type input "佳[PERSON_NAME]-17"
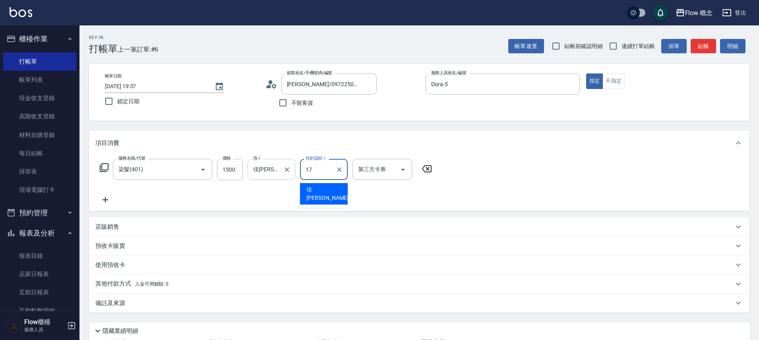
type input "佳[PERSON_NAME]-17"
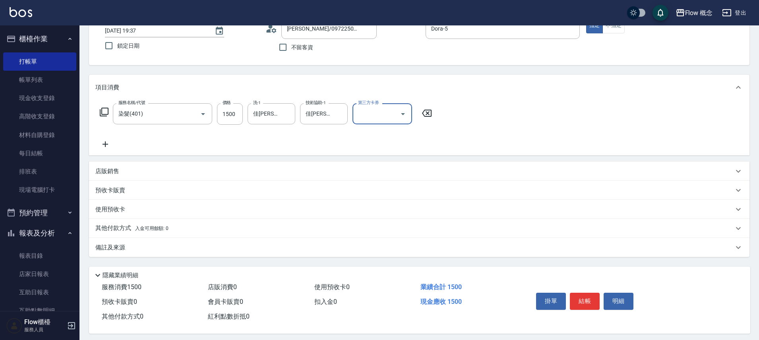
scroll to position [62, 0]
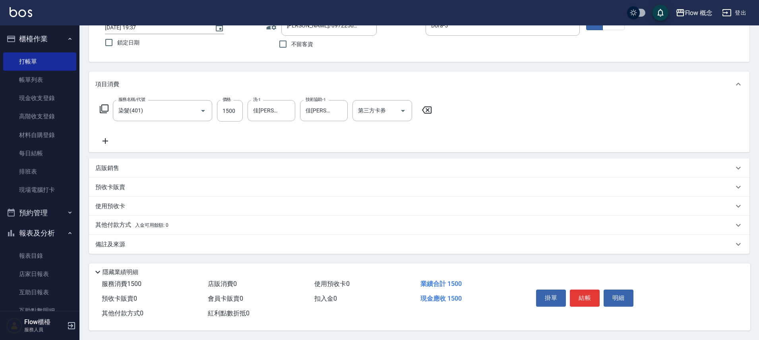
click at [135, 244] on div "備註及來源" at bounding box center [414, 244] width 638 height 8
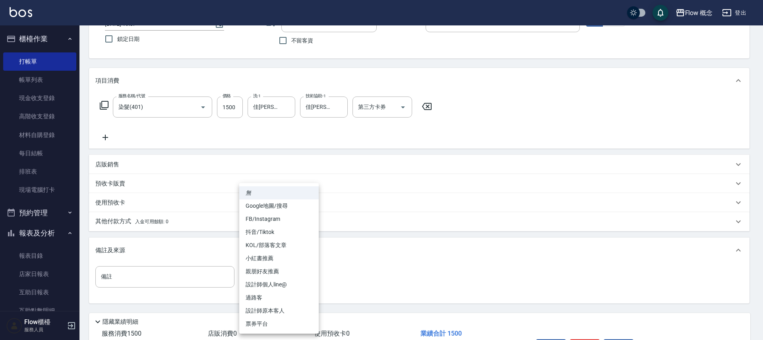
click at [288, 277] on body "Flow 概念 登出 櫃檯作業 打帳單 帳單列表 現金收支登錄 高階收支登錄 材料自購登錄 每日結帳 排班表 現場電腦打卡 預約管理 預約管理 單日預約紀錄 …" at bounding box center [381, 164] width 763 height 452
click at [289, 309] on li "設計師原本客人" at bounding box center [278, 310] width 79 height 13
type input "設計師原本客人"
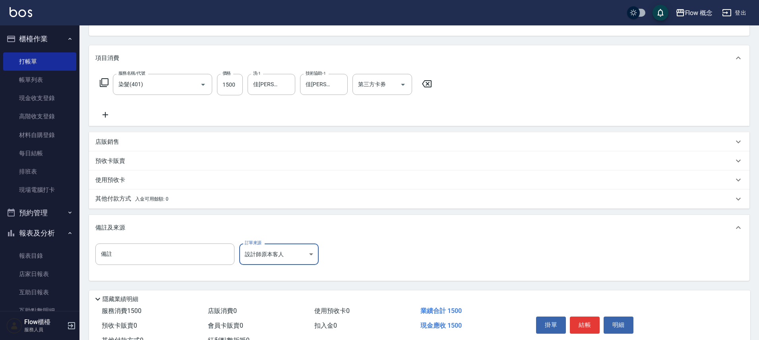
scroll to position [116, 0]
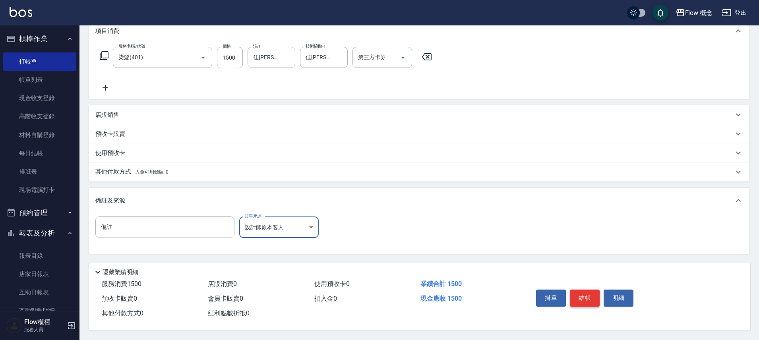
click at [585, 294] on button "結帳" at bounding box center [585, 298] width 30 height 17
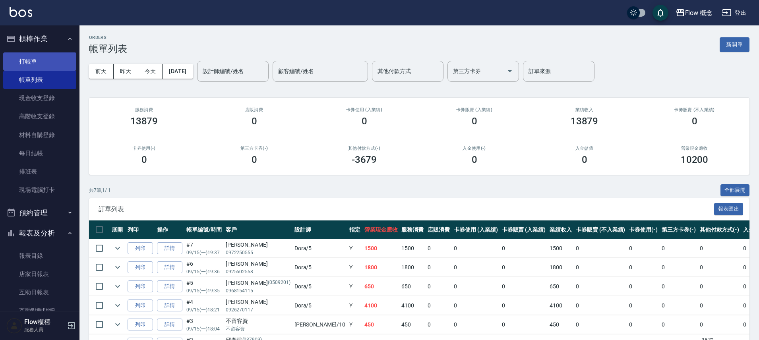
click at [58, 64] on link "打帳單" at bounding box center [39, 61] width 73 height 18
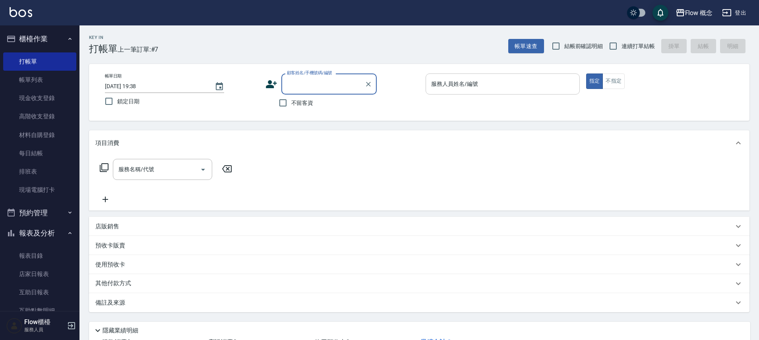
click at [456, 88] on input "服務人員姓名/編號" at bounding box center [502, 84] width 147 height 14
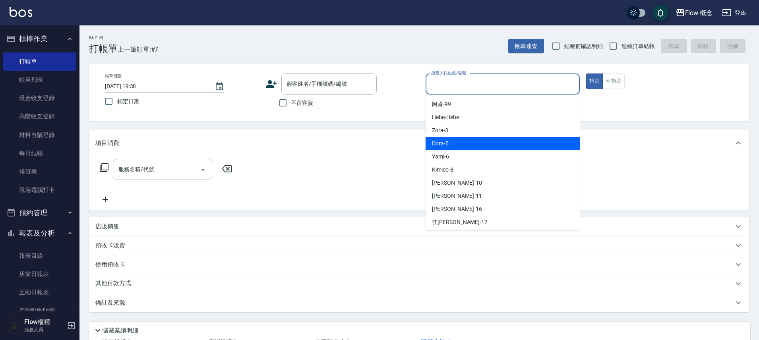
click at [449, 144] on div "Dora -5" at bounding box center [503, 143] width 154 height 13
type input "Dora-5"
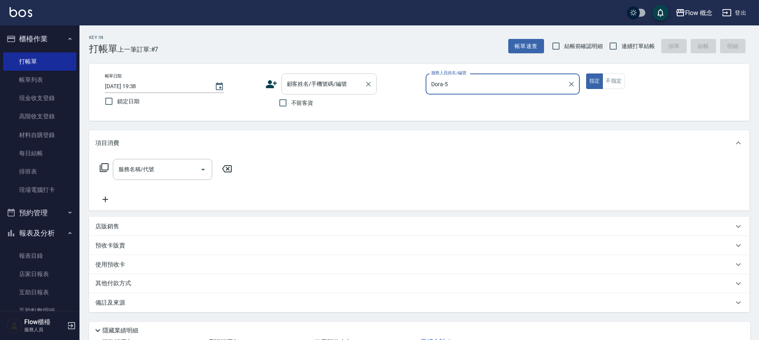
click at [315, 78] on input "顧客姓名/手機號碼/編號" at bounding box center [323, 84] width 76 height 14
paste input "剪萱0979345786"
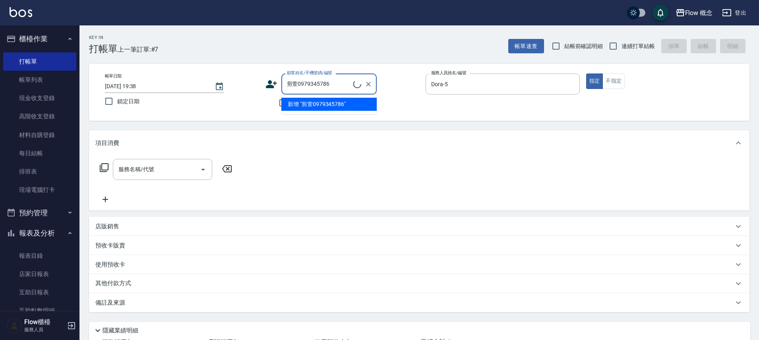
drag, startPoint x: 299, startPoint y: 83, endPoint x: 314, endPoint y: 87, distance: 15.9
click at [299, 83] on input "剪萱0979345786" at bounding box center [319, 84] width 68 height 14
click at [306, 107] on li "[PERSON_NAME]/0979345786/" at bounding box center [328, 104] width 95 height 13
type input "[PERSON_NAME]/0979345786/"
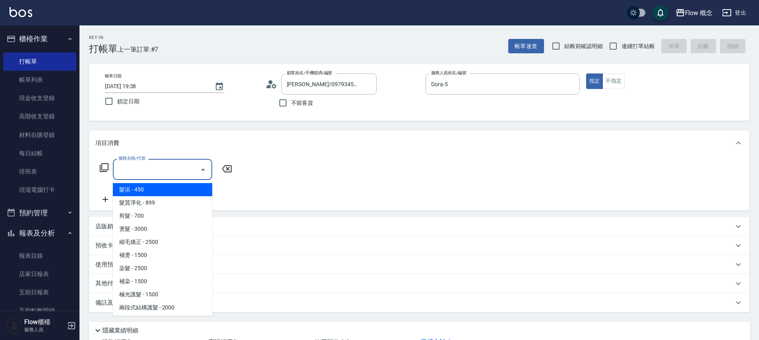
click at [148, 175] on input "服務名稱/代號" at bounding box center [156, 169] width 80 height 14
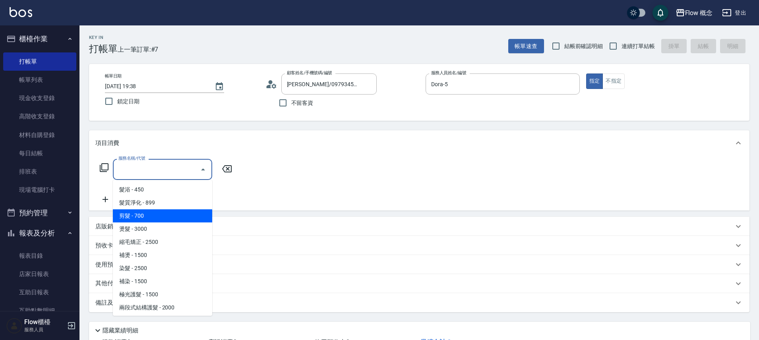
click at [147, 214] on span "剪髮 - 700" at bounding box center [162, 215] width 99 height 13
type input "剪髮(201)"
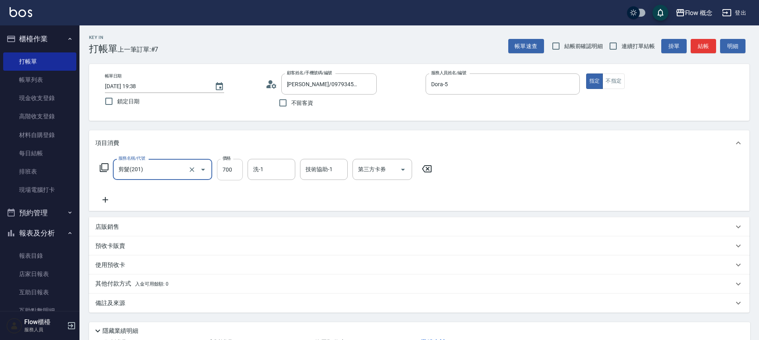
click at [236, 168] on input "700" at bounding box center [230, 169] width 26 height 21
type input "650"
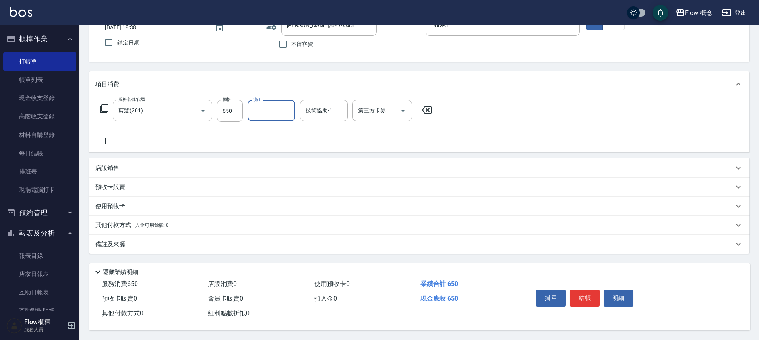
click at [161, 236] on div "備註及來源" at bounding box center [419, 244] width 660 height 19
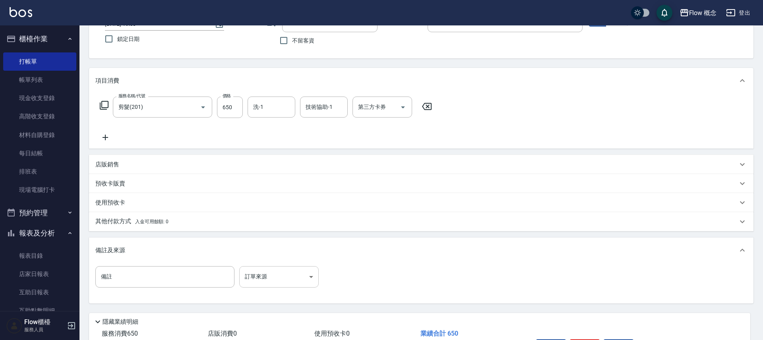
click at [294, 273] on body "Flow 概念 登出 櫃檯作業 打帳單 帳單列表 現金收支登錄 高階收支登錄 材料自購登錄 每日結帳 排班表 現場電腦打卡 預約管理 預約管理 單日預約紀錄 …" at bounding box center [381, 164] width 763 height 452
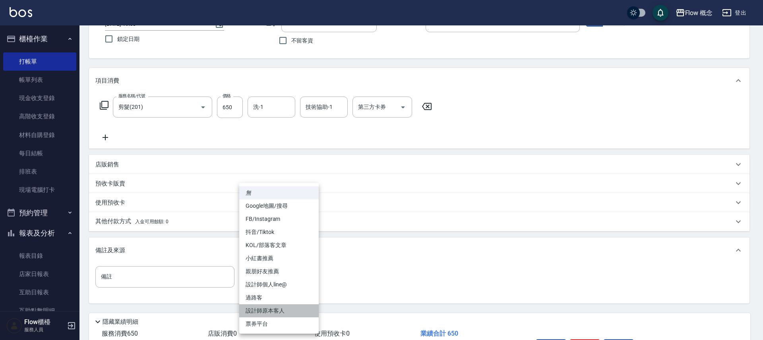
click at [284, 308] on li "設計師原本客人" at bounding box center [278, 310] width 79 height 13
type input "設計師原本客人"
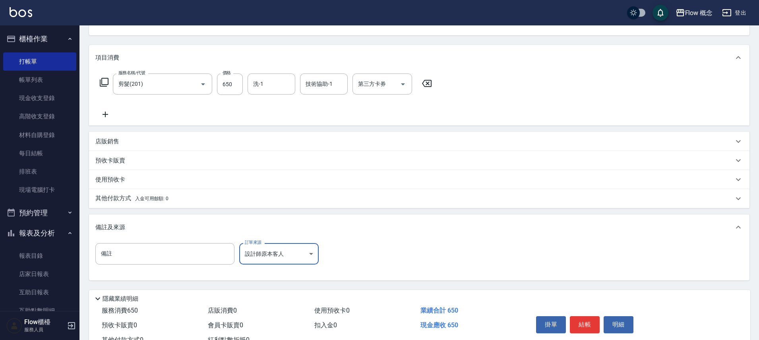
scroll to position [116, 0]
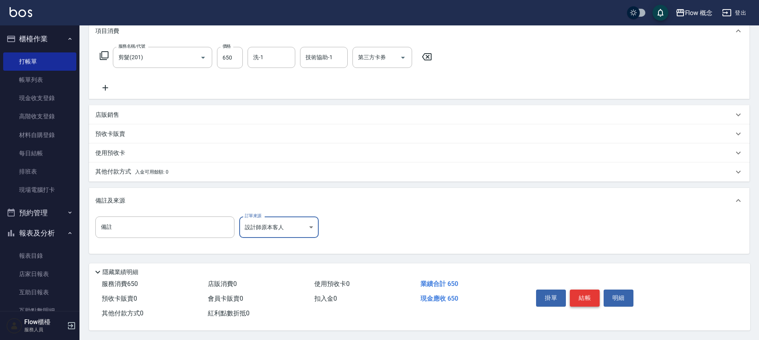
click at [598, 293] on button "結帳" at bounding box center [585, 298] width 30 height 17
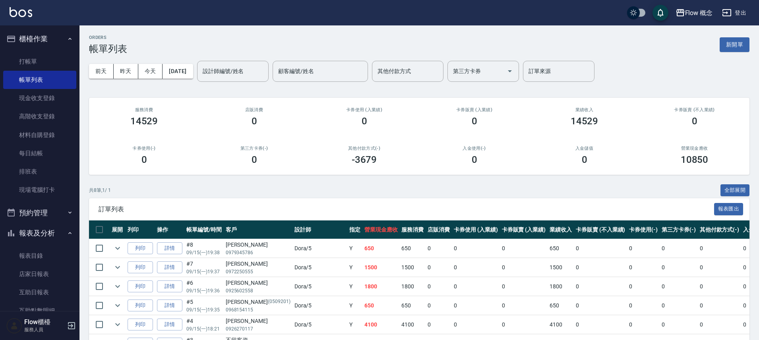
click at [231, 72] on input "設計師編號/姓名" at bounding box center [233, 71] width 64 height 14
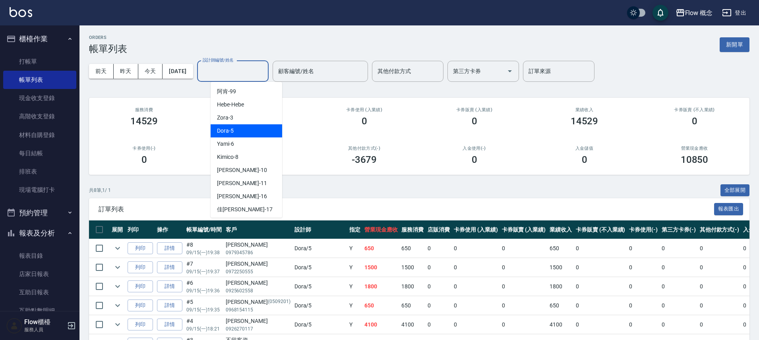
click at [232, 133] on span "Dora -5" at bounding box center [225, 131] width 17 height 8
type input "Dora-5"
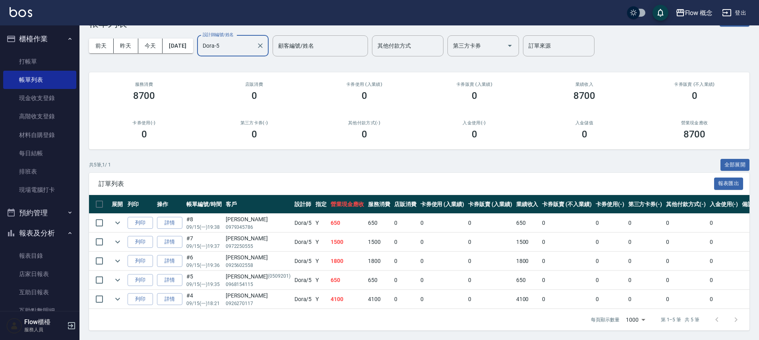
scroll to position [31, 0]
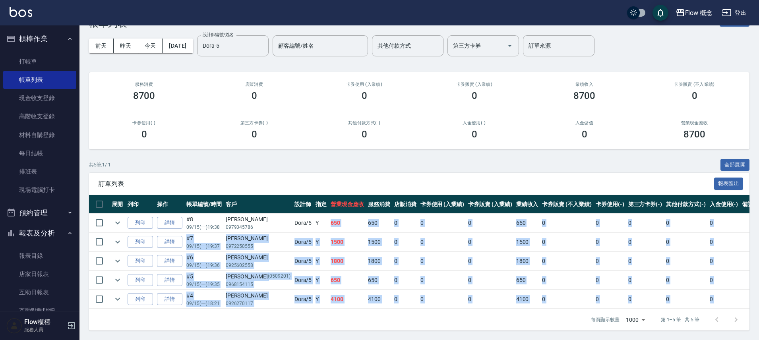
drag, startPoint x: 319, startPoint y: 218, endPoint x: 359, endPoint y: 316, distance: 106.2
click at [359, 316] on div "訂單列表 報表匯出 展開 列印 操作 帳單編號/時間 客戶 設計師 指定 營業現金應收 服務消費 店販消費 卡券使用 (入業績) 卡券販賣 (入業績) 業績收…" at bounding box center [419, 252] width 660 height 158
click at [394, 290] on td "0" at bounding box center [405, 299] width 26 height 19
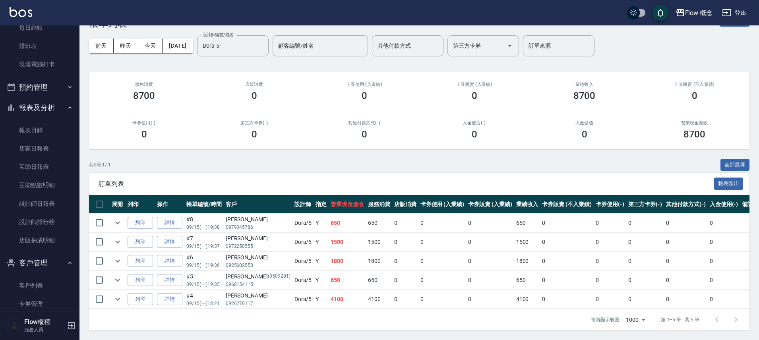
scroll to position [134, 0]
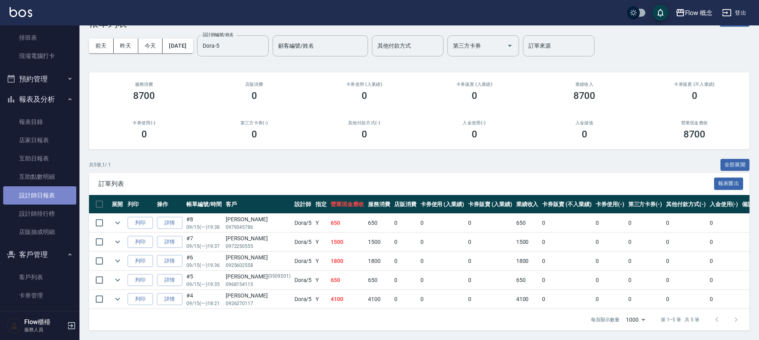
click at [42, 196] on link "設計師日報表" at bounding box center [39, 195] width 73 height 18
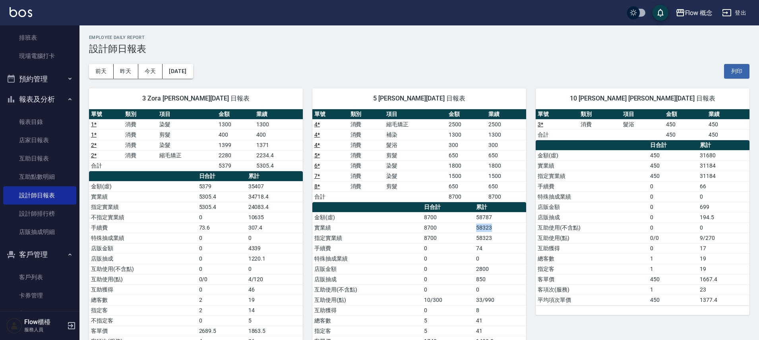
drag, startPoint x: 500, startPoint y: 229, endPoint x: 475, endPoint y: 230, distance: 25.4
click at [475, 230] on td "58323" at bounding box center [500, 227] width 52 height 10
click at [495, 229] on td "58323" at bounding box center [500, 227] width 52 height 10
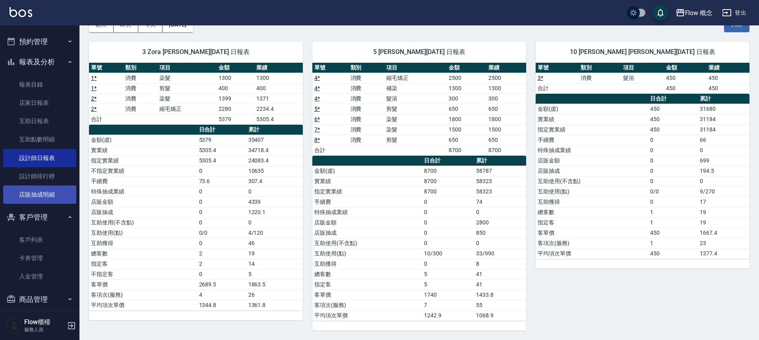
scroll to position [179, 0]
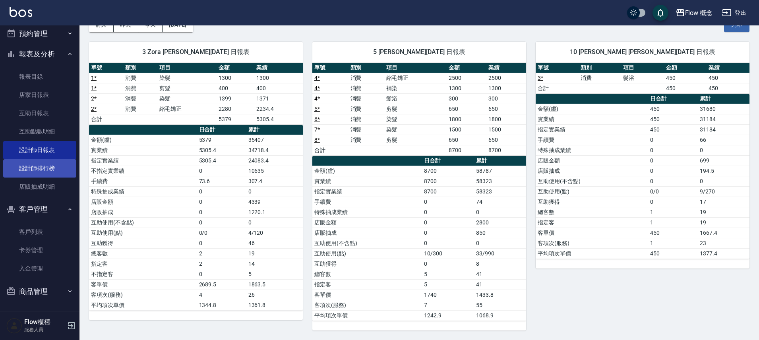
click at [52, 167] on link "設計師排行榜" at bounding box center [39, 168] width 73 height 18
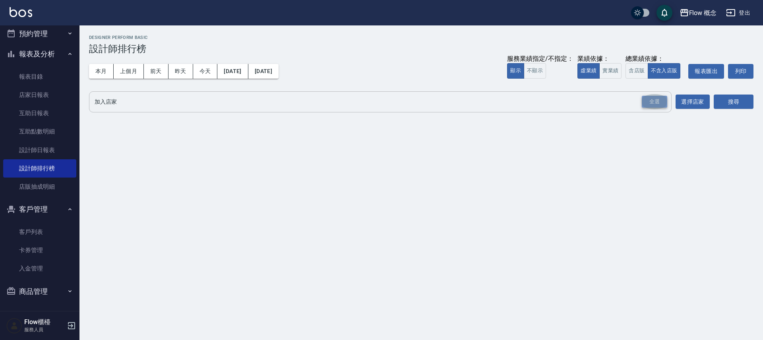
click at [660, 103] on div "全選" at bounding box center [654, 102] width 25 height 12
click at [736, 101] on button "搜尋" at bounding box center [734, 102] width 40 height 15
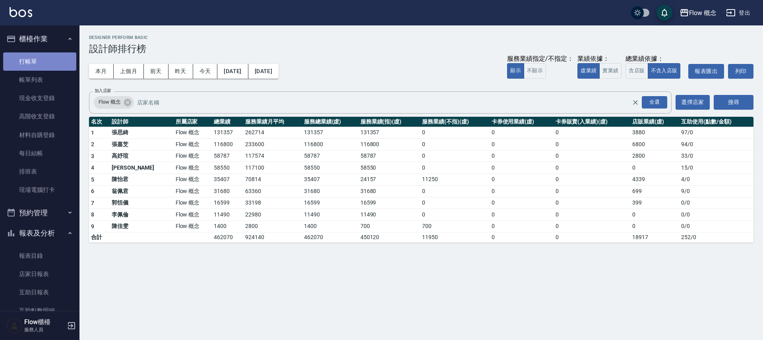
click at [40, 63] on link "打帳單" at bounding box center [39, 61] width 73 height 18
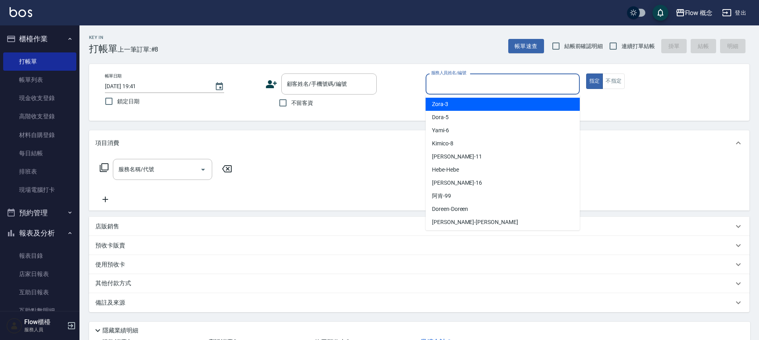
click at [439, 87] on input "服務人員姓名/編號" at bounding box center [502, 84] width 147 height 14
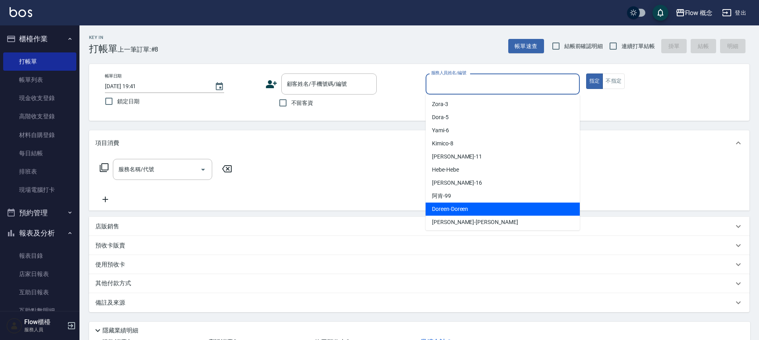
click at [466, 207] on span "Doreen -Doreen" at bounding box center [450, 209] width 36 height 8
type input "Doreen-Doreen"
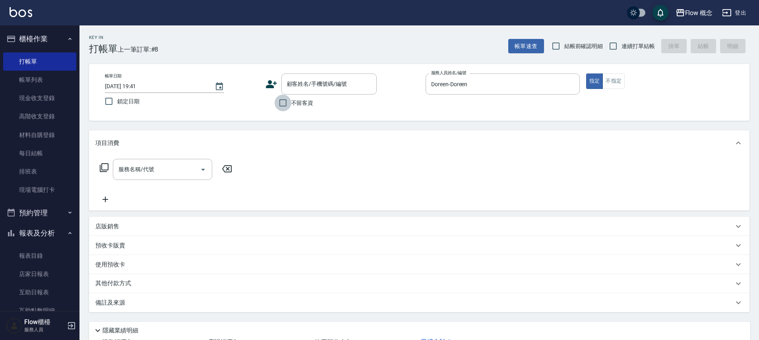
click at [282, 99] on input "不留客資" at bounding box center [283, 103] width 17 height 17
checkbox input "true"
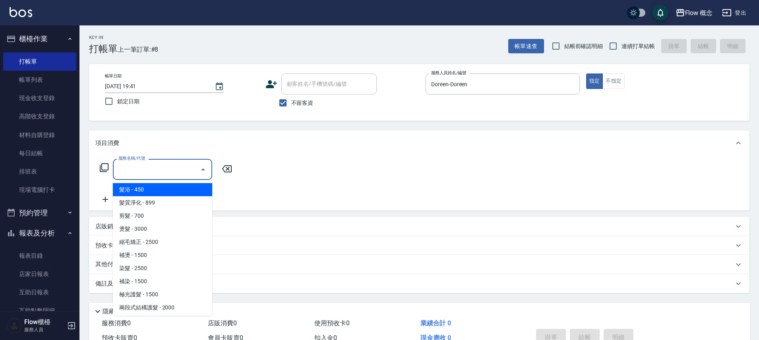
click at [126, 173] on input "服務名稱/代號" at bounding box center [156, 169] width 80 height 14
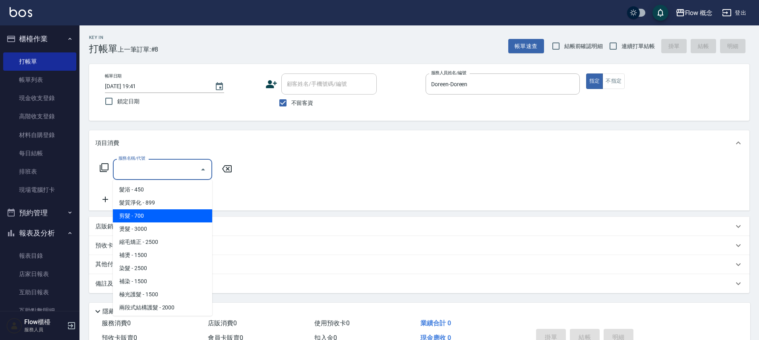
click at [136, 213] on span "剪髮 - 700" at bounding box center [162, 215] width 99 height 13
type input "剪髮(201)"
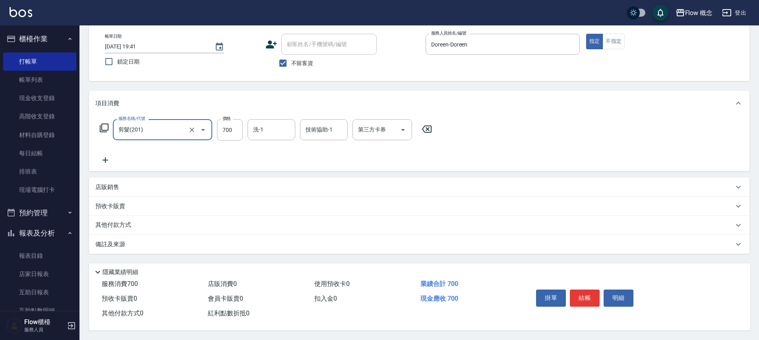
scroll to position [43, 0]
click at [582, 293] on button "結帳" at bounding box center [585, 298] width 30 height 17
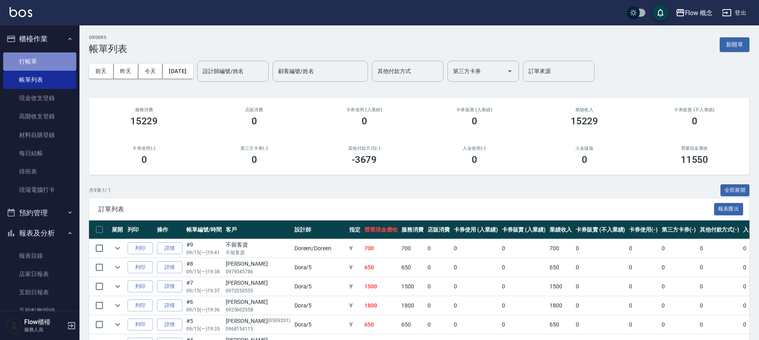
click at [40, 66] on link "打帳單" at bounding box center [39, 61] width 73 height 18
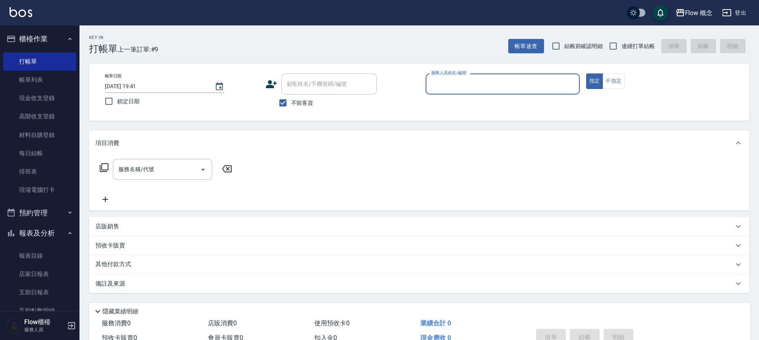
click at [501, 84] on input "服務人員姓名/編號" at bounding box center [502, 84] width 147 height 14
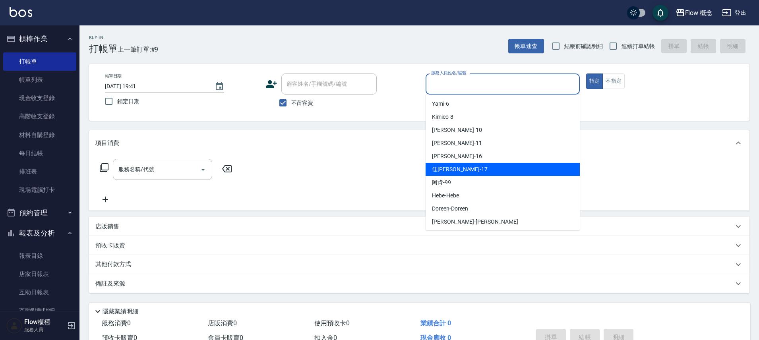
scroll to position [28, 0]
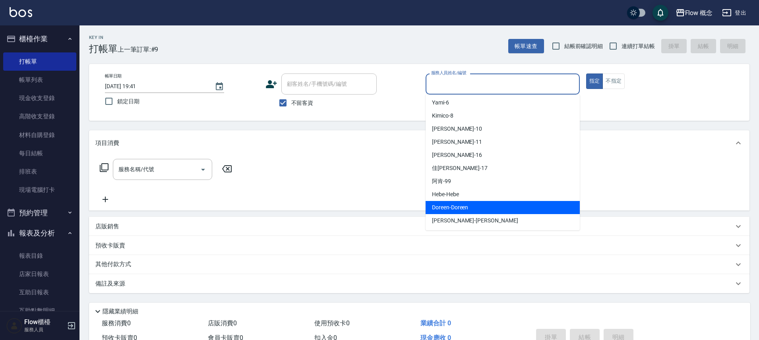
click at [458, 207] on span "Doreen -Doreen" at bounding box center [450, 207] width 36 height 8
type input "Doreen-Doreen"
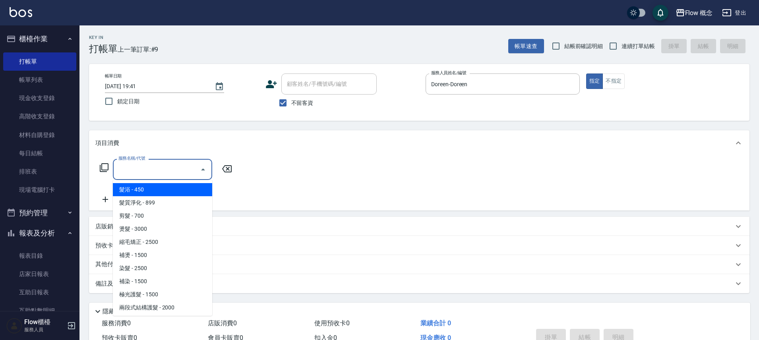
click at [147, 173] on input "服務名稱/代號" at bounding box center [156, 169] width 80 height 14
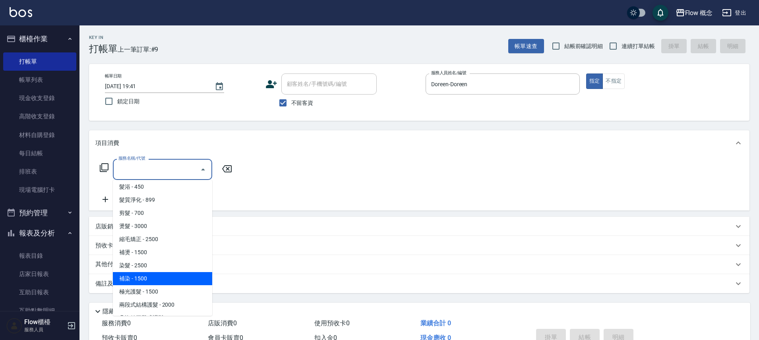
scroll to position [7, 0]
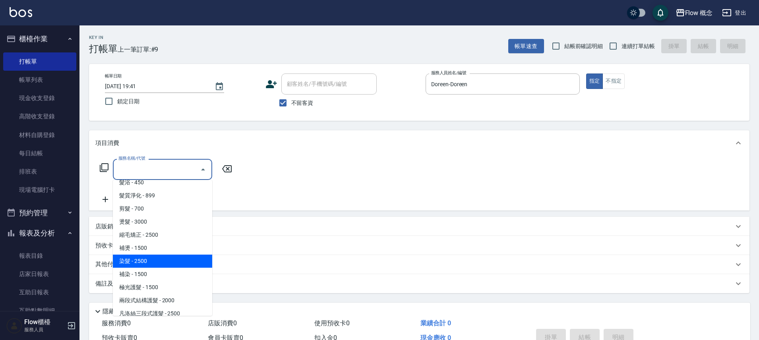
click at [137, 261] on span "染髮 - 2500" at bounding box center [162, 261] width 99 height 13
type input "染髮(401)"
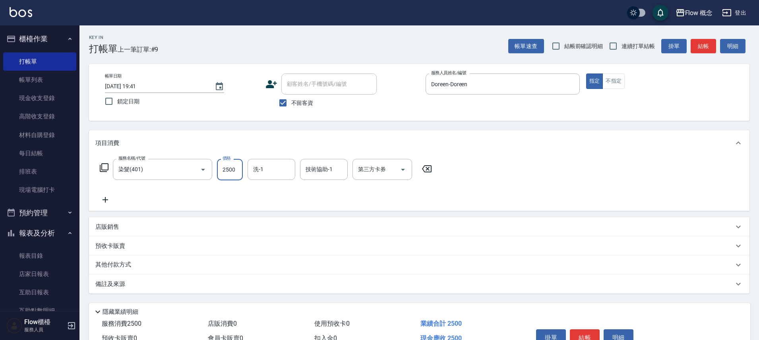
click at [233, 172] on input "2500" at bounding box center [230, 169] width 26 height 21
type input "4000"
click at [132, 290] on div "備註及來源" at bounding box center [419, 284] width 660 height 19
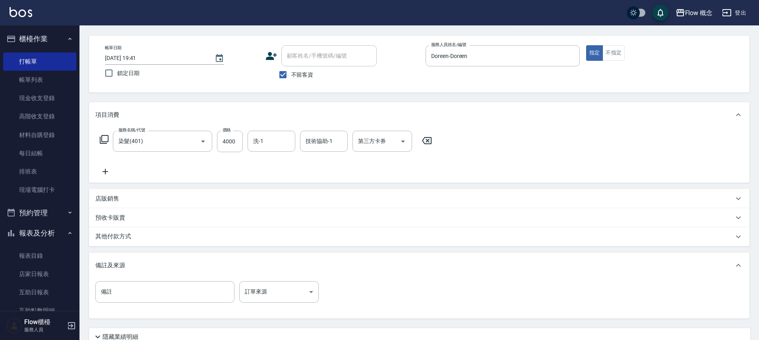
scroll to position [97, 0]
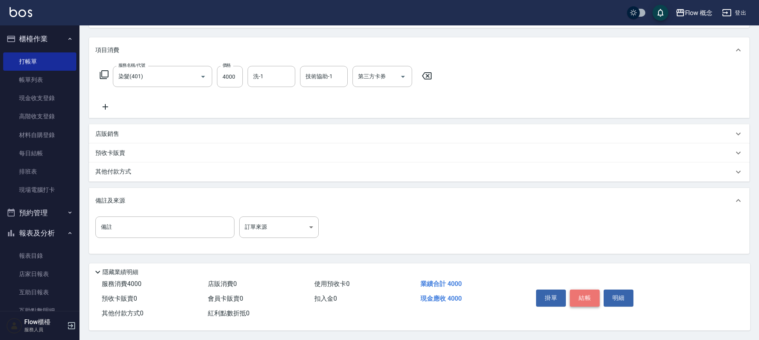
click at [582, 295] on button "結帳" at bounding box center [585, 298] width 30 height 17
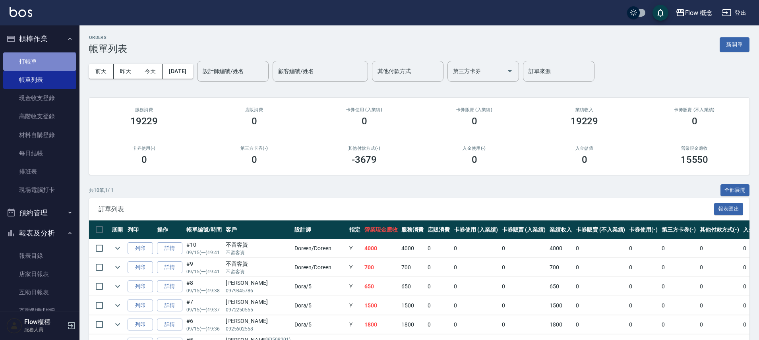
click at [39, 62] on link "打帳單" at bounding box center [39, 61] width 73 height 18
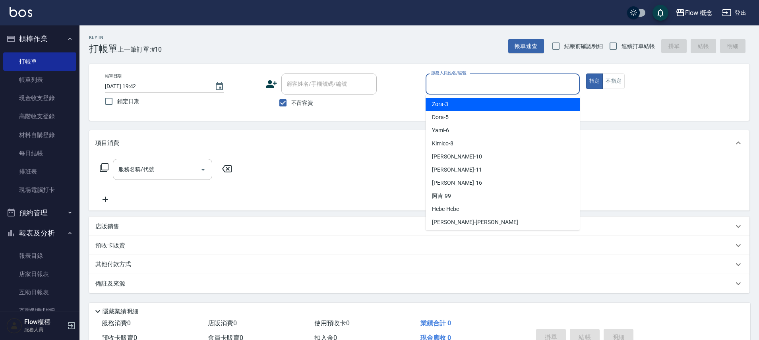
click at [449, 87] on input "服務人員姓名/編號" at bounding box center [502, 84] width 147 height 14
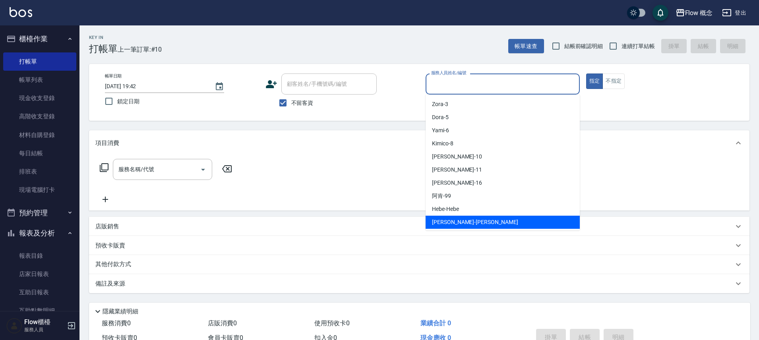
drag, startPoint x: 453, startPoint y: 212, endPoint x: 457, endPoint y: 226, distance: 14.7
click at [456, 227] on ul "Zora -3 [PERSON_NAME] -5 Yami -6 Kimico -8 [PERSON_NAME] -10 [PERSON_NAME] -11 …" at bounding box center [503, 163] width 154 height 136
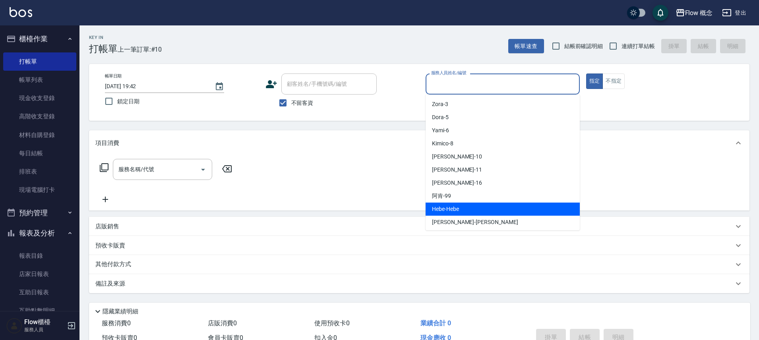
scroll to position [13, 0]
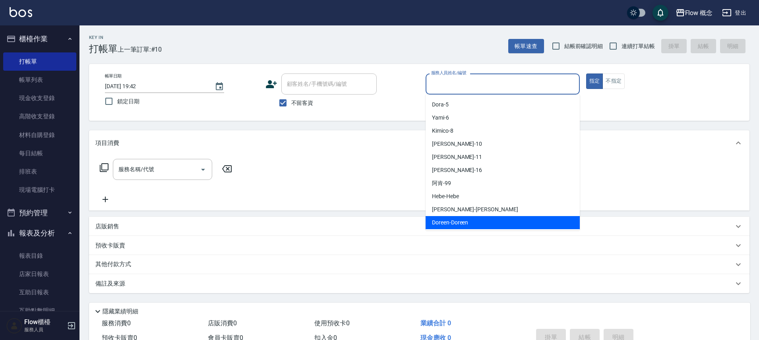
click at [468, 219] on span "Doreen -Doreen" at bounding box center [450, 223] width 36 height 8
type input "Doreen-Doreen"
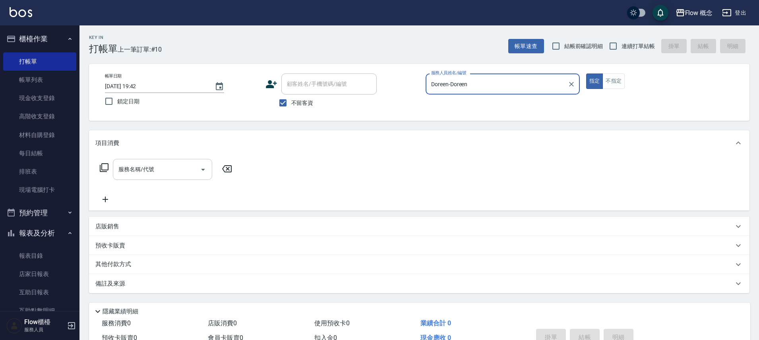
click at [153, 160] on div "服務名稱/代號" at bounding box center [162, 169] width 99 height 21
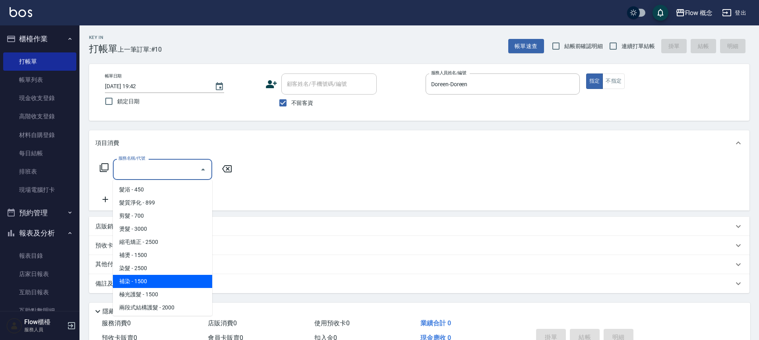
click at [145, 277] on span "補染 - 1500" at bounding box center [162, 281] width 99 height 13
type input "補染(402)"
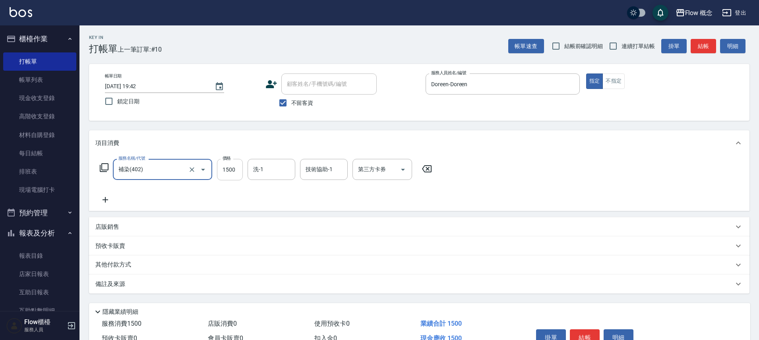
click at [229, 174] on input "1500" at bounding box center [230, 169] width 26 height 21
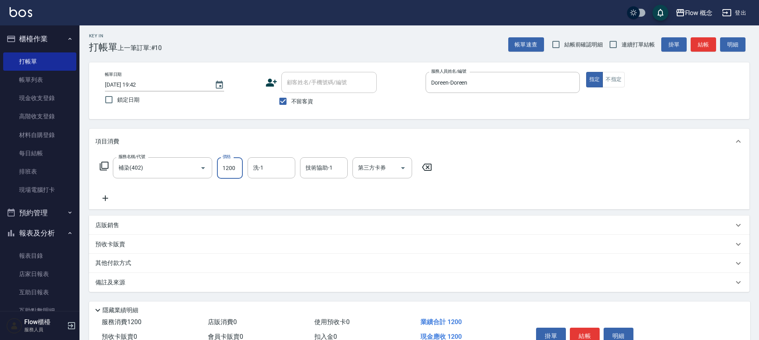
type input "1200"
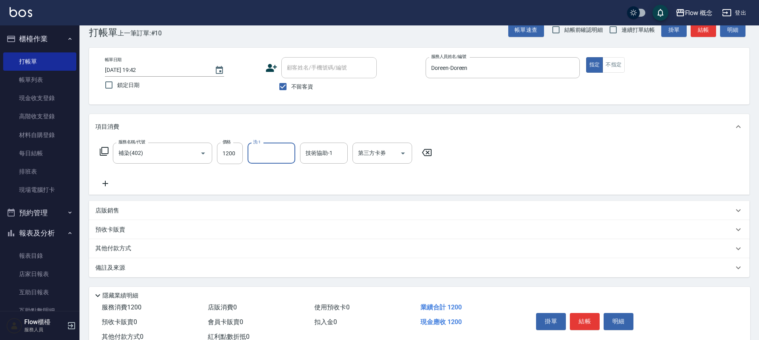
scroll to position [17, 0]
click at [588, 321] on button "結帳" at bounding box center [585, 321] width 30 height 17
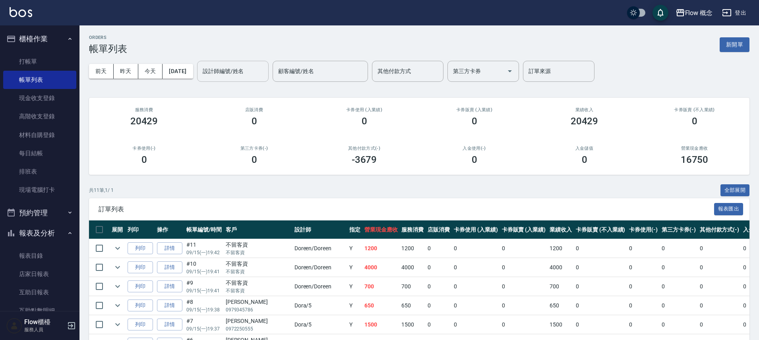
click at [222, 72] on input "設計師編號/姓名" at bounding box center [233, 71] width 64 height 14
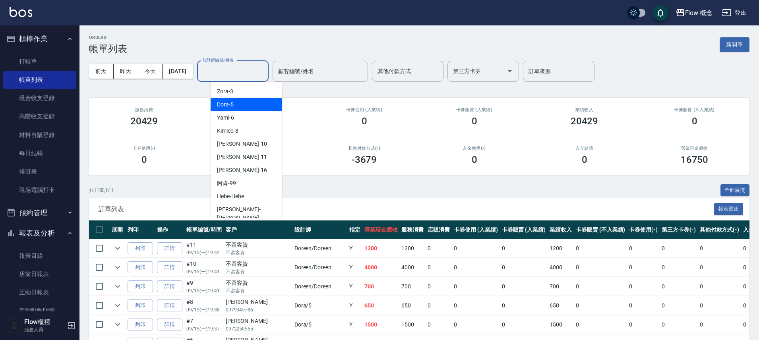
click at [235, 101] on div "Dora -5" at bounding box center [247, 104] width 72 height 13
type input "Dora-5"
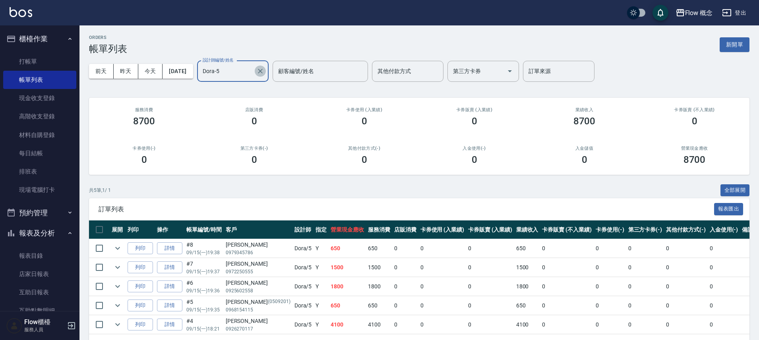
click at [264, 72] on icon "Clear" at bounding box center [260, 71] width 8 height 8
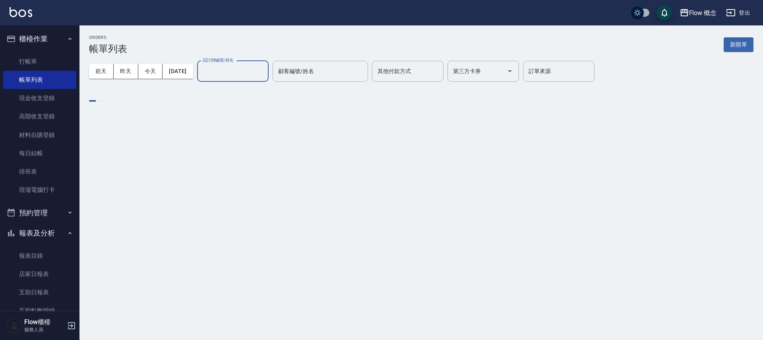
click at [248, 74] on input "設計師編號/姓名" at bounding box center [233, 71] width 64 height 14
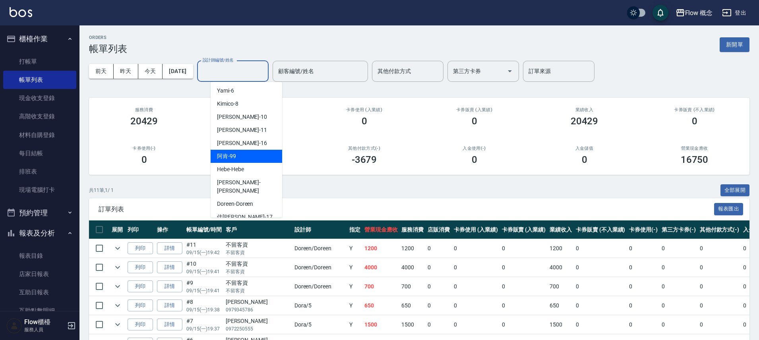
scroll to position [28, 0]
click at [236, 199] on span "Doreen -Doreen" at bounding box center [235, 203] width 36 height 8
type input "Doreen-Doreen"
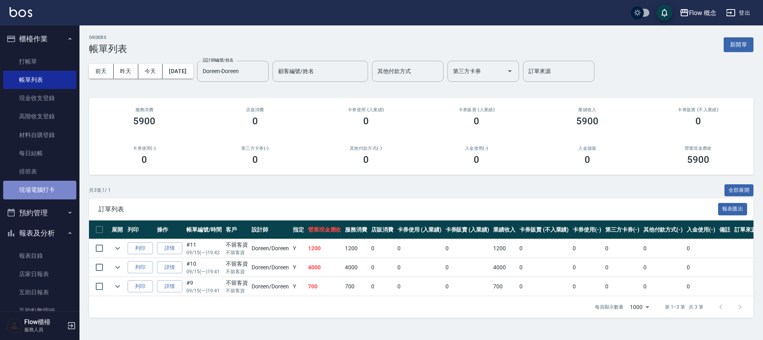
click at [46, 191] on link "現場電腦打卡" at bounding box center [39, 190] width 73 height 18
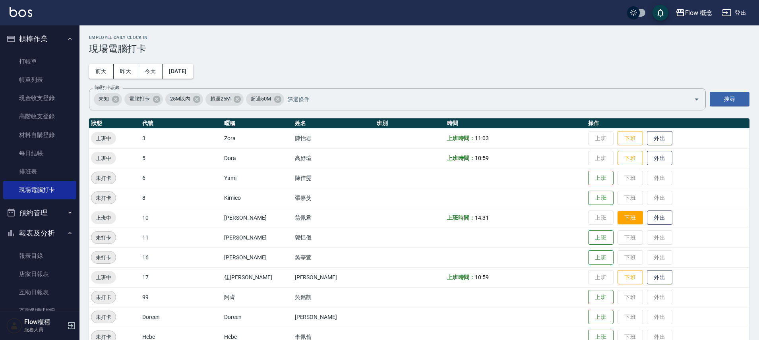
click at [617, 215] on button "下班" at bounding box center [629, 218] width 25 height 14
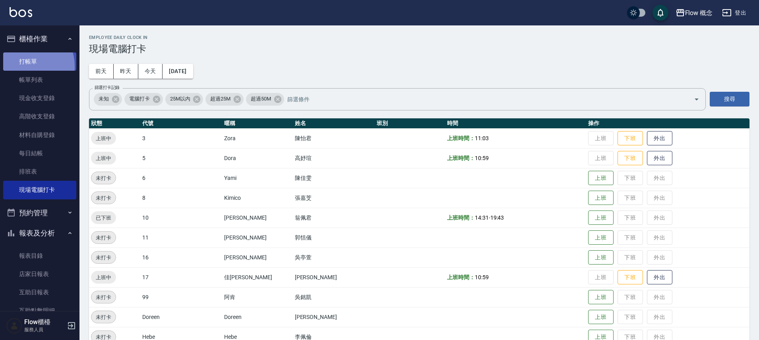
click at [25, 66] on link "打帳單" at bounding box center [39, 61] width 73 height 18
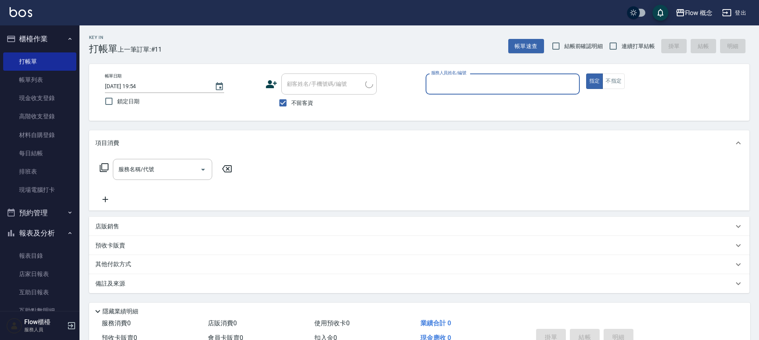
click at [456, 82] on input "服務人員姓名/編號" at bounding box center [502, 84] width 147 height 14
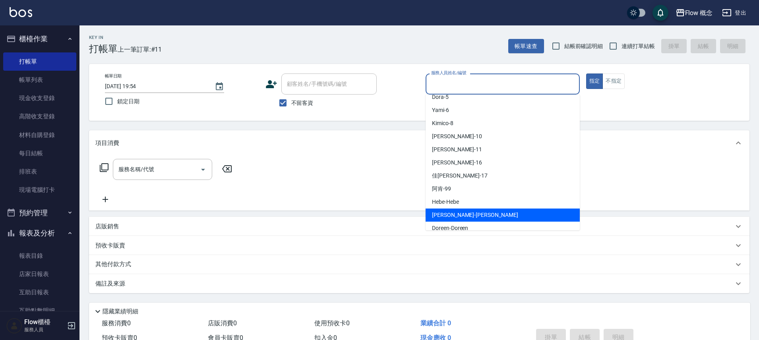
scroll to position [28, 0]
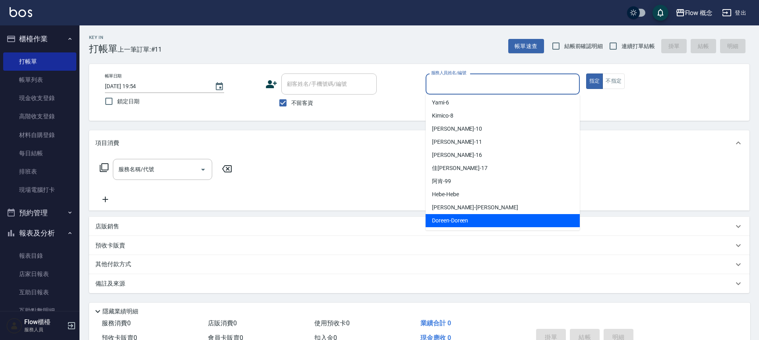
click at [460, 217] on span "Doreen -Doreen" at bounding box center [450, 221] width 36 height 8
type input "Doreen-Doreen"
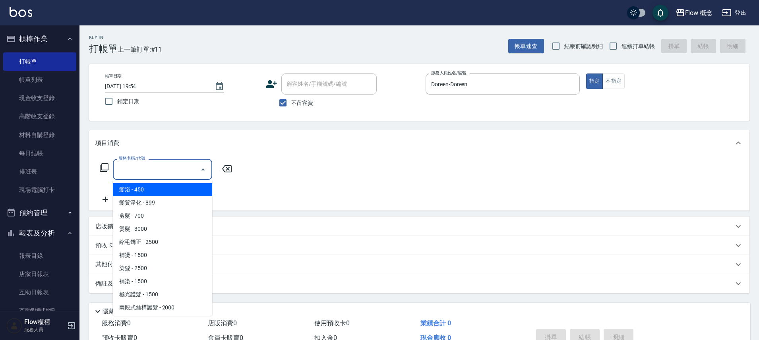
click at [158, 163] on input "服務名稱/代號" at bounding box center [156, 169] width 80 height 14
click at [153, 187] on span "髮浴 - 450" at bounding box center [162, 189] width 99 height 13
type input "髮浴 (101)"
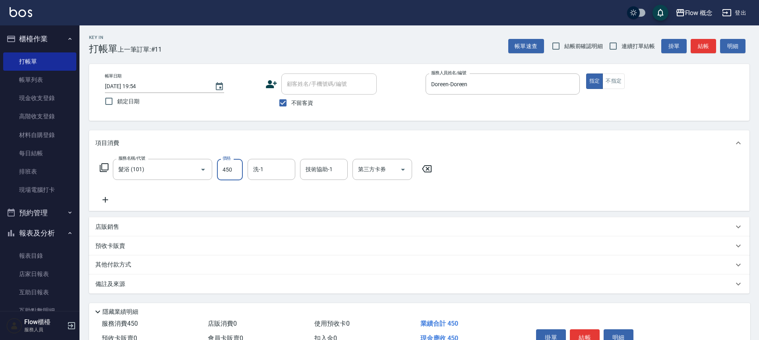
click at [234, 174] on input "450" at bounding box center [230, 169] width 26 height 21
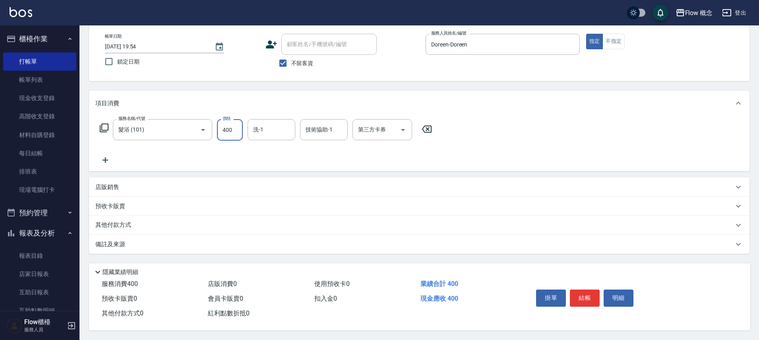
scroll to position [43, 0]
type input "400"
click at [588, 297] on button "結帳" at bounding box center [585, 298] width 30 height 17
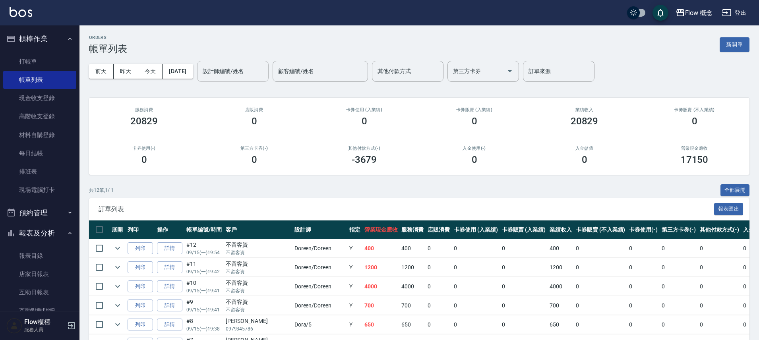
click at [253, 76] on input "設計師編號/姓名" at bounding box center [233, 71] width 64 height 14
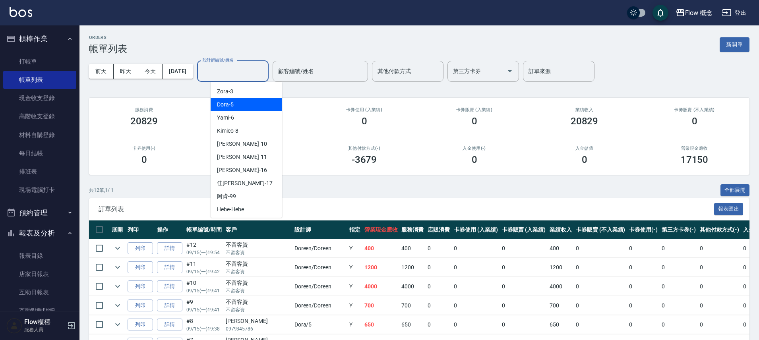
click at [243, 106] on div "Dora -5" at bounding box center [247, 104] width 72 height 13
type input "Dora-5"
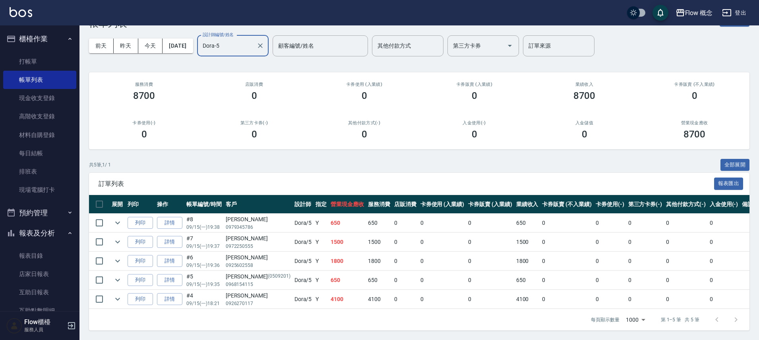
scroll to position [31, 0]
click at [35, 59] on link "打帳單" at bounding box center [39, 61] width 73 height 18
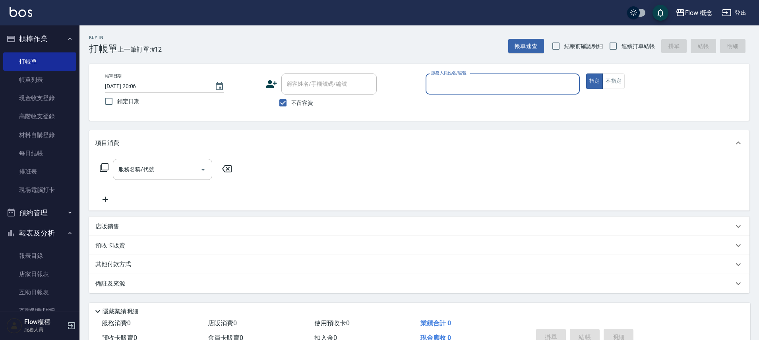
type input "7"
click at [302, 103] on span "不留客資" at bounding box center [302, 103] width 22 height 8
click at [291, 103] on input "不留客資" at bounding box center [283, 103] width 17 height 17
checkbox input "false"
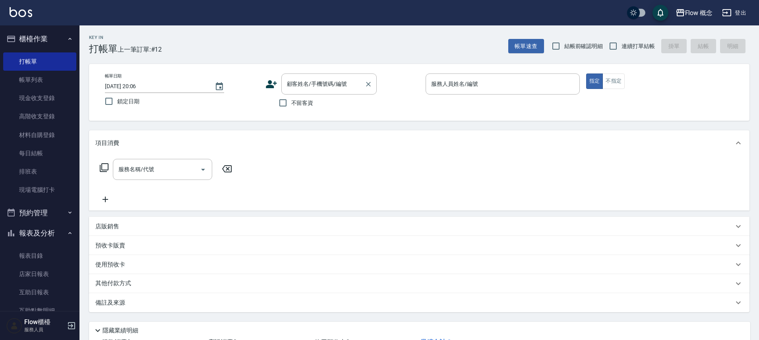
click at [315, 81] on input "顧客姓名/手機號碼/編號" at bounding box center [323, 84] width 76 height 14
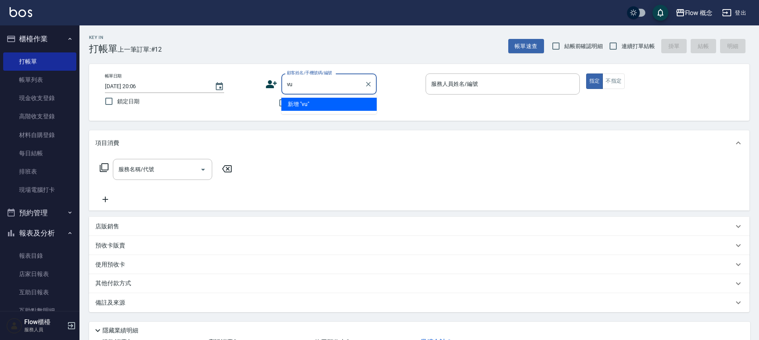
type input "v"
click at [321, 104] on li "[PERSON_NAME]/0976255905/081221" at bounding box center [328, 104] width 95 height 13
type input "[PERSON_NAME]/0976255905/081221"
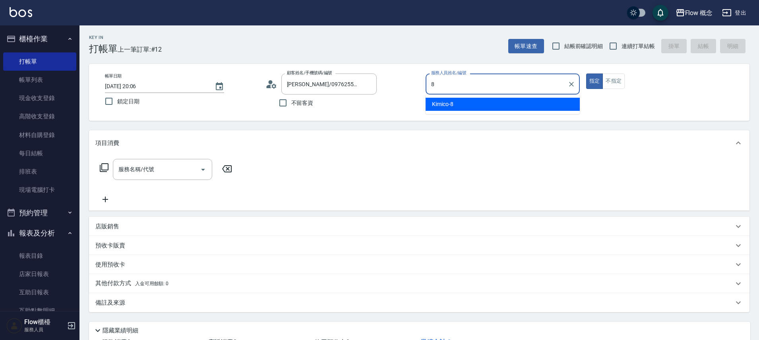
type input "Kimico-8"
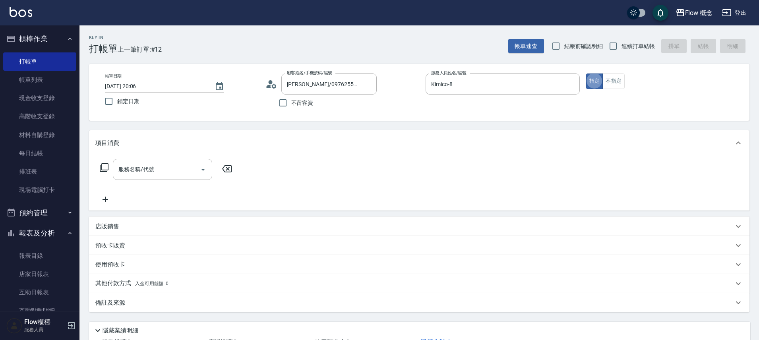
type button "true"
click at [164, 170] on input "服務名稱/代號" at bounding box center [156, 169] width 80 height 14
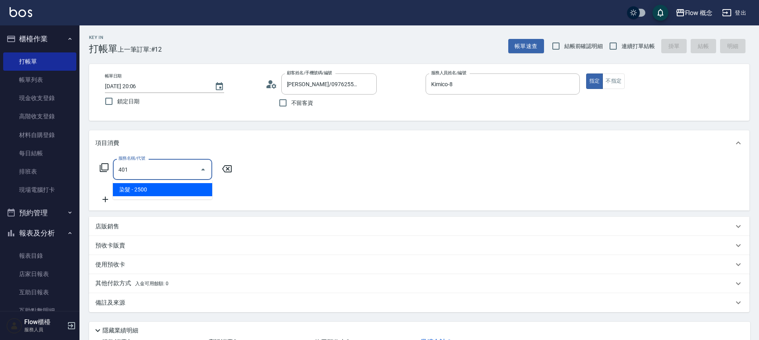
type input "染髮(401)"
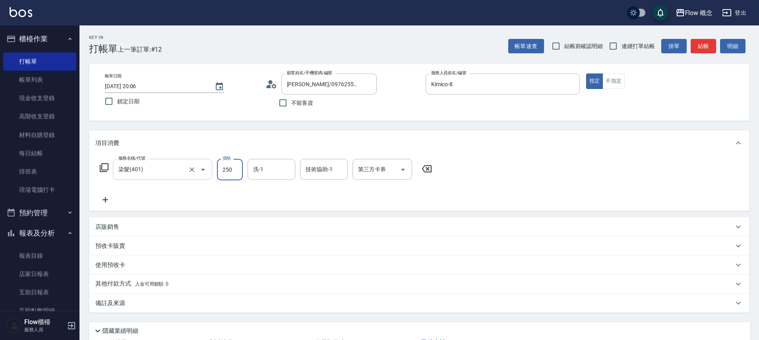
type input "2500"
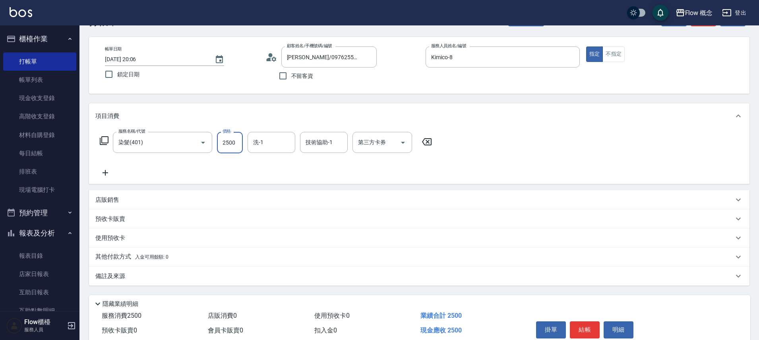
scroll to position [62, 0]
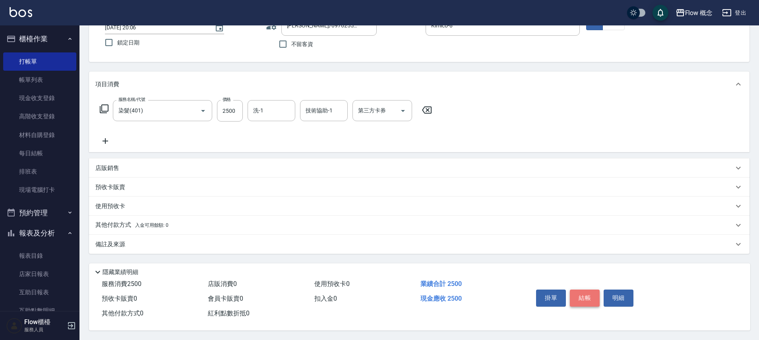
click at [592, 298] on button "結帳" at bounding box center [585, 298] width 30 height 17
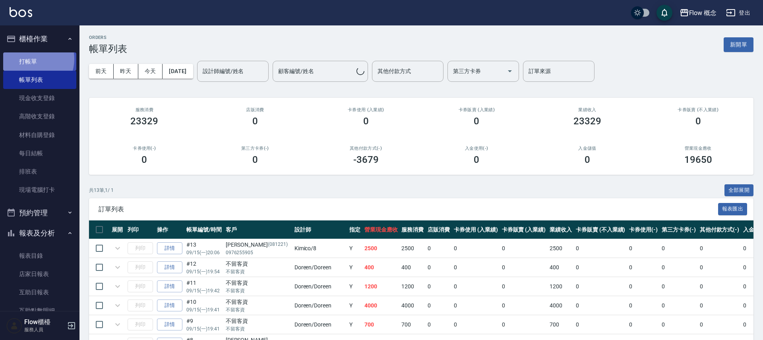
click at [33, 59] on link "打帳單" at bounding box center [39, 61] width 73 height 18
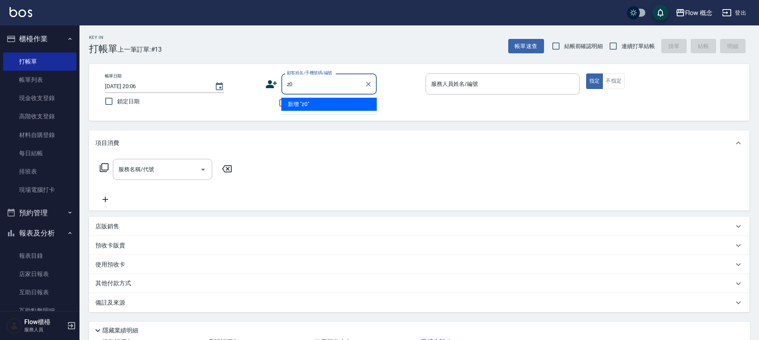
type input "z"
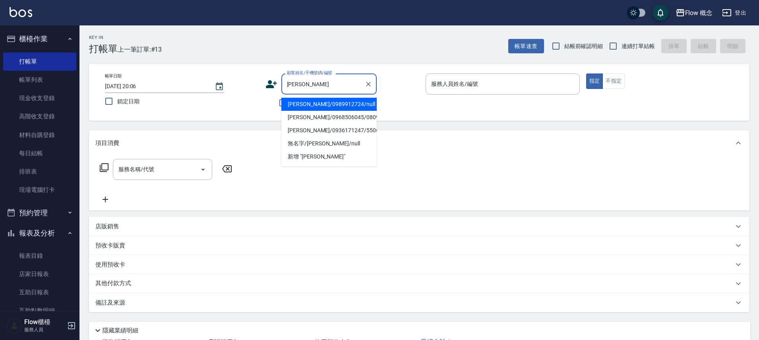
click at [306, 107] on li "[PERSON_NAME]/0989912724/null" at bounding box center [328, 104] width 95 height 13
type input "[PERSON_NAME]/0989912724/null"
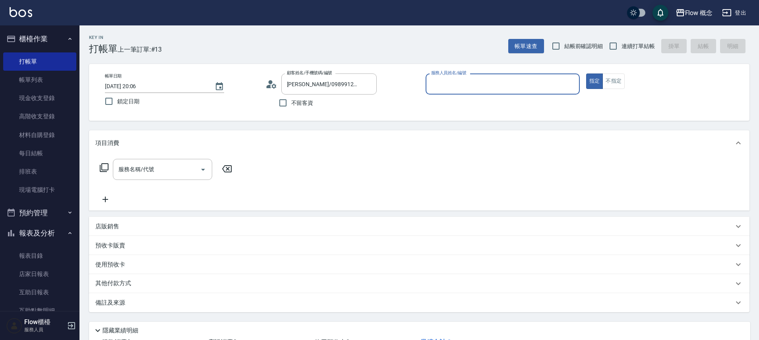
type input "Kimico-8"
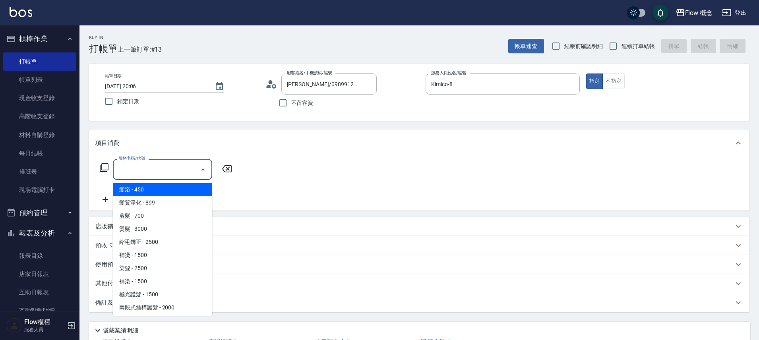
click at [182, 165] on input "服務名稱/代號" at bounding box center [156, 169] width 80 height 14
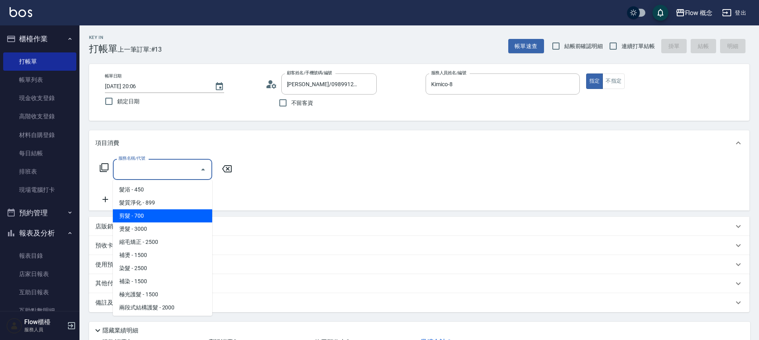
click at [156, 220] on span "剪髮 - 700" at bounding box center [162, 215] width 99 height 13
type input "剪髮(201)"
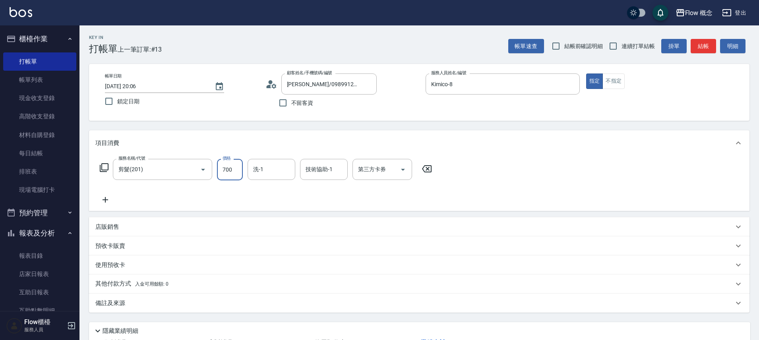
click at [231, 173] on input "700" at bounding box center [230, 169] width 26 height 21
type input "600"
click at [110, 197] on icon at bounding box center [105, 200] width 20 height 10
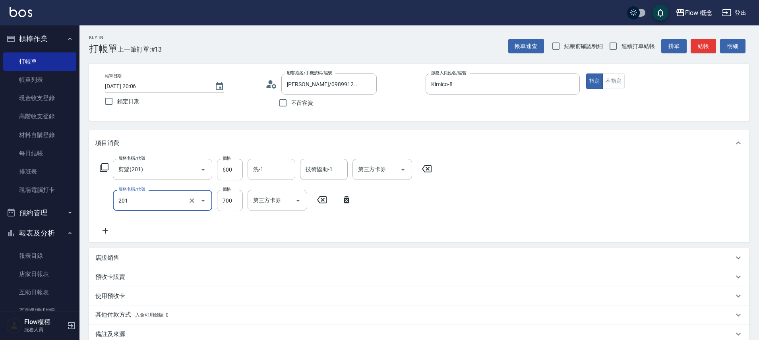
type input "剪髮(201)"
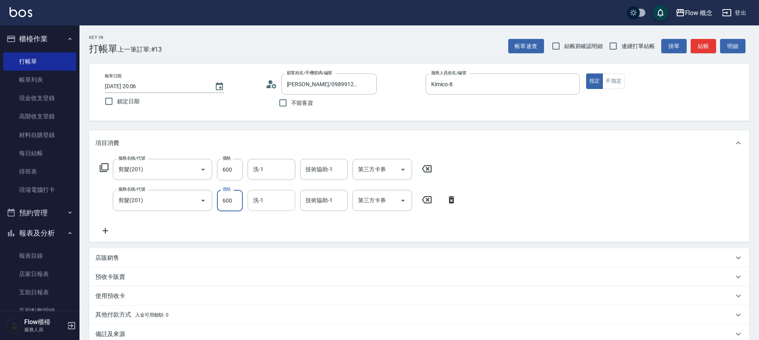
click at [277, 193] on div "洗-1" at bounding box center [272, 200] width 48 height 21
type input "600"
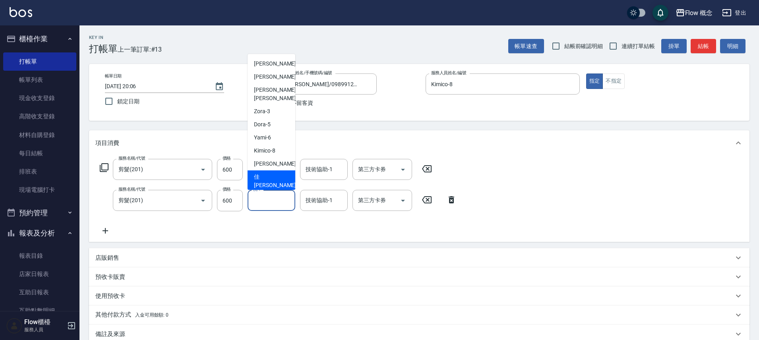
click at [269, 170] on div "佳[PERSON_NAME] -17" at bounding box center [272, 180] width 48 height 21
type input "佳[PERSON_NAME]-17"
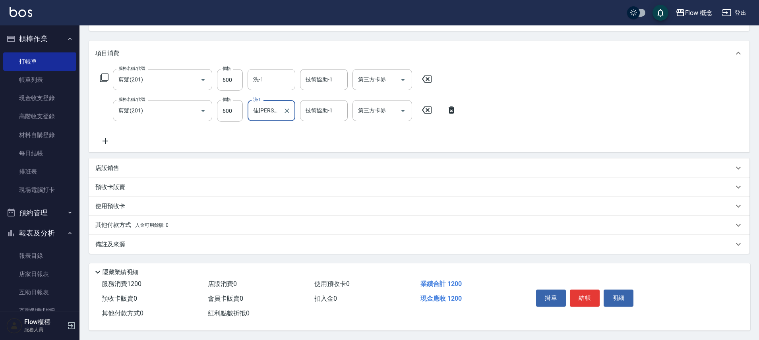
scroll to position [93, 0]
click at [579, 291] on button "結帳" at bounding box center [585, 298] width 30 height 17
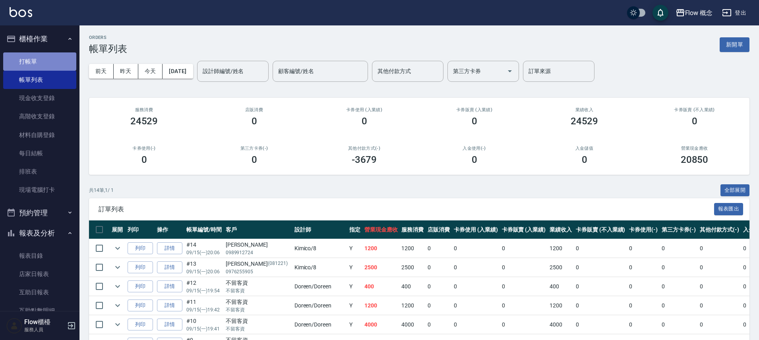
click at [53, 58] on link "打帳單" at bounding box center [39, 61] width 73 height 18
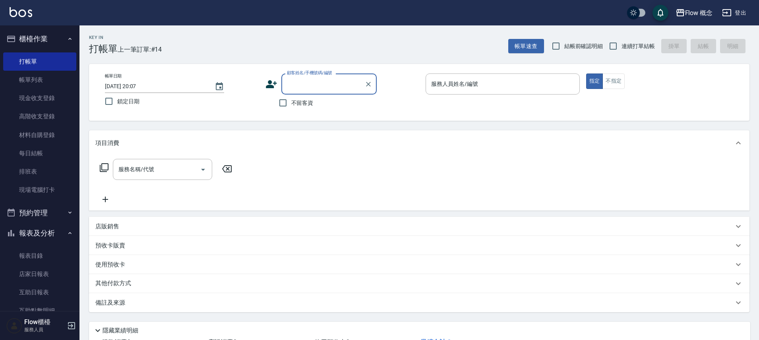
type input "x"
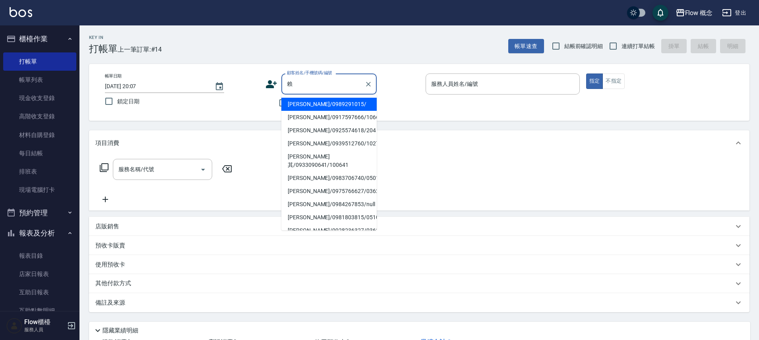
click at [308, 101] on li "[PERSON_NAME]/0989291015/" at bounding box center [328, 104] width 95 height 13
type input "[PERSON_NAME]/0989291015/"
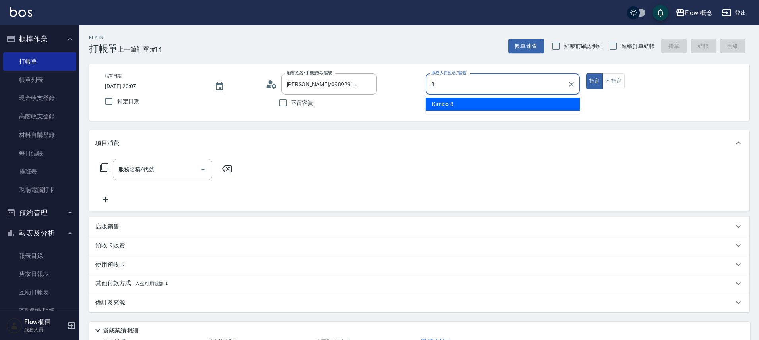
type input "Kimico-8"
type button "true"
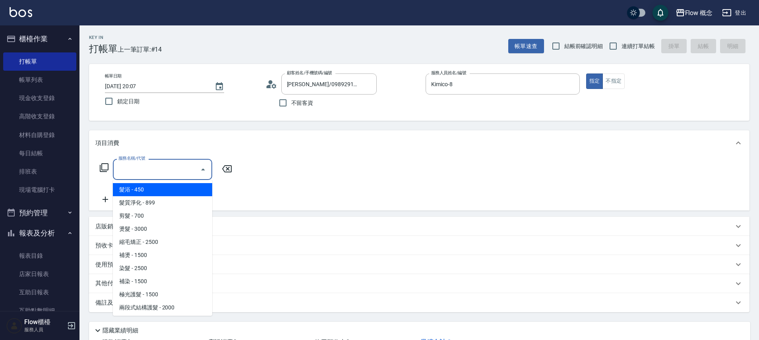
click at [171, 169] on input "服務名稱/代號" at bounding box center [156, 169] width 80 height 14
click at [152, 192] on span "髮浴 - 450" at bounding box center [162, 189] width 99 height 13
type input "髮浴 (101)"
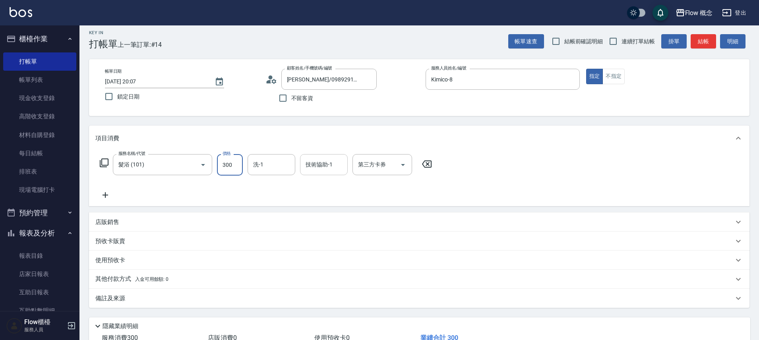
scroll to position [14, 0]
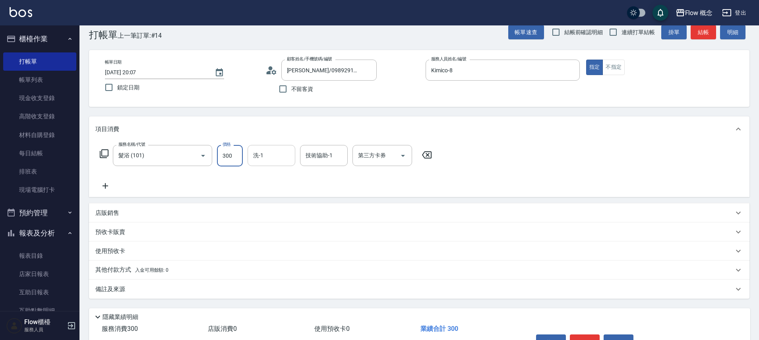
type input "300"
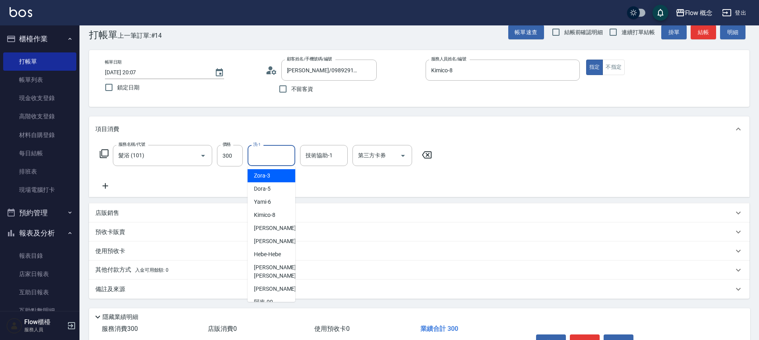
click at [277, 157] on input "洗-1" at bounding box center [271, 156] width 41 height 14
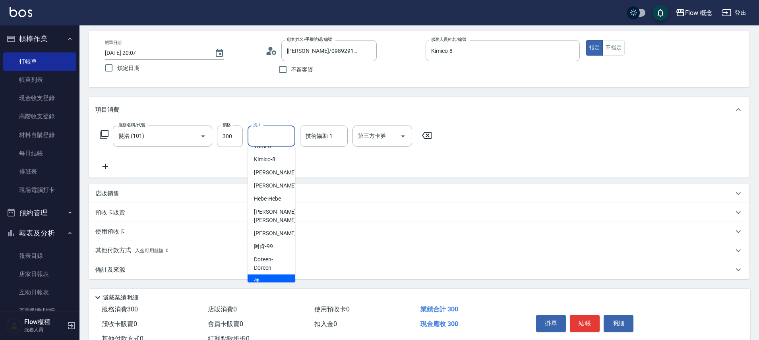
scroll to position [62, 0]
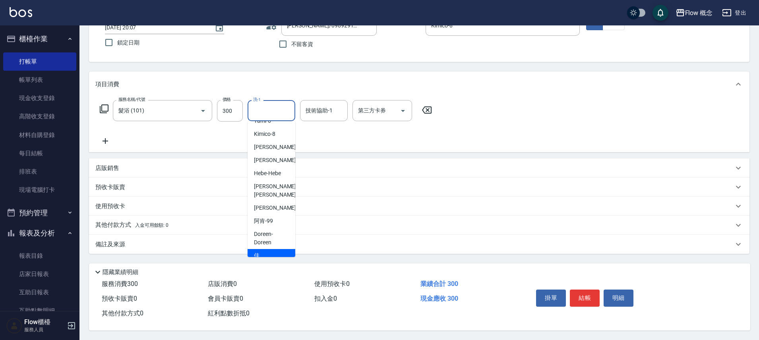
click at [270, 249] on div "佳[PERSON_NAME] -17" at bounding box center [272, 259] width 48 height 21
type input "佳[PERSON_NAME]-17"
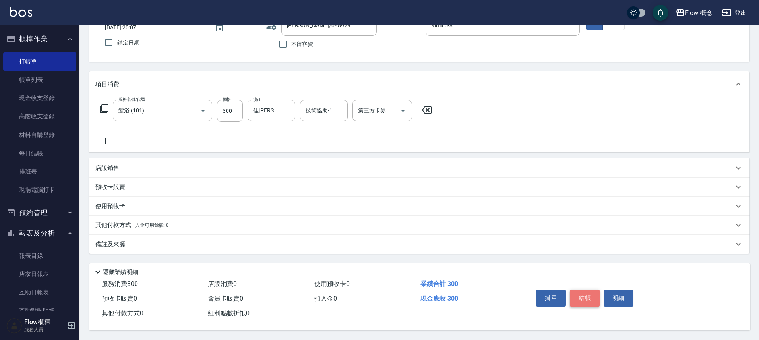
click at [591, 298] on button "結帳" at bounding box center [585, 298] width 30 height 17
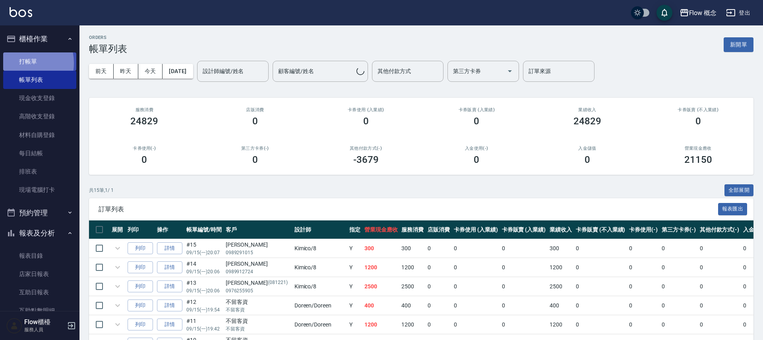
click at [17, 63] on link "打帳單" at bounding box center [39, 61] width 73 height 18
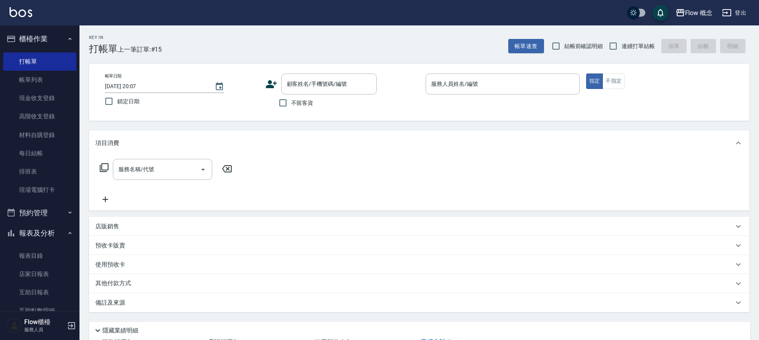
click at [303, 103] on span "不留客資" at bounding box center [302, 103] width 22 height 8
click at [291, 103] on input "不留客資" at bounding box center [283, 103] width 17 height 17
checkbox input "true"
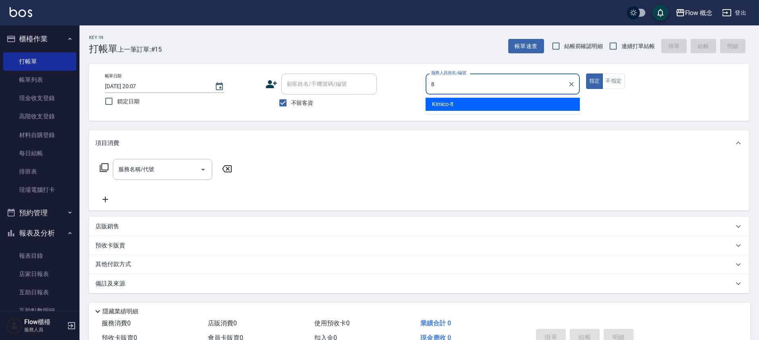
type input "Kimico-8"
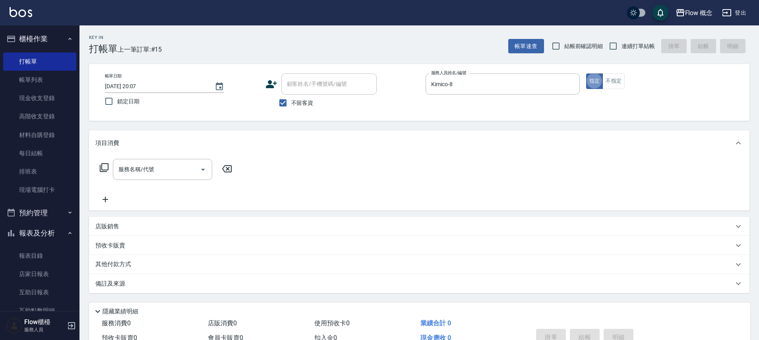
type button "true"
click at [181, 176] on div "服務名稱/代號" at bounding box center [162, 169] width 99 height 21
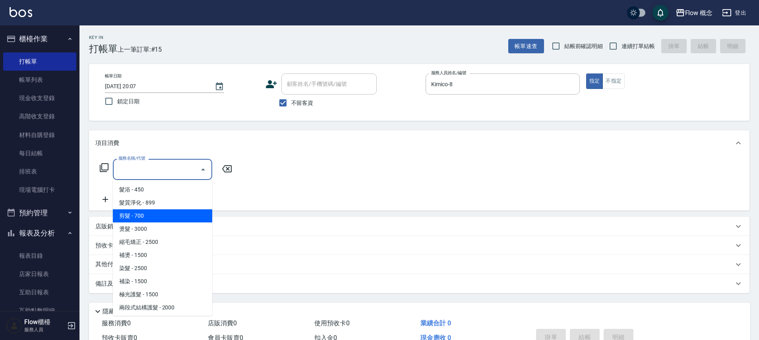
click at [141, 213] on span "剪髮 - 700" at bounding box center [162, 215] width 99 height 13
type input "剪髮(201)"
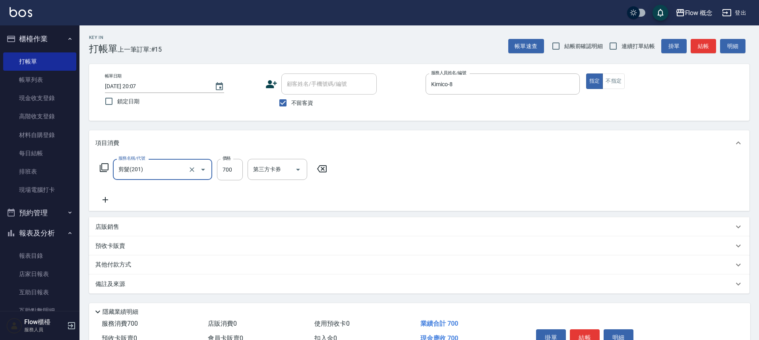
click at [298, 101] on span "不留客資" at bounding box center [302, 103] width 22 height 8
click at [291, 101] on input "不留客資" at bounding box center [283, 103] width 17 height 17
checkbox input "false"
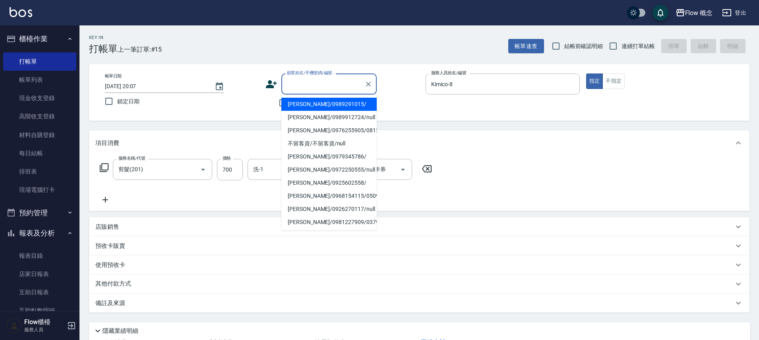
click at [306, 86] on input "顧客姓名/手機號碼/編號" at bounding box center [323, 84] width 76 height 14
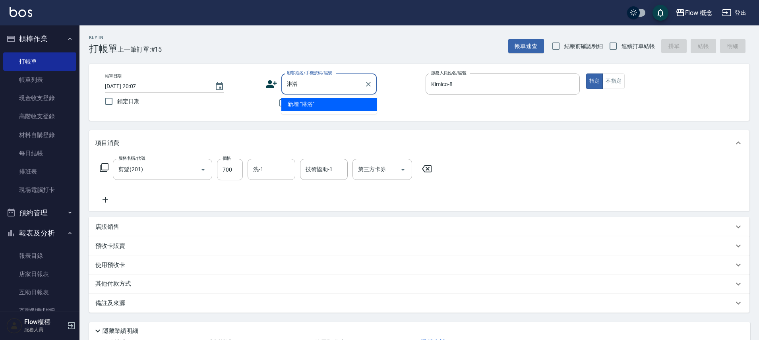
type input "淋"
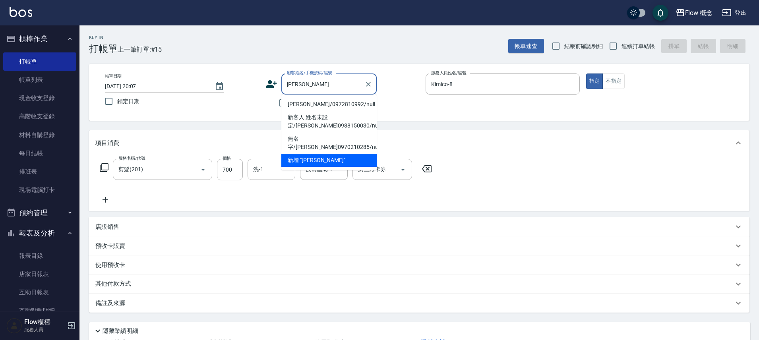
click at [333, 102] on li "[PERSON_NAME]/0972810992/null" at bounding box center [328, 104] width 95 height 13
type input "[PERSON_NAME]/0972810992/null"
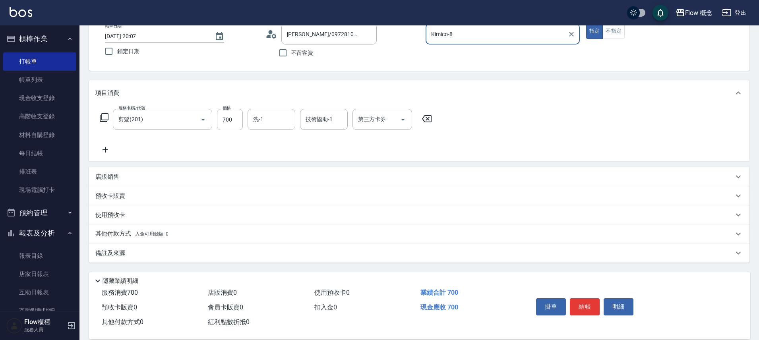
scroll to position [62, 0]
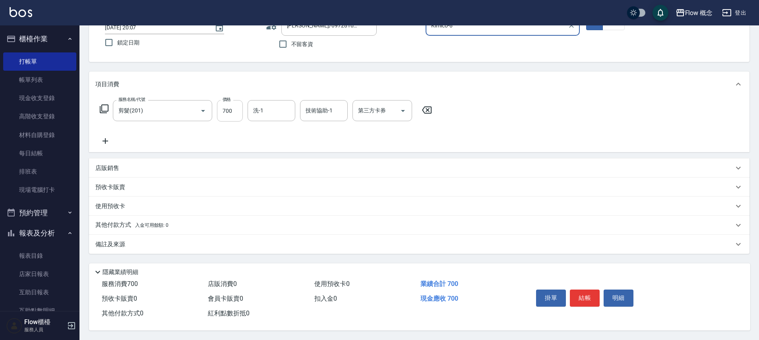
click at [236, 106] on input "700" at bounding box center [230, 110] width 26 height 21
type input "600"
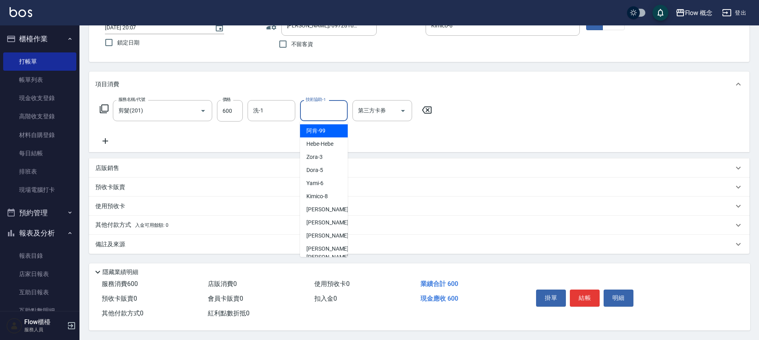
click at [316, 108] on input "技術協助-1" at bounding box center [324, 111] width 41 height 14
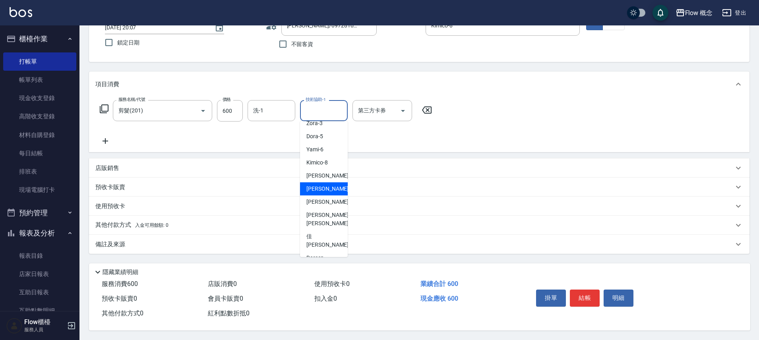
scroll to position [36, 0]
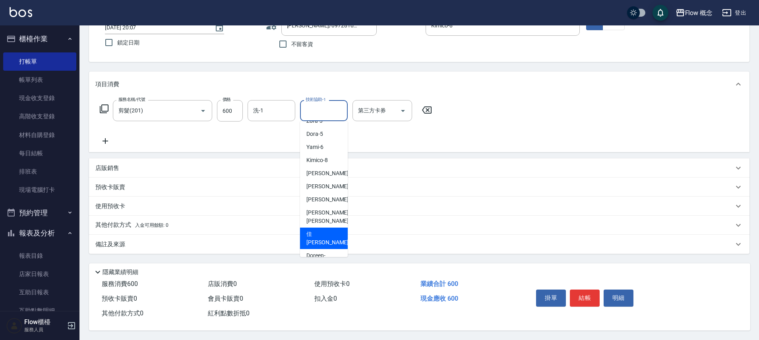
click at [326, 228] on div "佳[PERSON_NAME] -17" at bounding box center [324, 238] width 48 height 21
type input "佳[PERSON_NAME]-17"
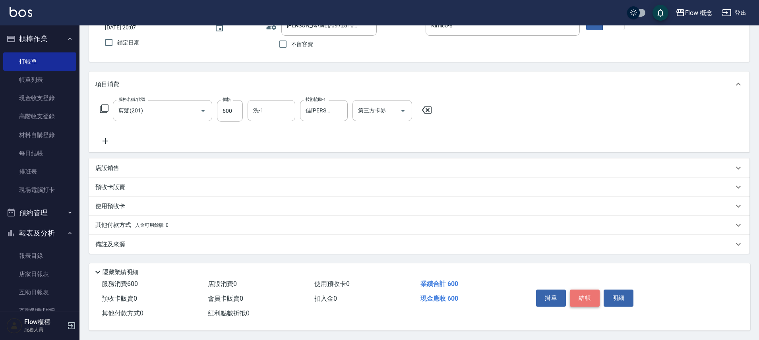
click at [591, 297] on button "結帳" at bounding box center [585, 298] width 30 height 17
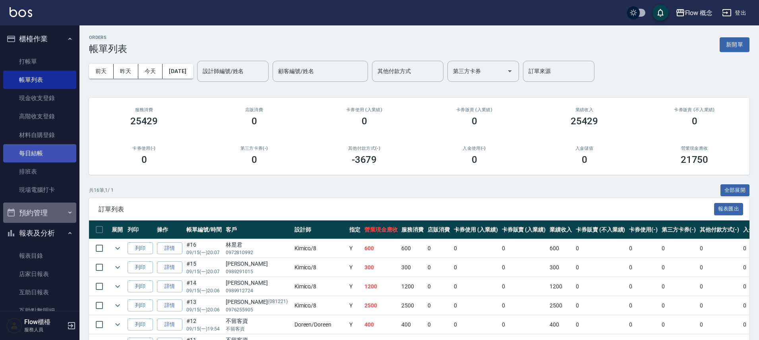
drag, startPoint x: 46, startPoint y: 217, endPoint x: 51, endPoint y: 156, distance: 61.0
click at [46, 215] on button "預約管理" at bounding box center [39, 213] width 73 height 21
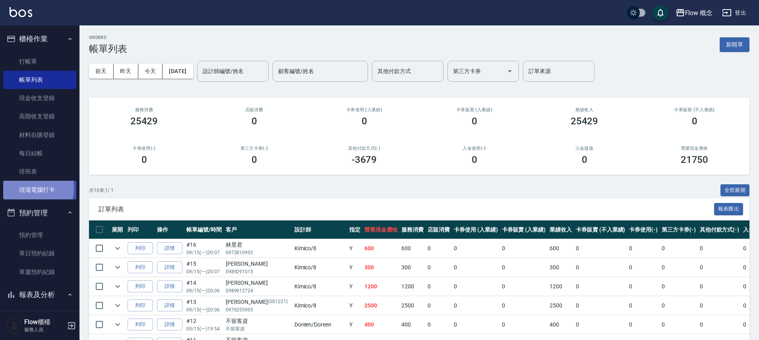
click at [14, 188] on link "現場電腦打卡" at bounding box center [39, 190] width 73 height 18
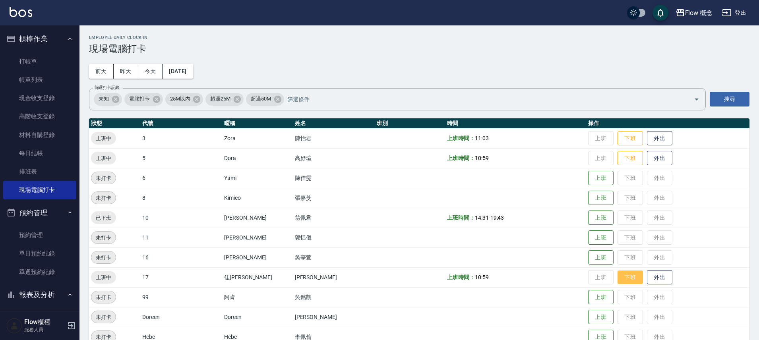
click at [617, 275] on button "下班" at bounding box center [629, 278] width 25 height 14
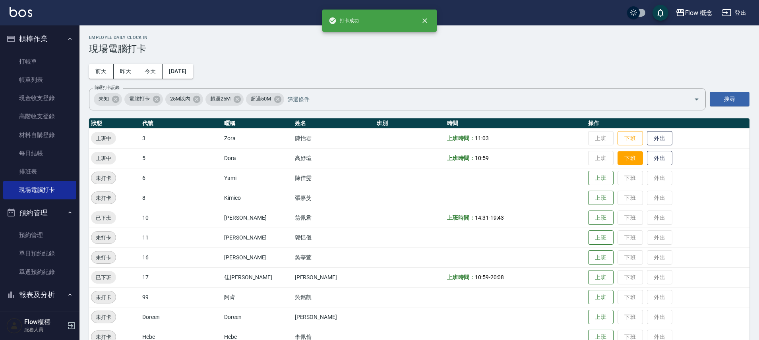
click at [617, 158] on button "下班" at bounding box center [629, 158] width 25 height 14
click at [617, 136] on button "下班" at bounding box center [629, 139] width 25 height 14
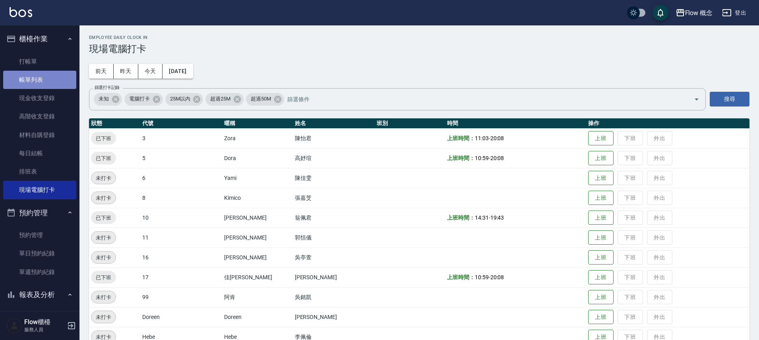
click at [54, 78] on link "帳單列表" at bounding box center [39, 80] width 73 height 18
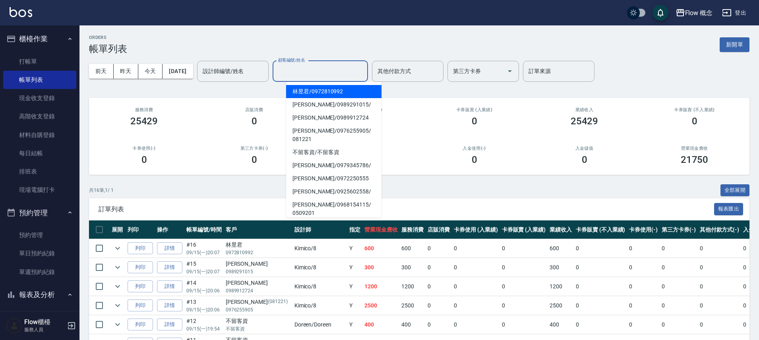
click at [317, 69] on input "顧客編號/姓名" at bounding box center [320, 71] width 88 height 14
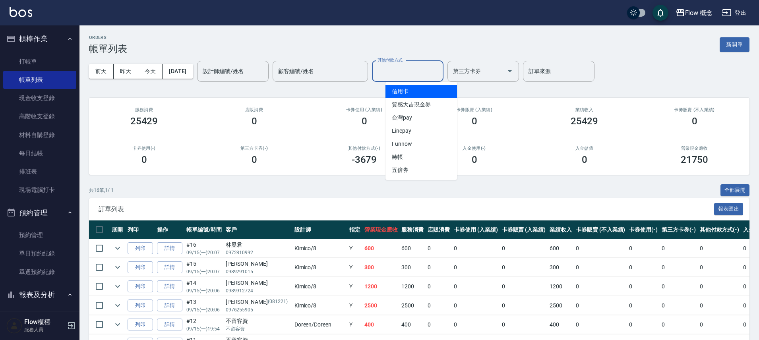
click at [440, 72] on input "其他付款方式" at bounding box center [407, 71] width 64 height 14
click at [408, 91] on span "信用卡" at bounding box center [421, 91] width 72 height 13
type input "信用卡"
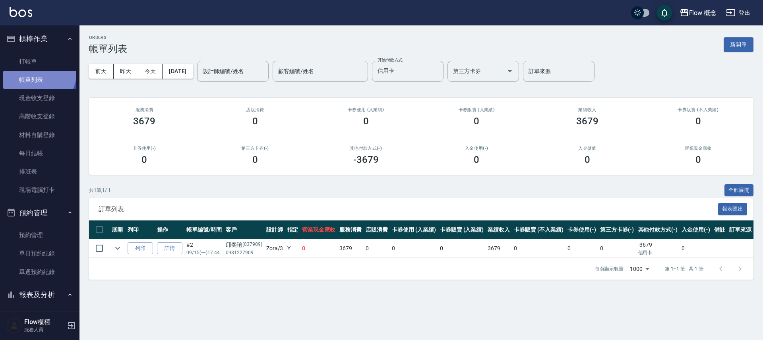
click at [37, 72] on link "帳單列表" at bounding box center [39, 80] width 73 height 18
click at [36, 61] on link "打帳單" at bounding box center [39, 61] width 73 height 18
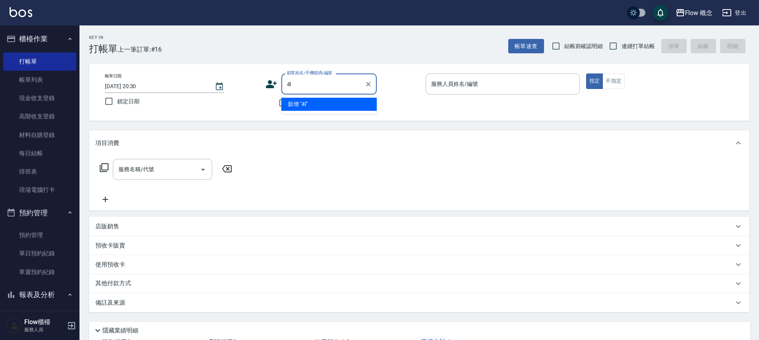
type input "4"
type input "ˋ"
type input "5"
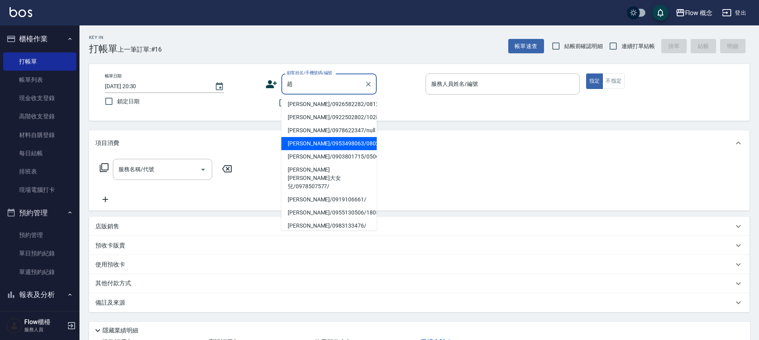
click at [329, 145] on li "[PERSON_NAME]/0953498063/0802271" at bounding box center [328, 143] width 95 height 13
type input "[PERSON_NAME]/0953498063/0802271"
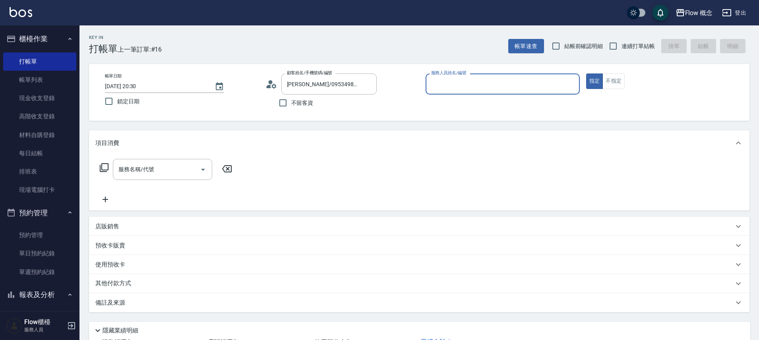
type input "Kimico-8"
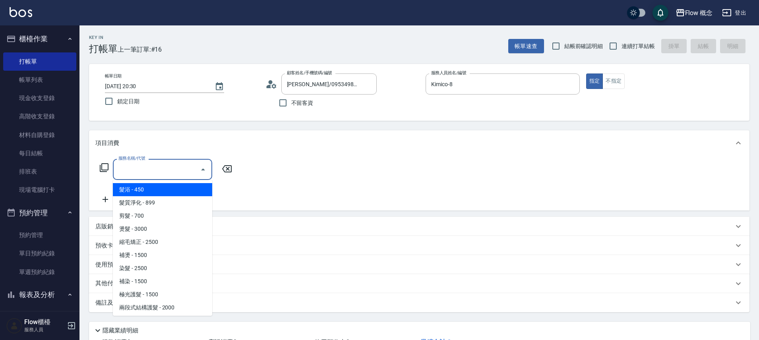
click at [154, 170] on input "服務名稱/代號" at bounding box center [156, 169] width 80 height 14
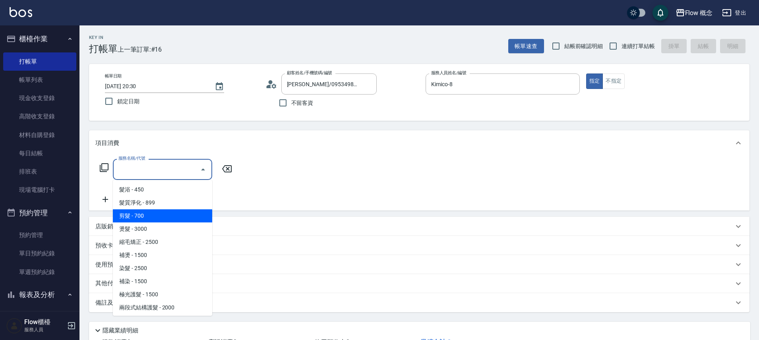
click at [148, 219] on span "剪髮 - 700" at bounding box center [162, 215] width 99 height 13
type input "剪髮(201)"
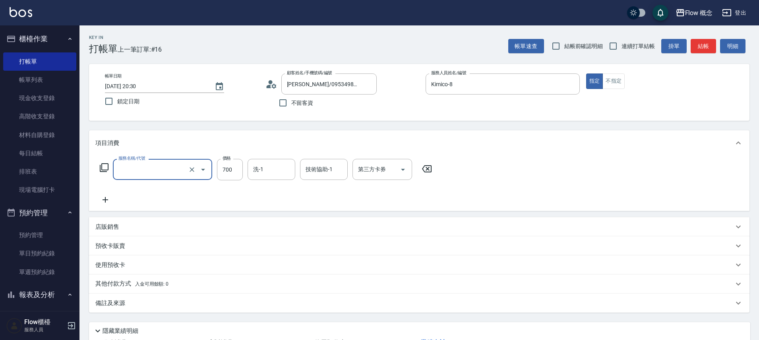
type input "．"
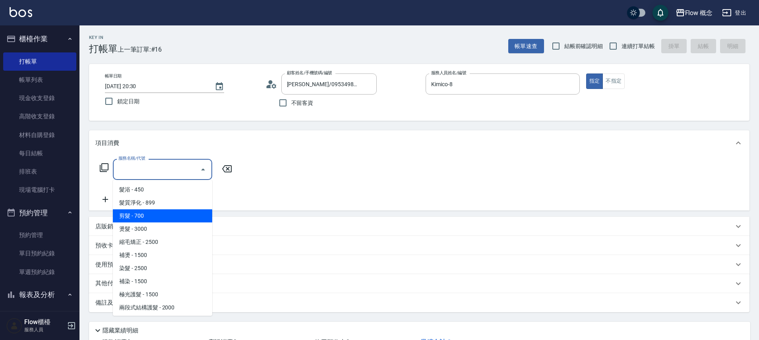
click at [151, 214] on span "剪髮 - 700" at bounding box center [162, 215] width 99 height 13
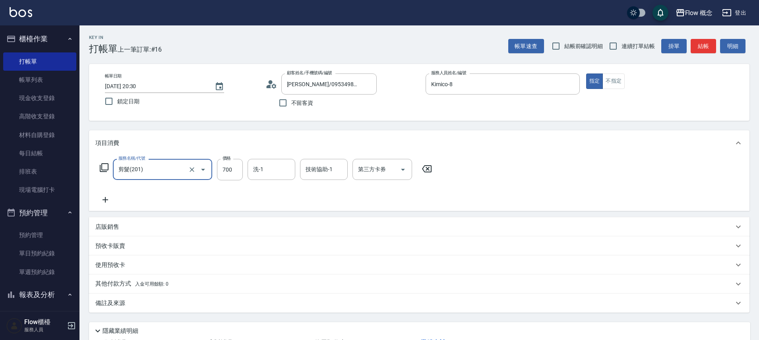
type input "剪髮(201)"
type input "600"
click at [322, 203] on div "服務名稱/代號 剪髮(201) 服務名稱/代號 價格 600 價格 洗-1 洗-1 技術協助-1 技術協助-1 第三方卡券 第三方卡券" at bounding box center [265, 182] width 341 height 46
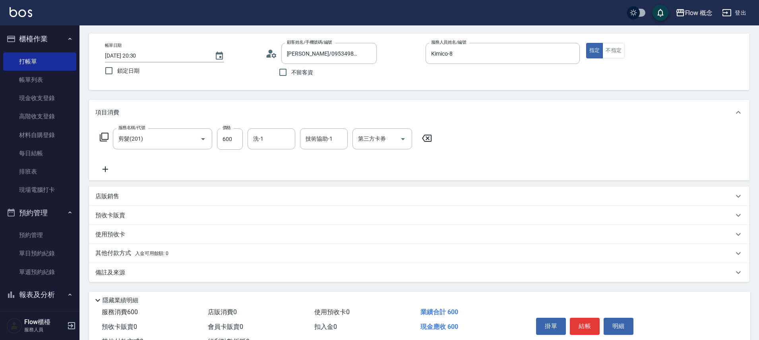
scroll to position [62, 0]
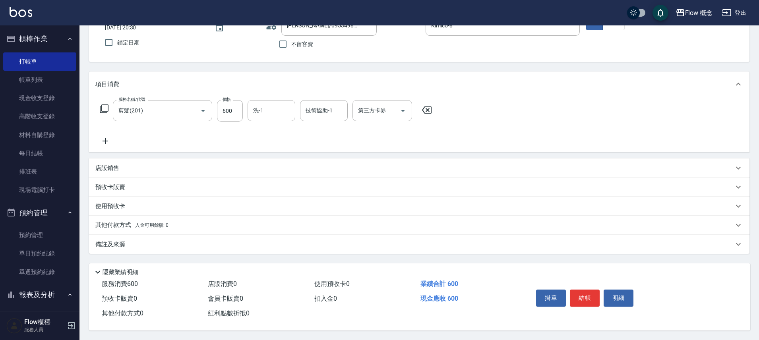
click at [123, 221] on p "其他付款方式 入金可用餘額: 0" at bounding box center [131, 225] width 73 height 9
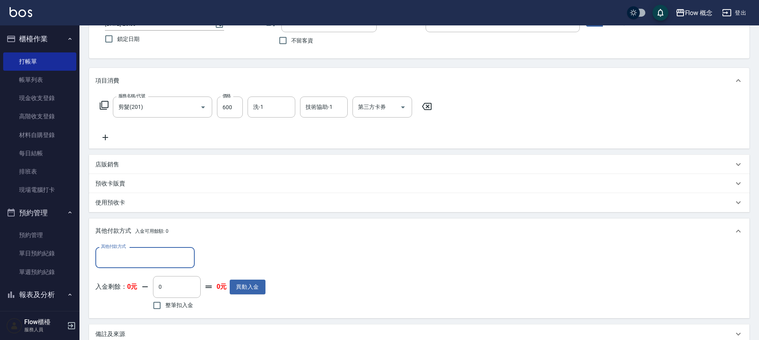
scroll to position [0, 0]
click at [126, 253] on input "其他付款方式" at bounding box center [145, 258] width 92 height 14
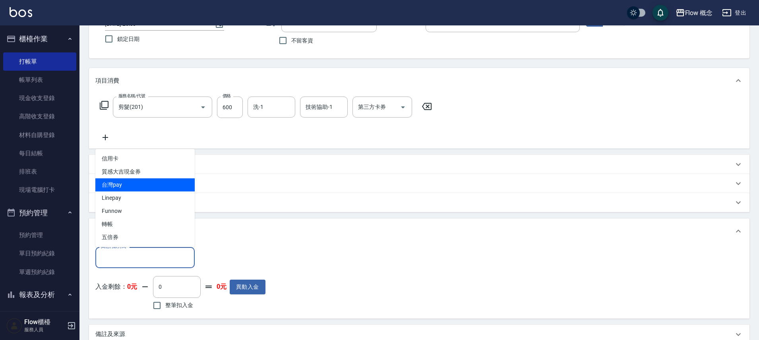
click at [126, 188] on span "台灣pay" at bounding box center [144, 184] width 99 height 13
type input "台灣pay"
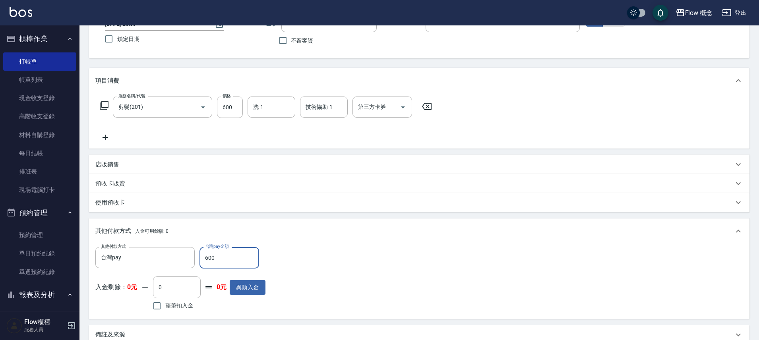
type input "600"
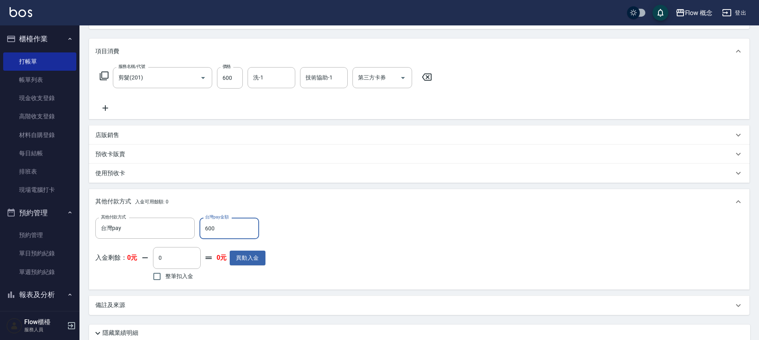
scroll to position [130, 0]
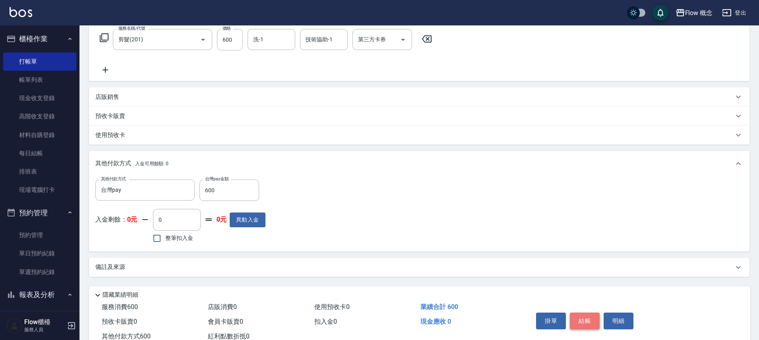
click at [584, 319] on button "結帳" at bounding box center [585, 321] width 30 height 17
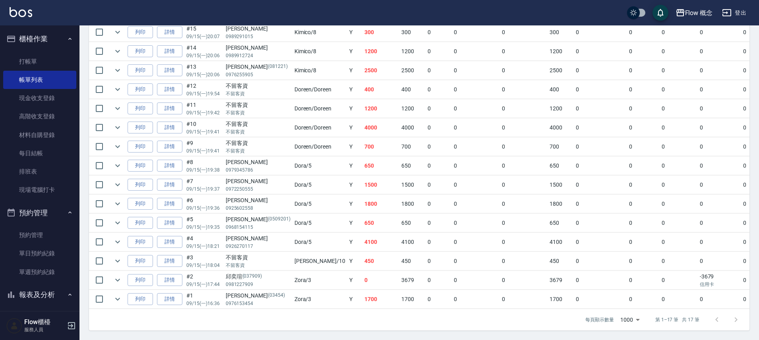
scroll to position [99, 0]
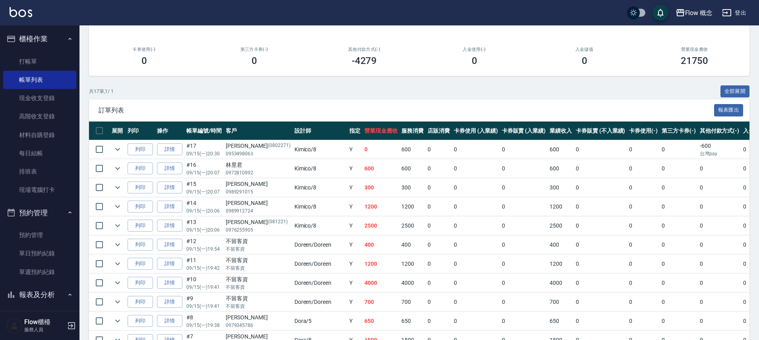
drag, startPoint x: 153, startPoint y: 205, endPoint x: 72, endPoint y: 230, distance: 83.9
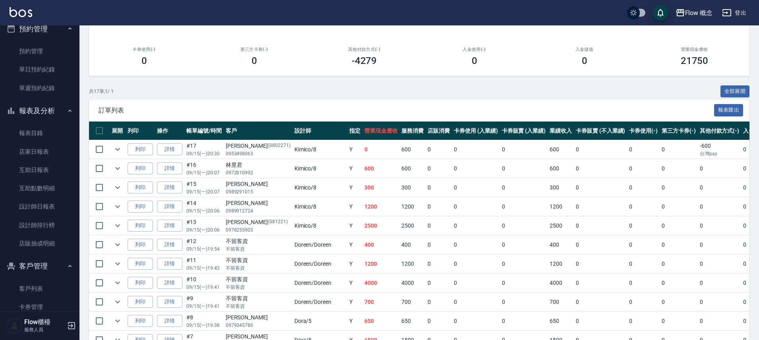
scroll to position [185, 0]
click at [45, 207] on link "設計師日報表" at bounding box center [39, 206] width 73 height 18
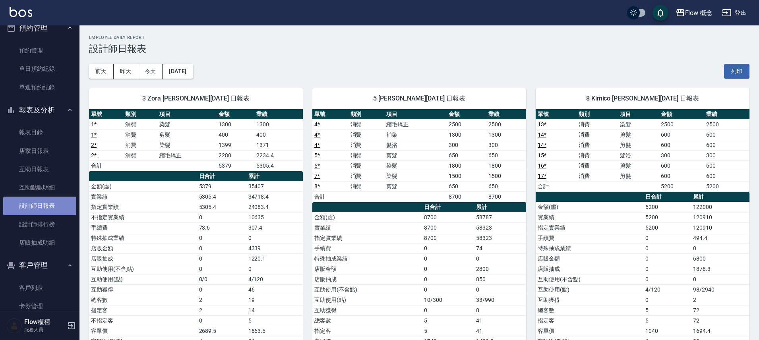
click at [43, 203] on link "設計師日報表" at bounding box center [39, 206] width 73 height 18
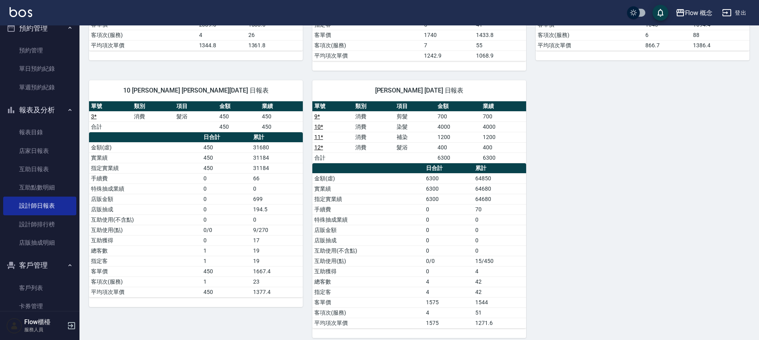
scroll to position [314, 0]
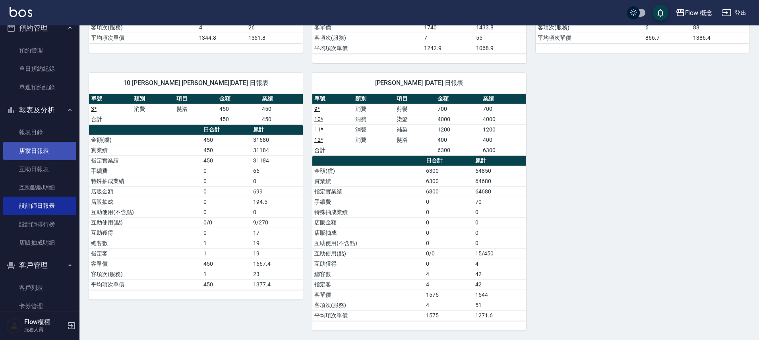
click at [48, 152] on link "店家日報表" at bounding box center [39, 151] width 73 height 18
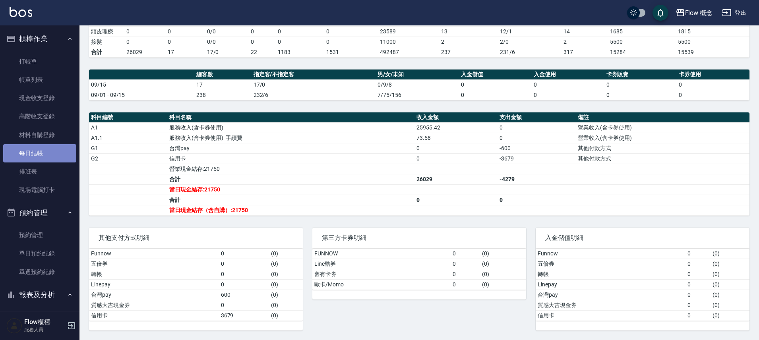
click at [39, 155] on link "每日結帳" at bounding box center [39, 153] width 73 height 18
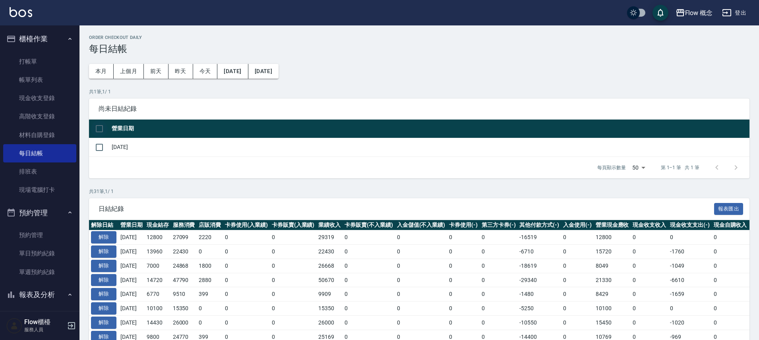
click at [93, 129] on input "checkbox" at bounding box center [99, 128] width 17 height 17
checkbox input "true"
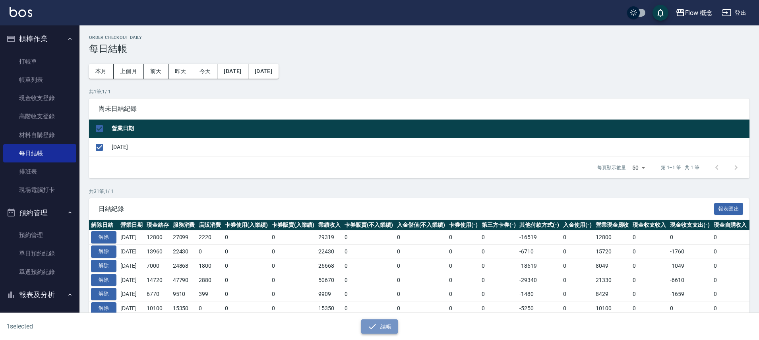
click at [376, 325] on icon "button" at bounding box center [372, 327] width 10 height 10
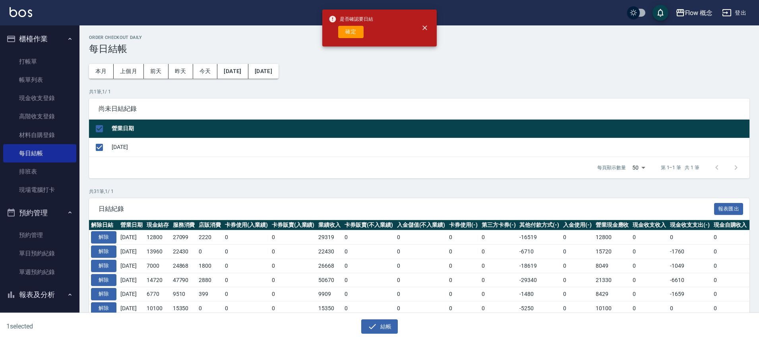
click at [344, 38] on div "是否確認要日結 確定" at bounding box center [351, 28] width 44 height 32
click at [345, 35] on button "確定" at bounding box center [350, 32] width 25 height 12
checkbox input "false"
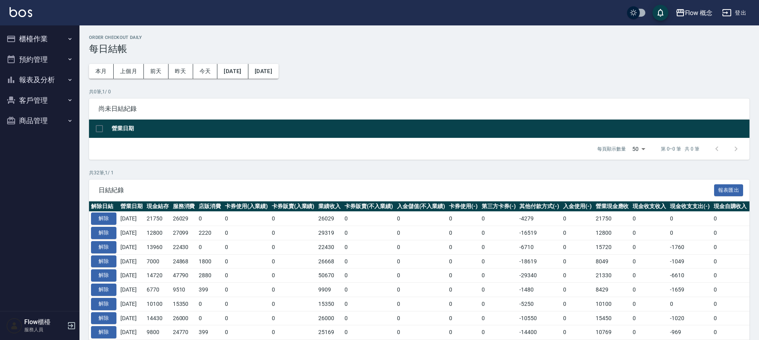
click at [24, 39] on button "櫃檯作業" at bounding box center [39, 39] width 73 height 21
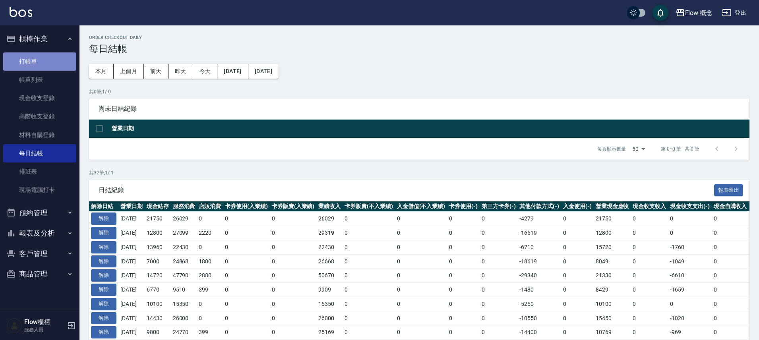
click at [24, 57] on link "打帳單" at bounding box center [39, 61] width 73 height 18
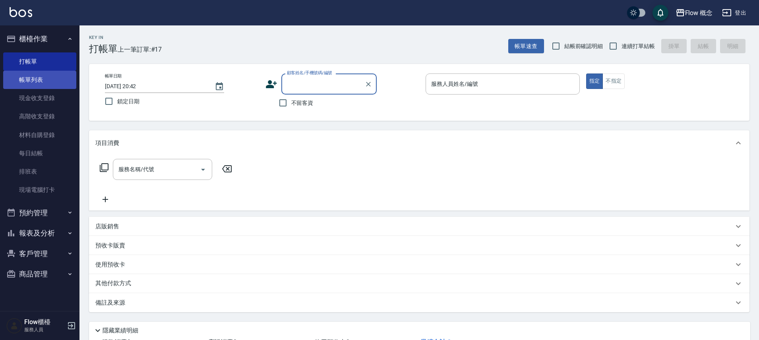
click at [55, 73] on link "帳單列表" at bounding box center [39, 80] width 73 height 18
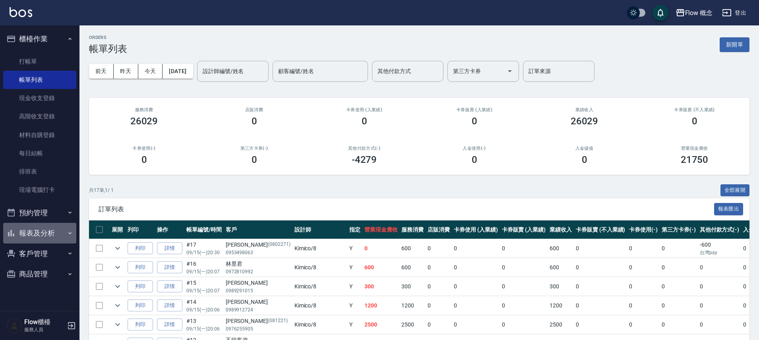
click at [55, 237] on button "報表及分析" at bounding box center [39, 233] width 73 height 21
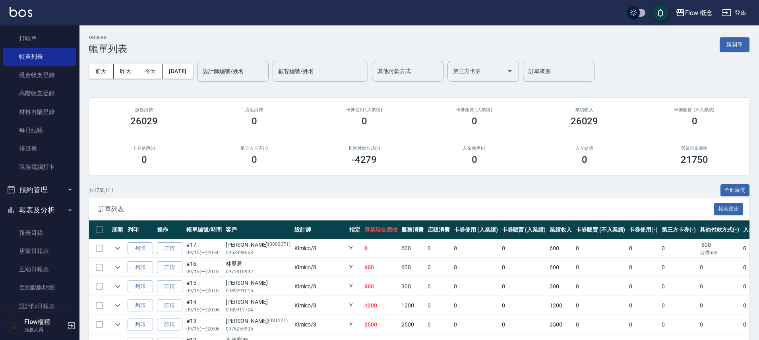
scroll to position [118, 0]
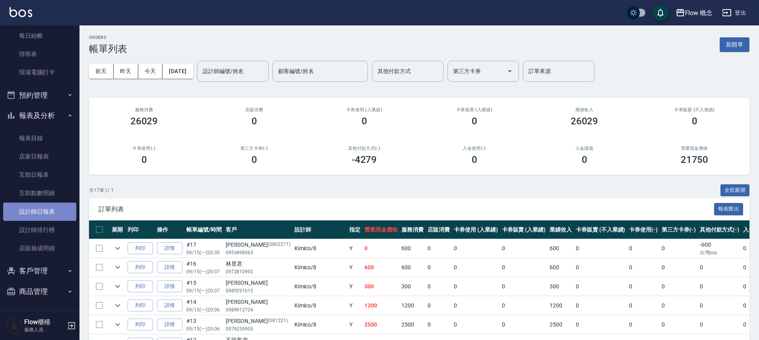
click at [53, 214] on link "設計師日報表" at bounding box center [39, 212] width 73 height 18
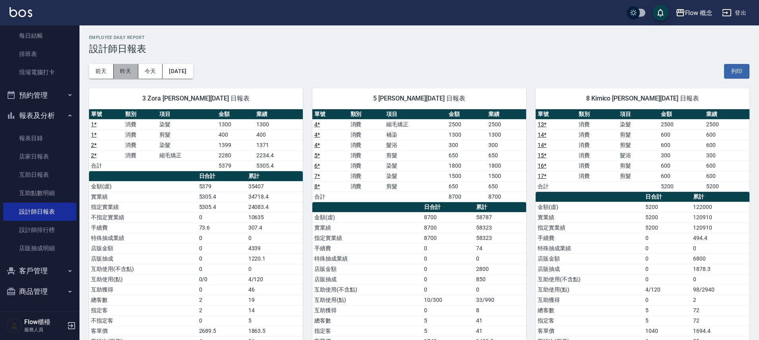
click at [131, 71] on button "昨天" at bounding box center [126, 71] width 25 height 15
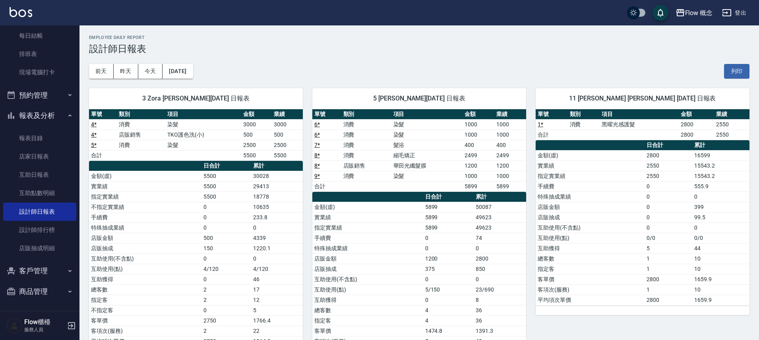
click at [87, 70] on div "Flow 概念 2025-09-14 設計師日報表 列印時間： 2025-09-15-20:43 Employee Daily Report 設計師日報表 前…" at bounding box center [418, 344] width 679 height 639
click at [98, 73] on button "前天" at bounding box center [101, 71] width 25 height 15
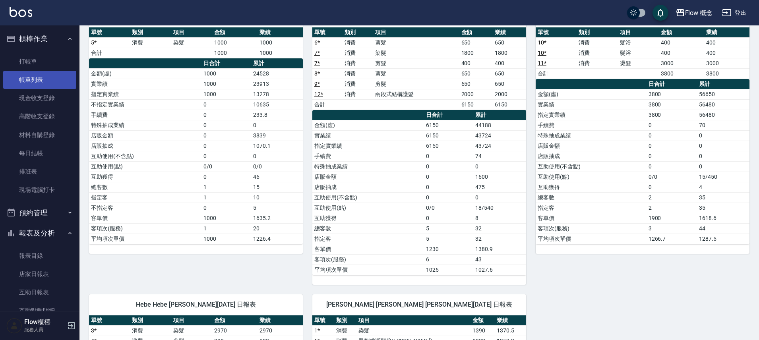
scroll to position [81, 0]
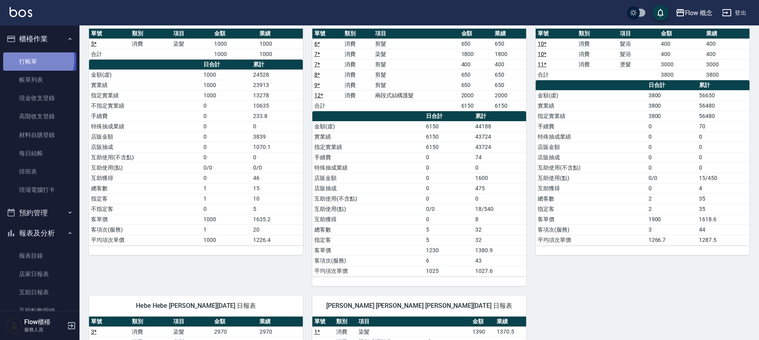
click at [32, 59] on link "打帳單" at bounding box center [39, 61] width 73 height 18
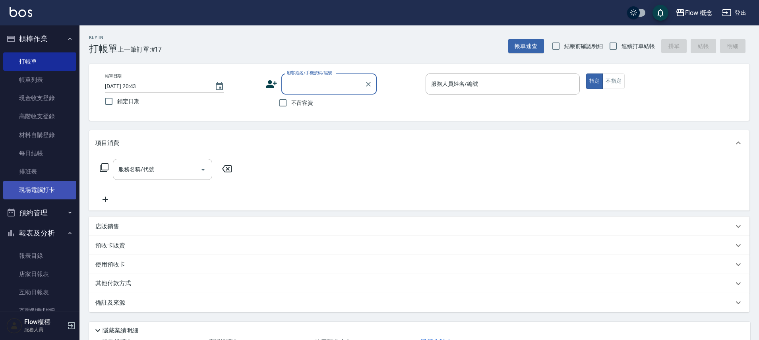
click at [27, 193] on link "現場電腦打卡" at bounding box center [39, 190] width 73 height 18
